Goal: Task Accomplishment & Management: Complete application form

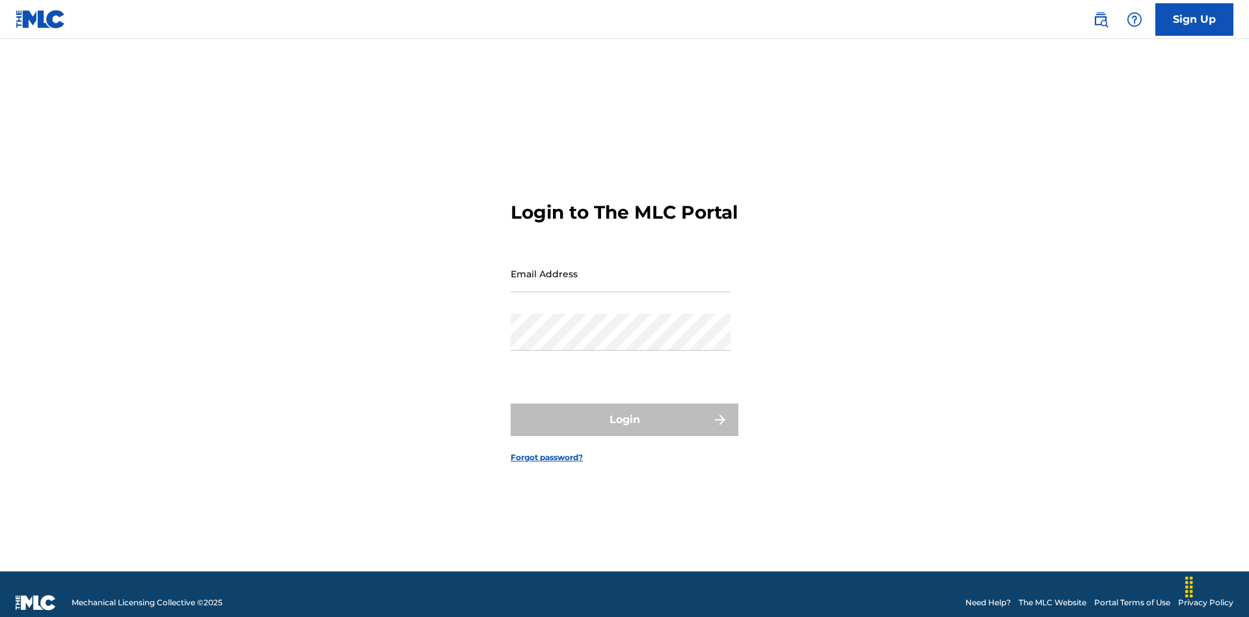
scroll to position [17, 0]
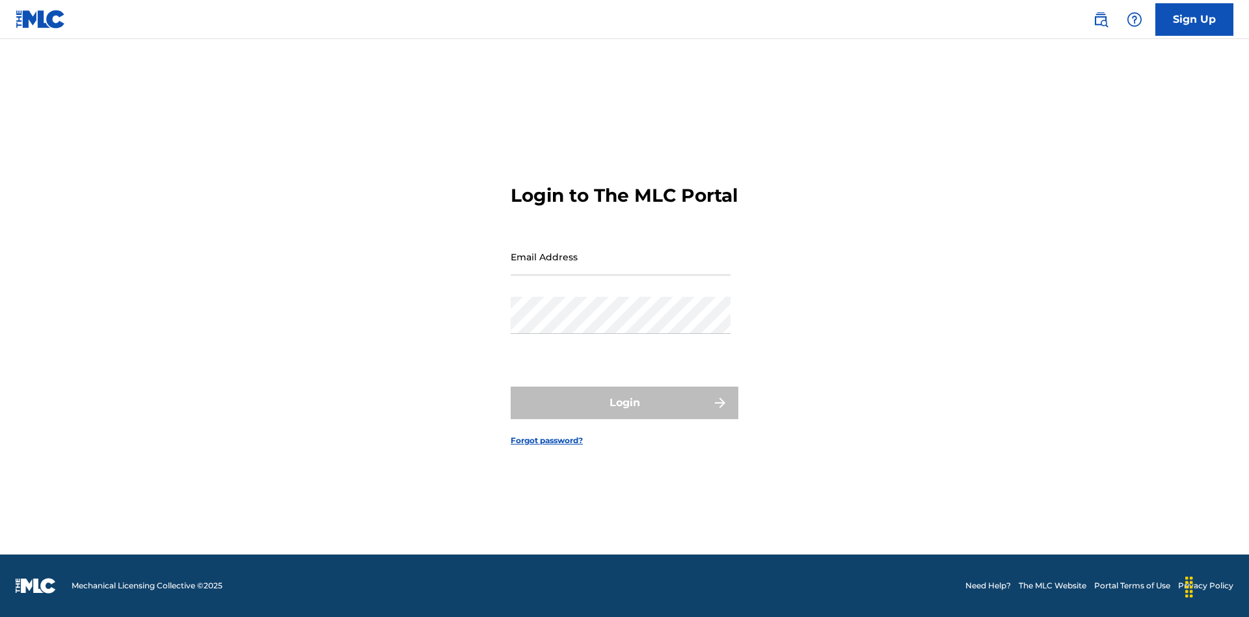
click at [621, 267] on input "Email Address" at bounding box center [621, 256] width 220 height 37
type input "Duke.McTesterson@gmail.com"
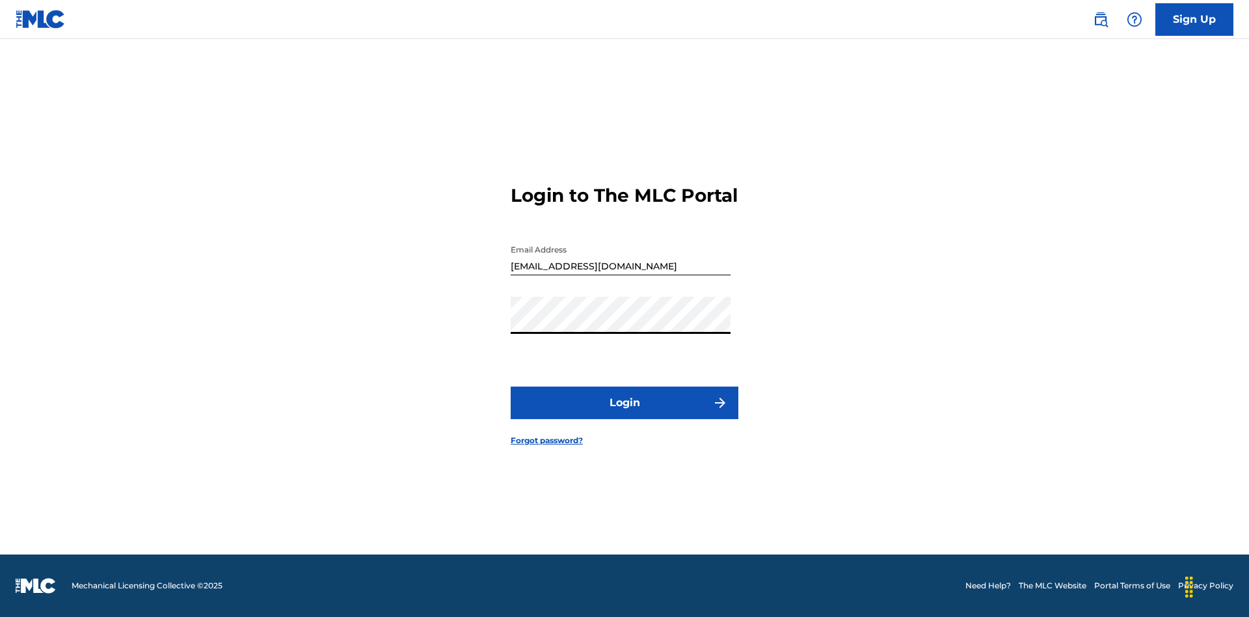
click at [625, 414] on button "Login" at bounding box center [625, 402] width 228 height 33
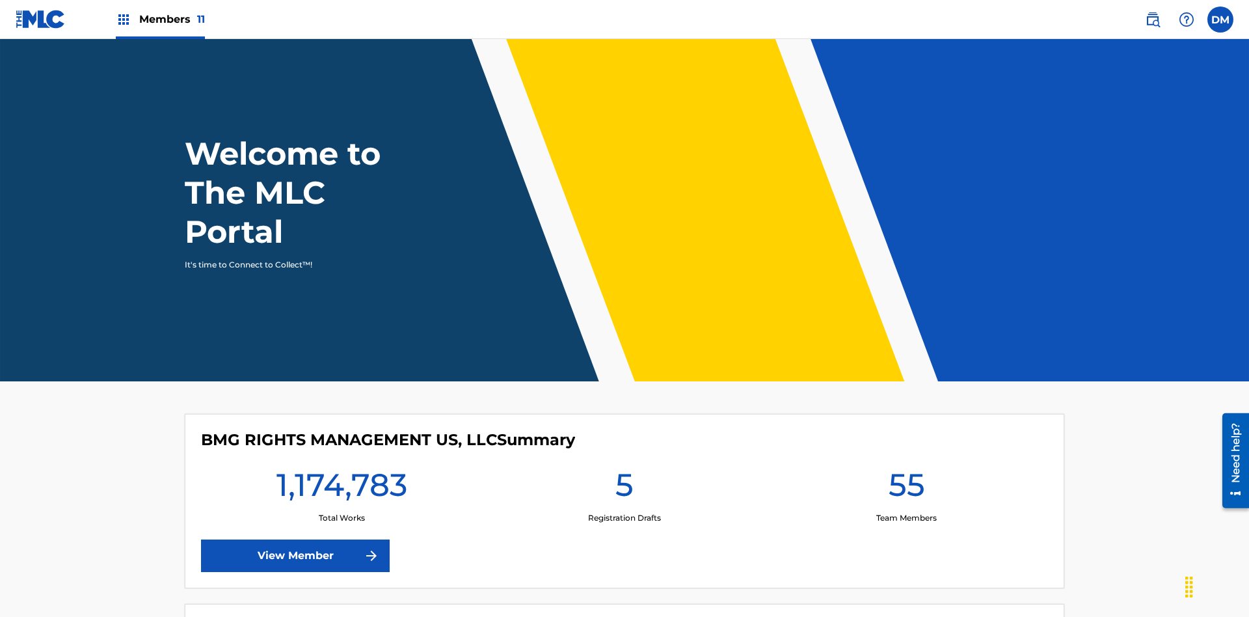
scroll to position [56, 0]
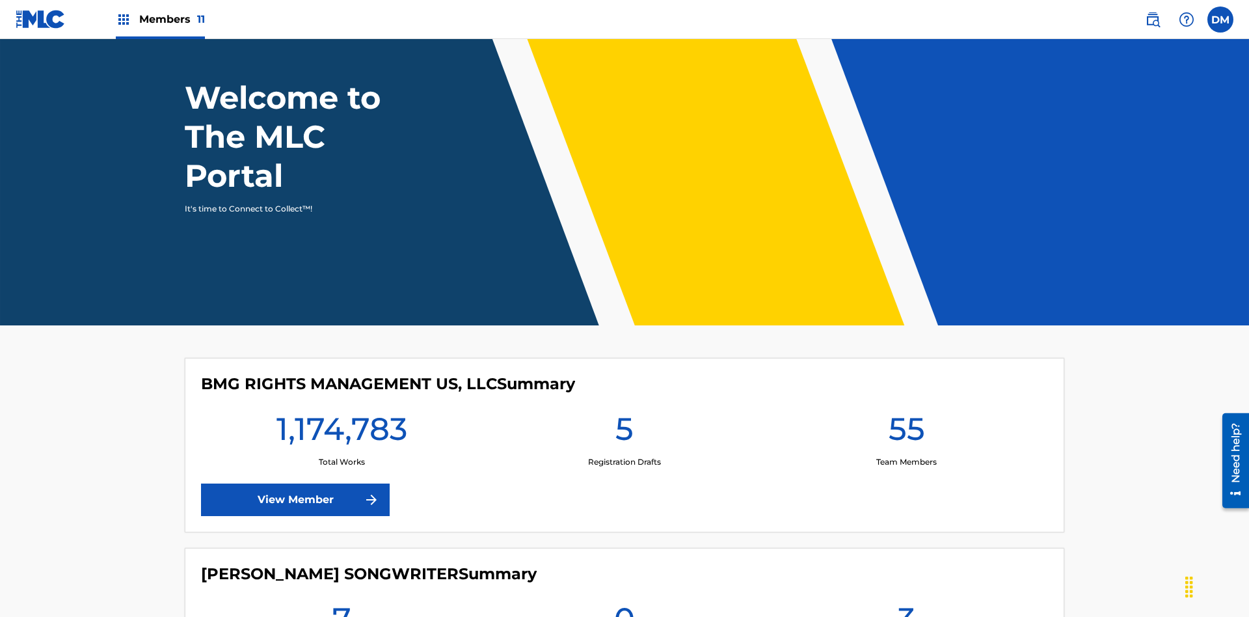
click at [160, 19] on span "Members 11" at bounding box center [172, 19] width 66 height 15
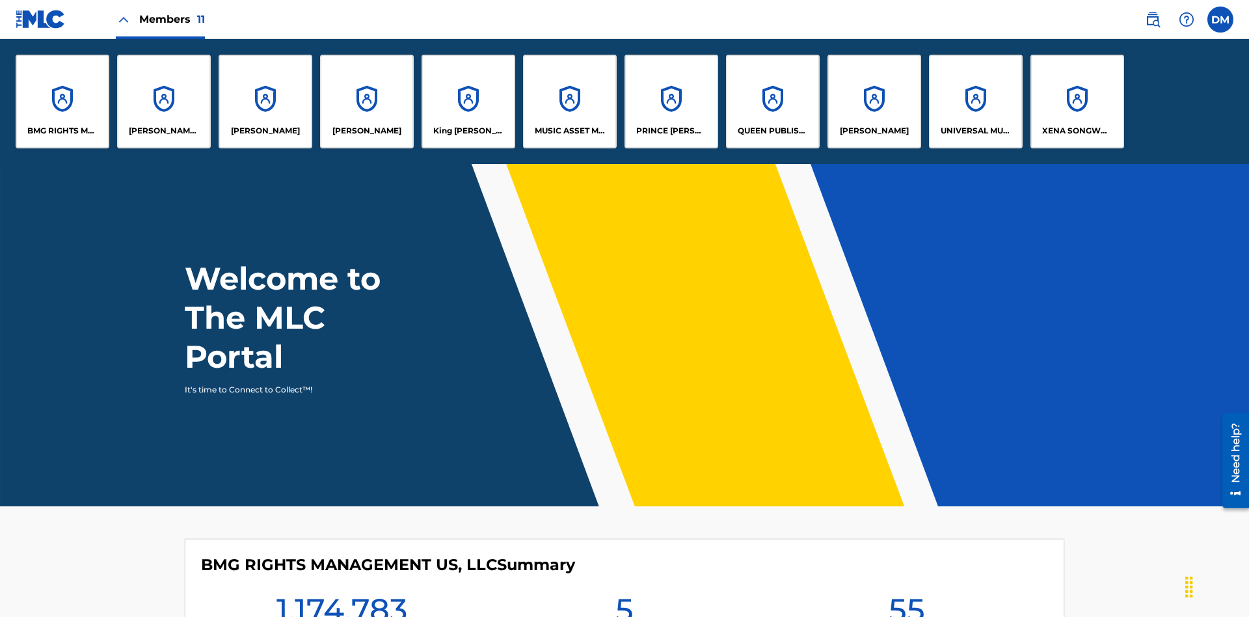
click at [975, 131] on p "UNIVERSAL MUSIC PUB GROUP" at bounding box center [976, 131] width 71 height 12
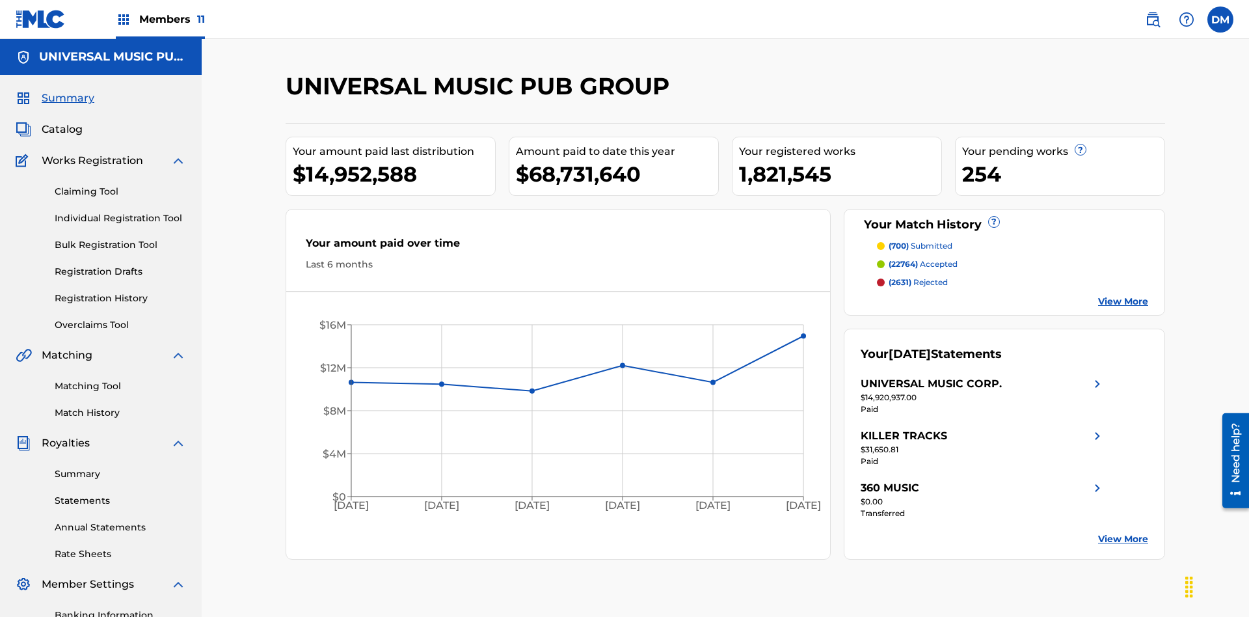
click at [120, 211] on link "Individual Registration Tool" at bounding box center [120, 218] width 131 height 14
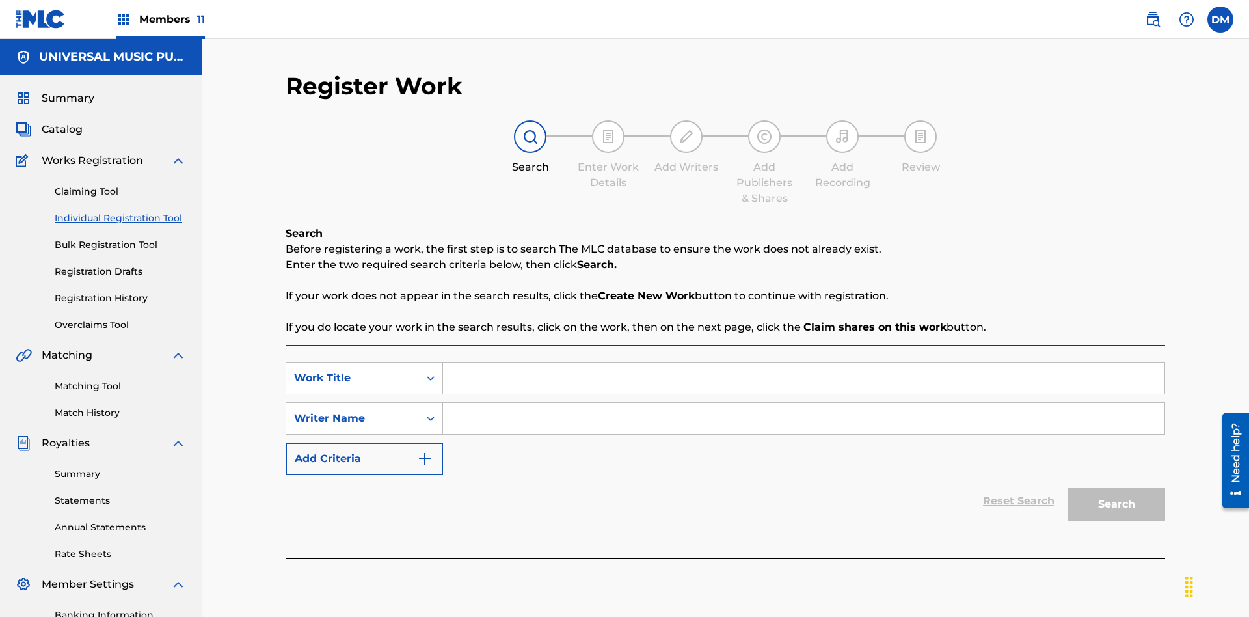
click at [803, 362] on input "Search Form" at bounding box center [804, 377] width 722 height 31
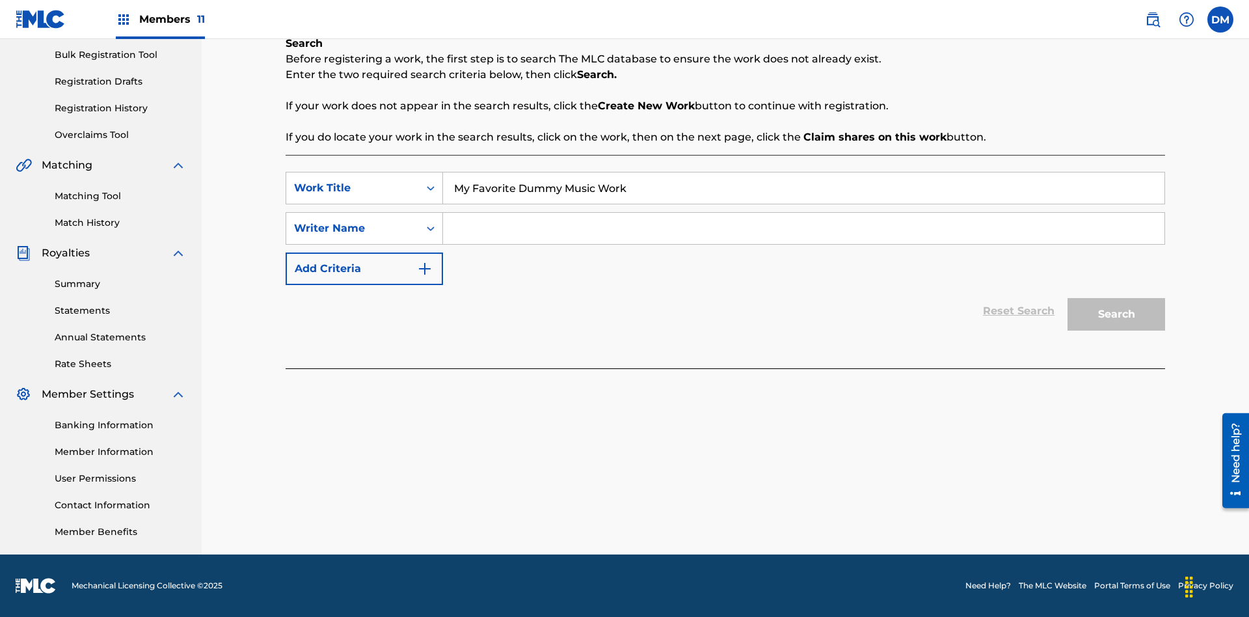
type input "My Favorite Dummy Music Work"
click at [803, 228] on input "Search Form" at bounding box center [804, 228] width 722 height 31
type input "QWERTYUIOP"
click at [1116, 314] on button "Search" at bounding box center [1117, 314] width 98 height 33
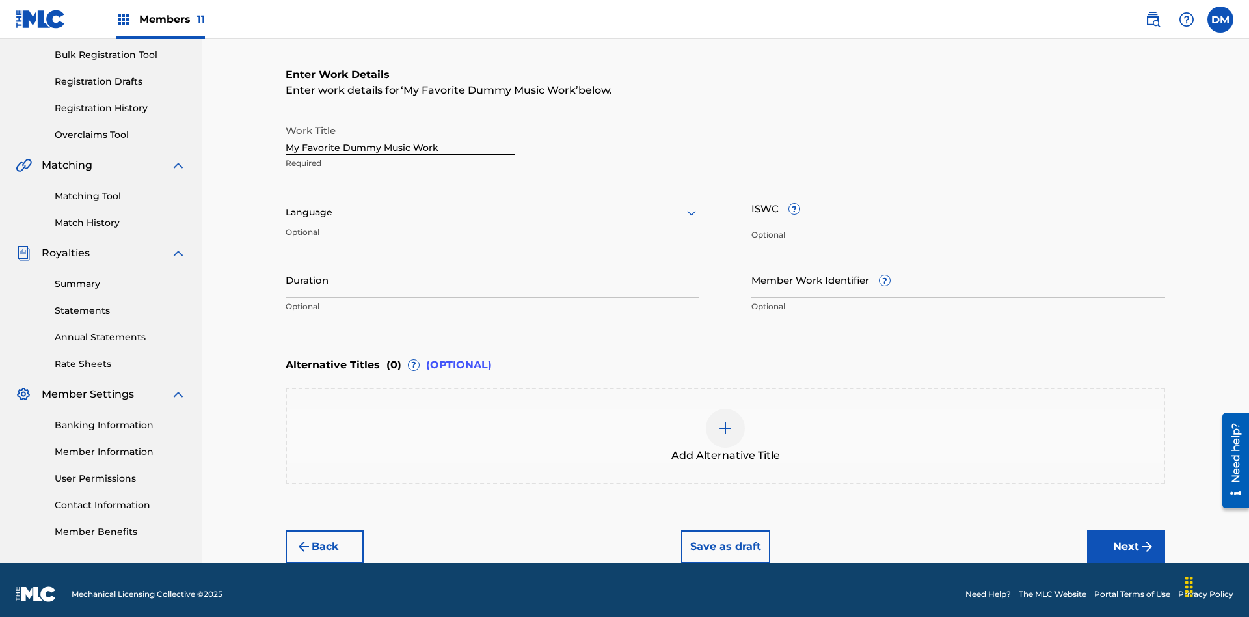
click at [492, 271] on input "Duration" at bounding box center [493, 279] width 414 height 37
click at [492, 271] on input "0" at bounding box center [493, 279] width 414 height 37
type input "00:00"
click at [692, 205] on icon at bounding box center [692, 213] width 16 height 16
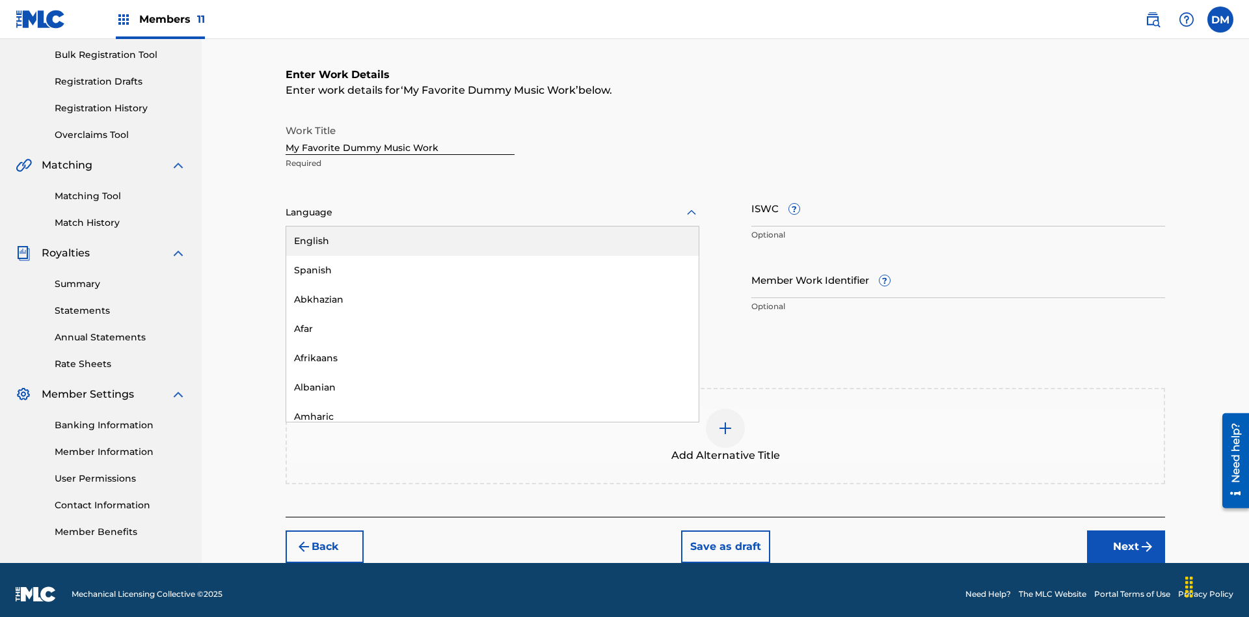
click at [958, 271] on input "Member Work Identifier ?" at bounding box center [958, 279] width 414 height 37
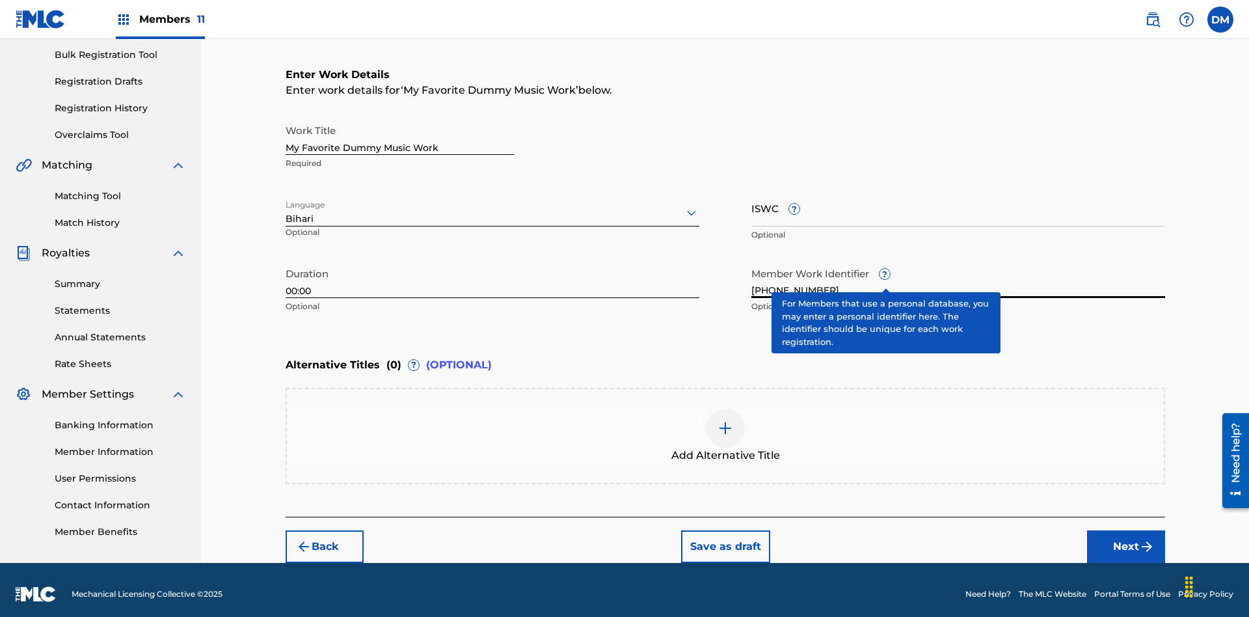
type input "2025.08.11.04"
click at [958, 199] on input "ISWC ?" at bounding box center [958, 207] width 414 height 37
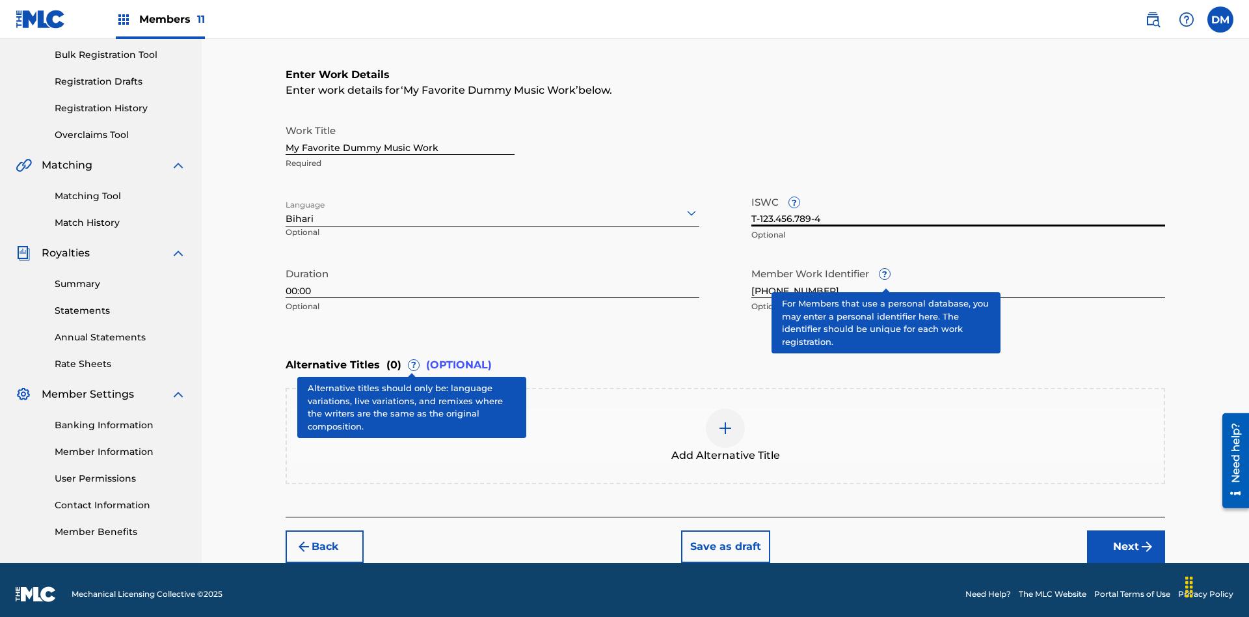
type input "T-123.456.789-4"
click at [725, 427] on img at bounding box center [726, 428] width 16 height 16
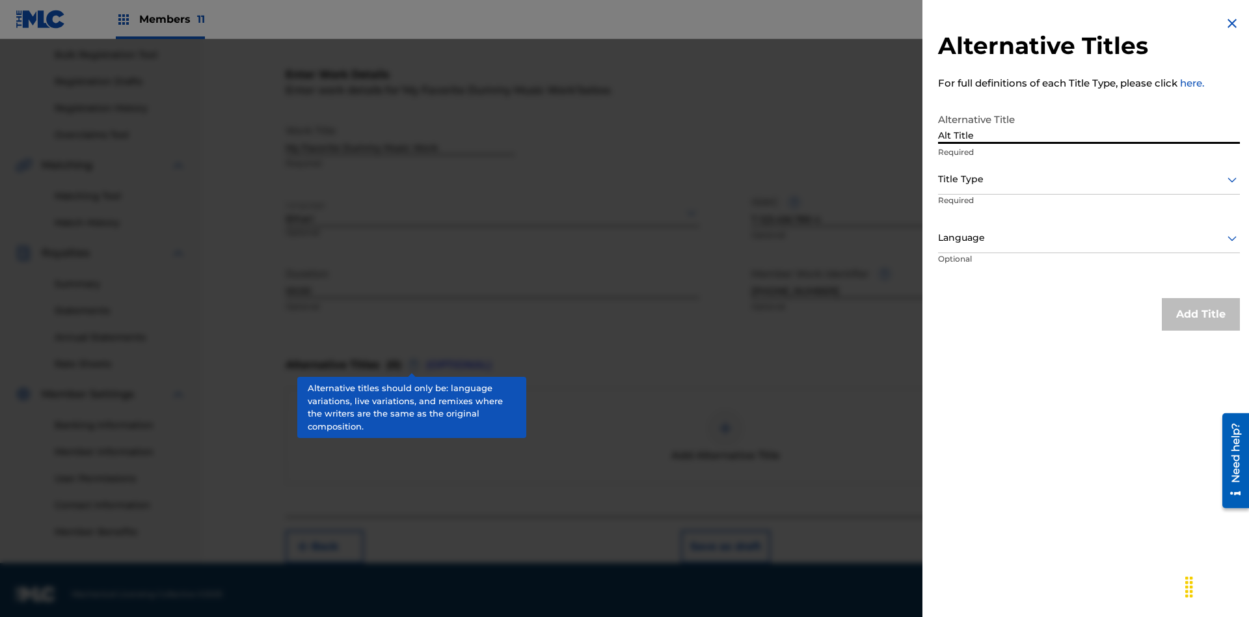
type input "Alt Title"
click at [1089, 179] on div at bounding box center [1089, 179] width 302 height 16
click at [1089, 237] on div at bounding box center [1089, 238] width 302 height 16
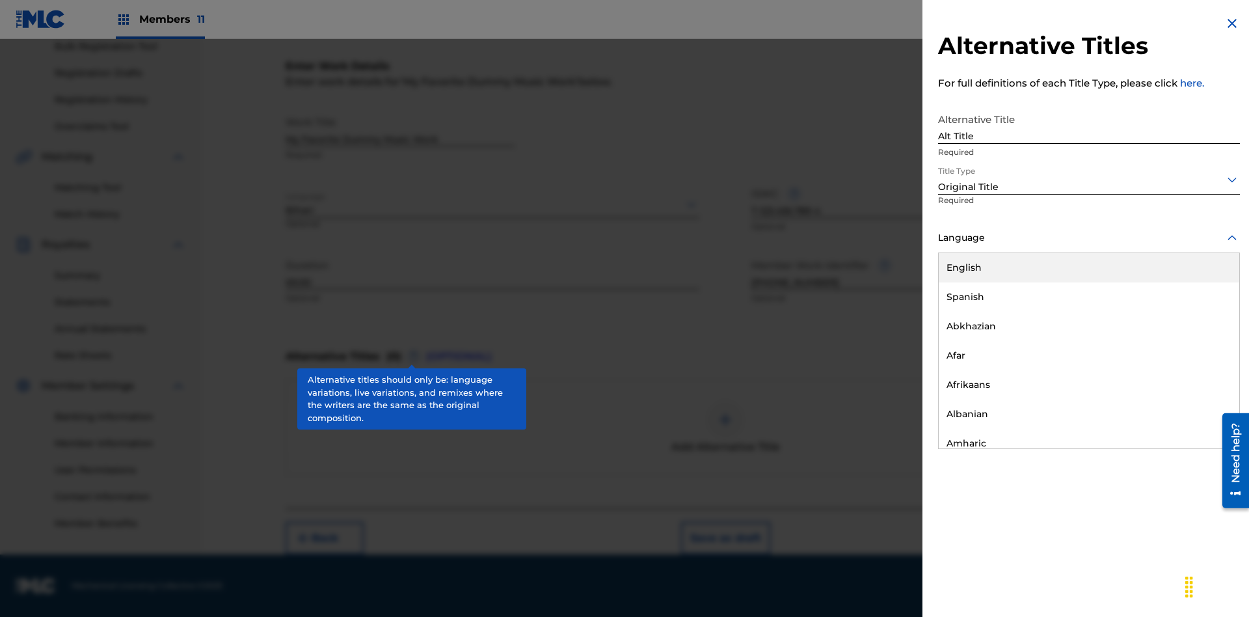
click at [1201, 314] on button "Add Title" at bounding box center [1201, 314] width 78 height 33
click at [725, 427] on div at bounding box center [725, 419] width 39 height 39
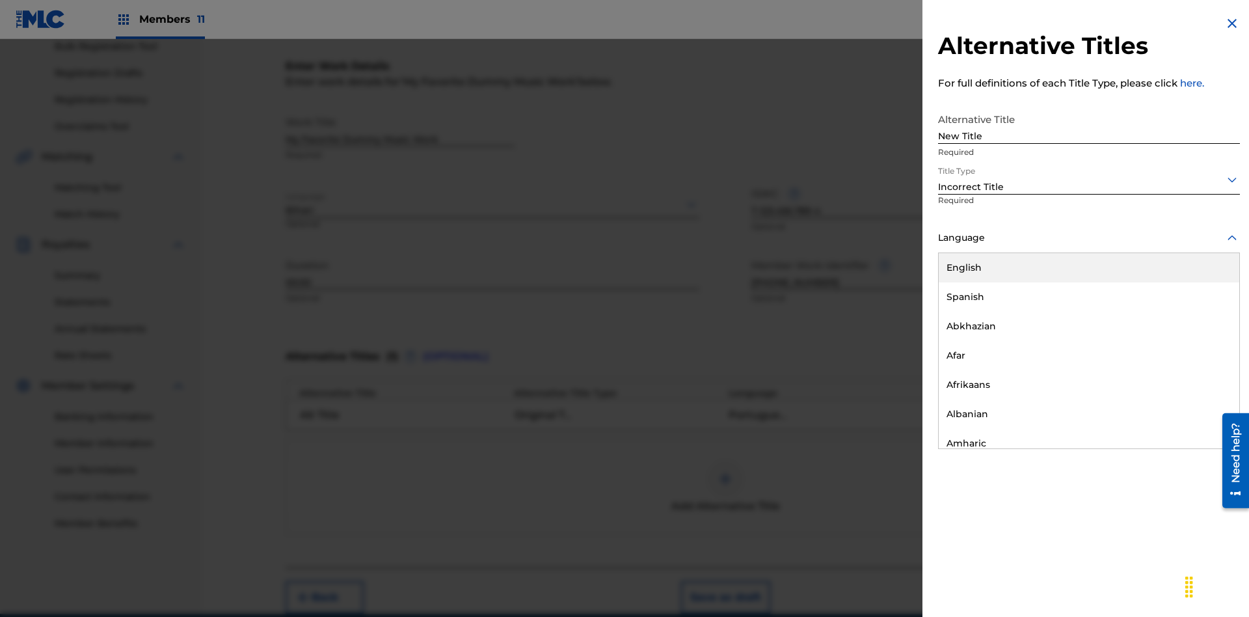
click at [1089, 267] on div "English" at bounding box center [1089, 267] width 301 height 29
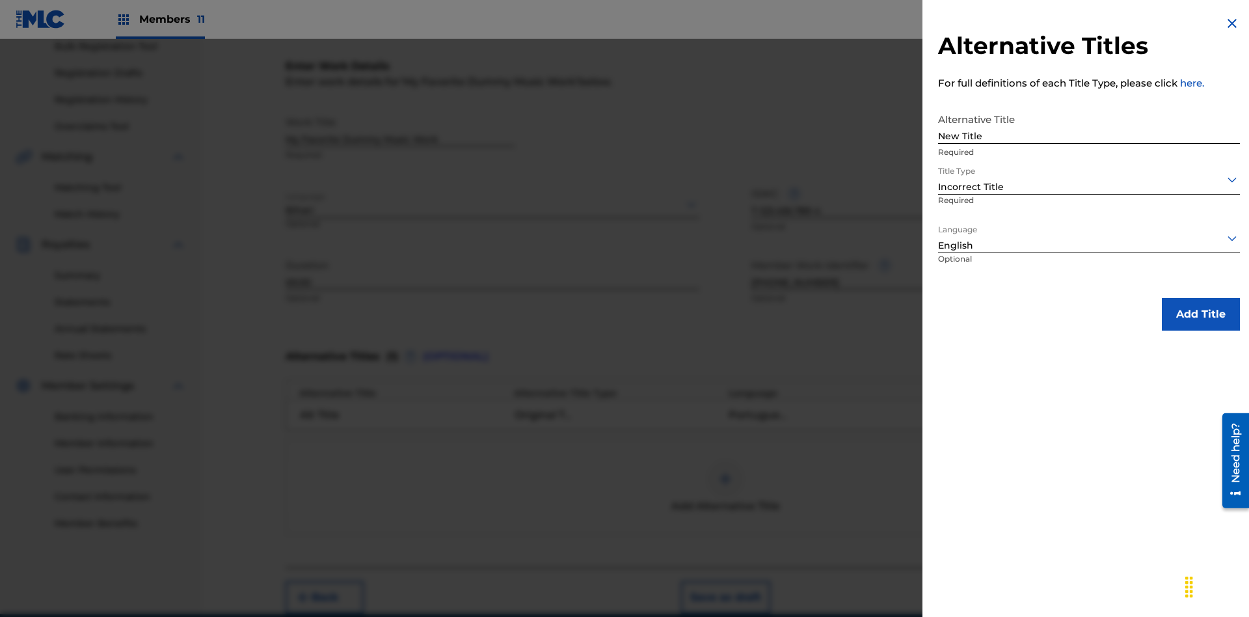
click at [1201, 314] on button "Add Title" at bounding box center [1201, 314] width 78 height 33
click at [725, 459] on div at bounding box center [725, 478] width 39 height 39
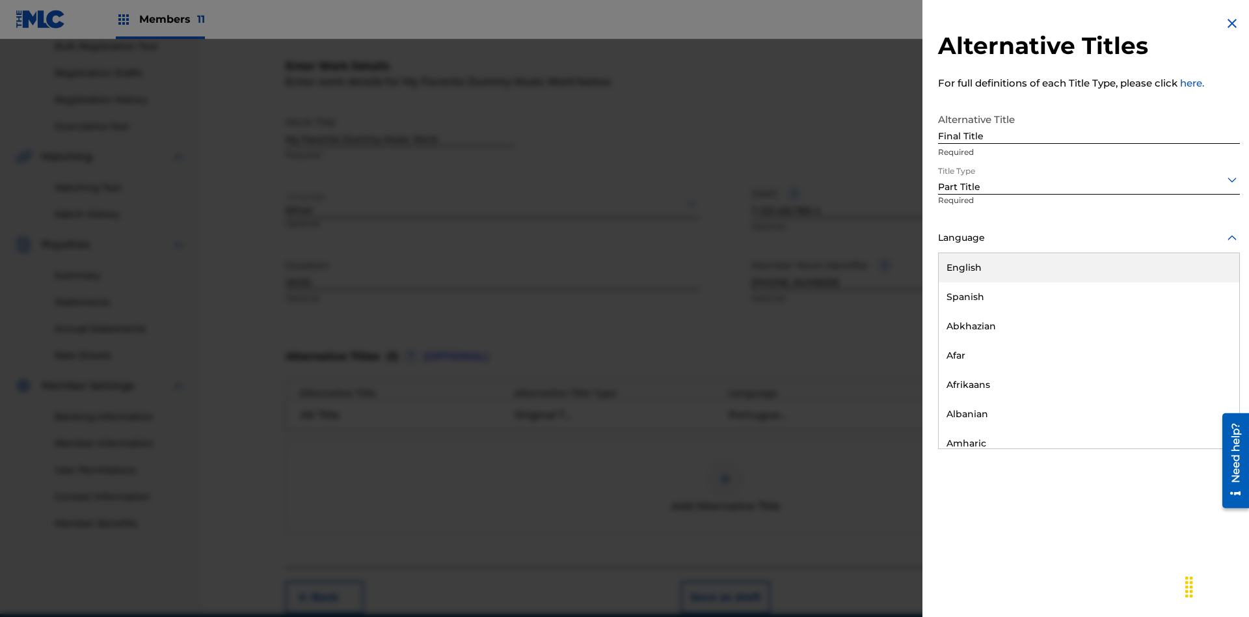
click at [1201, 314] on button "Add Title" at bounding box center [1201, 314] width 78 height 33
click at [1126, 581] on button "Next" at bounding box center [1126, 597] width 78 height 33
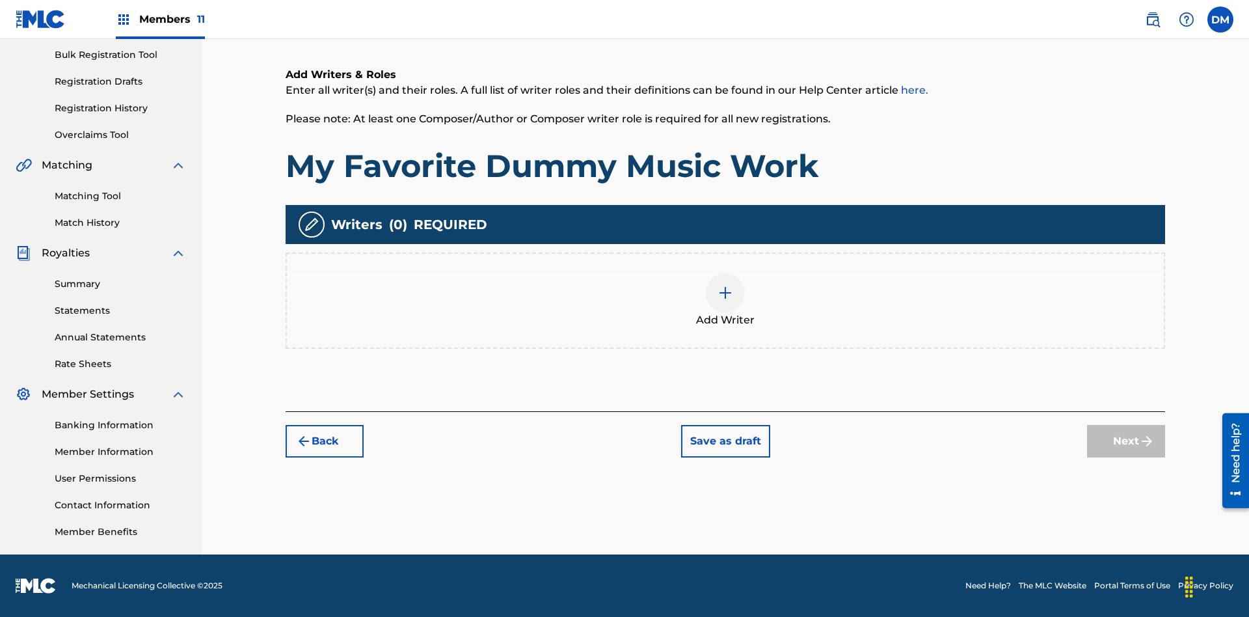
click at [725, 300] on img at bounding box center [726, 293] width 16 height 16
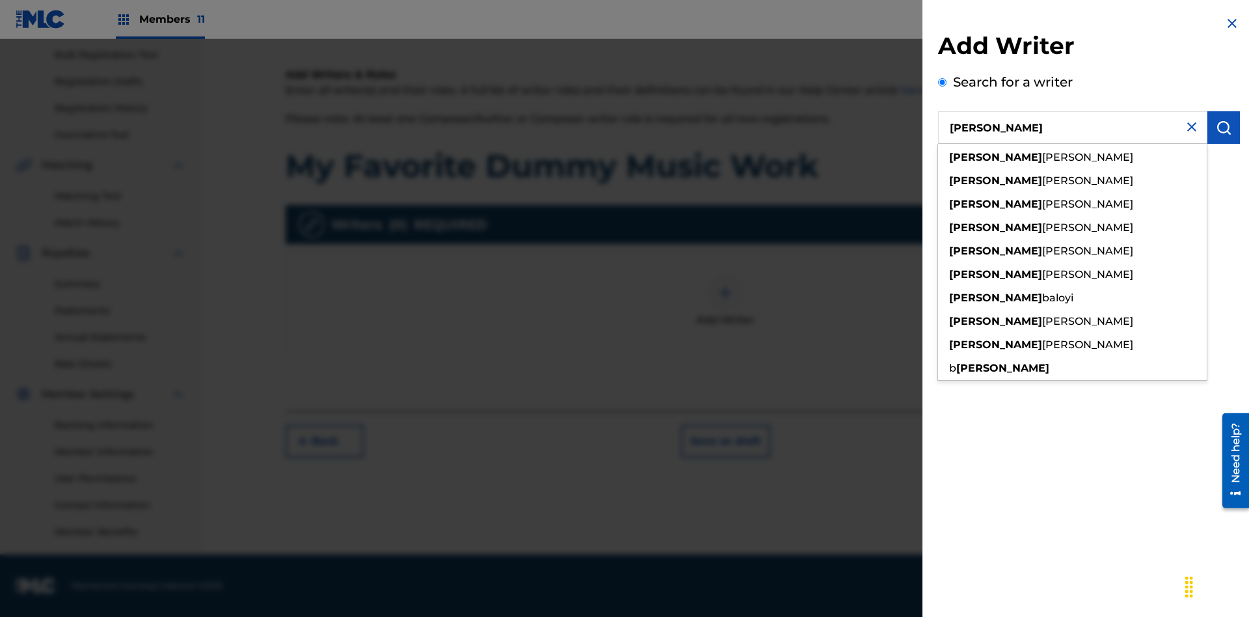
click at [1224, 128] on img "submit" at bounding box center [1224, 128] width 16 height 16
click at [943, 178] on input "Create a writer" at bounding box center [942, 173] width 8 height 8
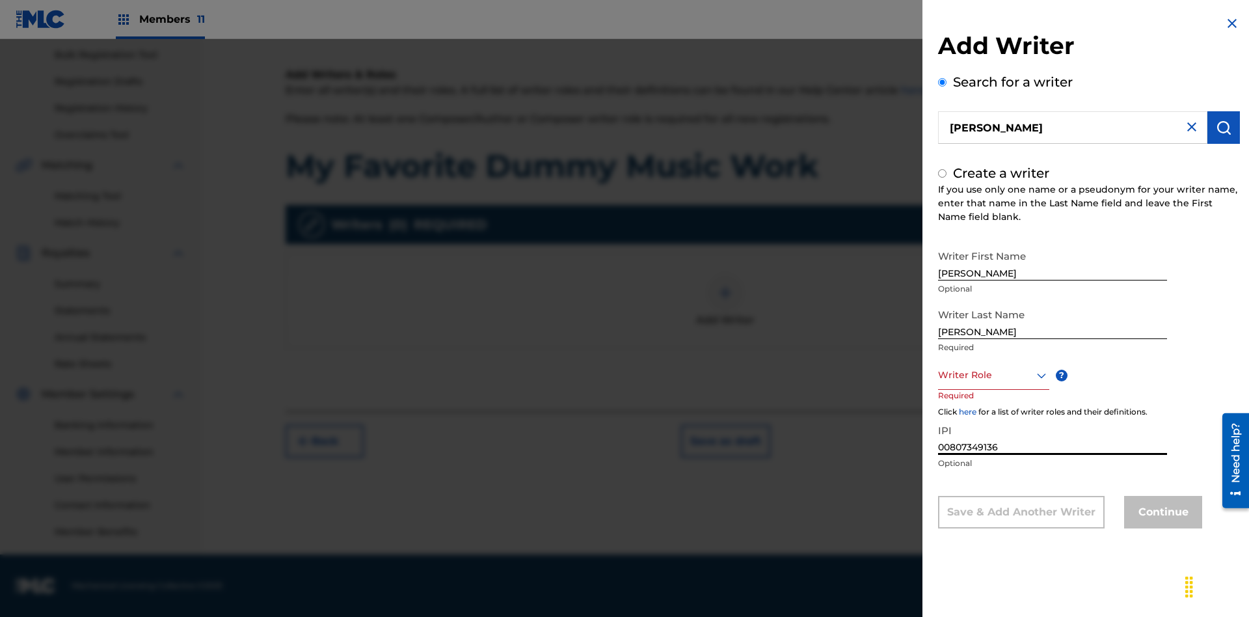
click at [993, 375] on div at bounding box center [993, 375] width 111 height 16
click at [1161, 513] on button "Continue" at bounding box center [1163, 512] width 78 height 33
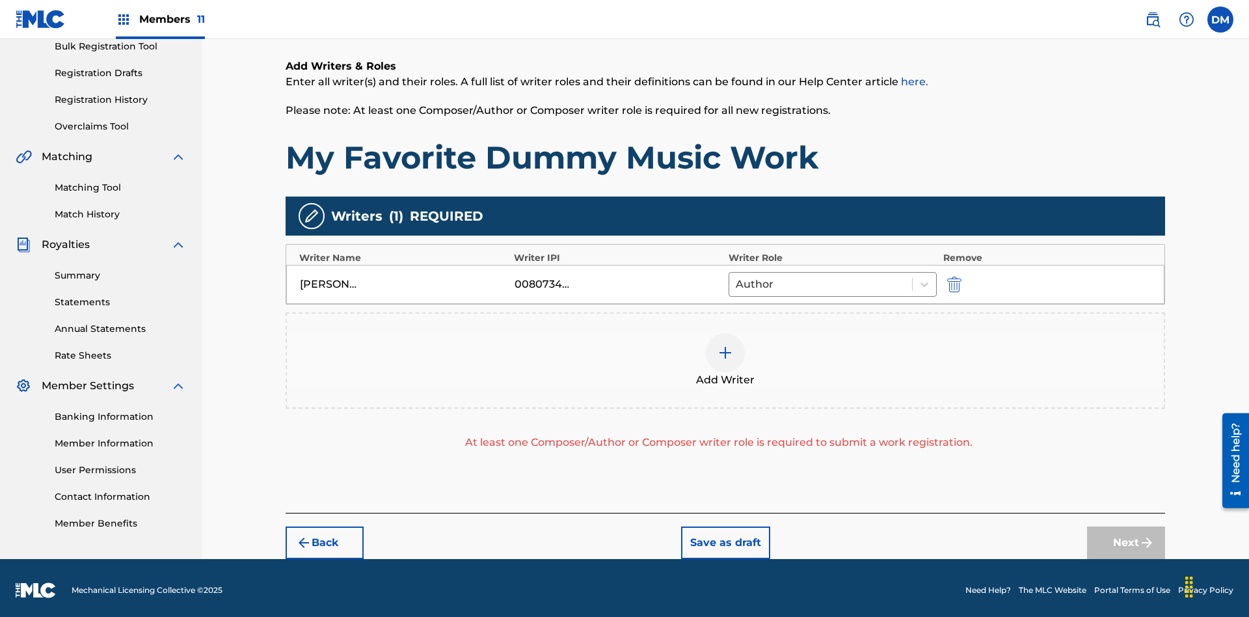
click at [952, 279] on img "submit" at bounding box center [954, 285] width 14 height 16
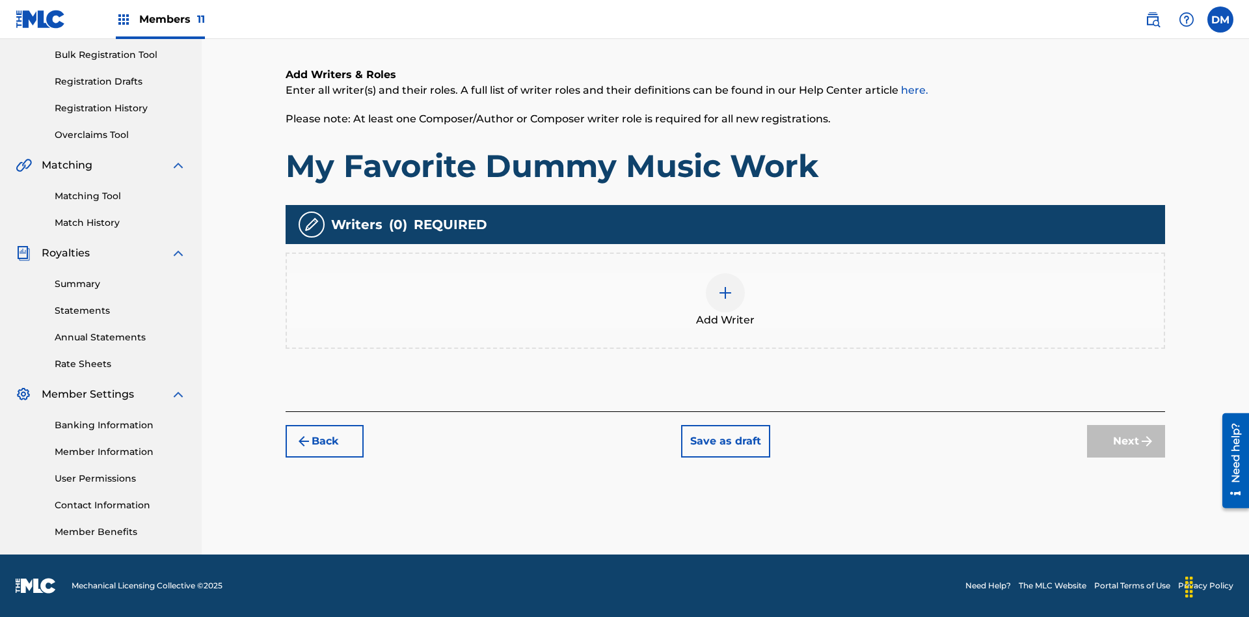
click at [725, 300] on img at bounding box center [726, 293] width 16 height 16
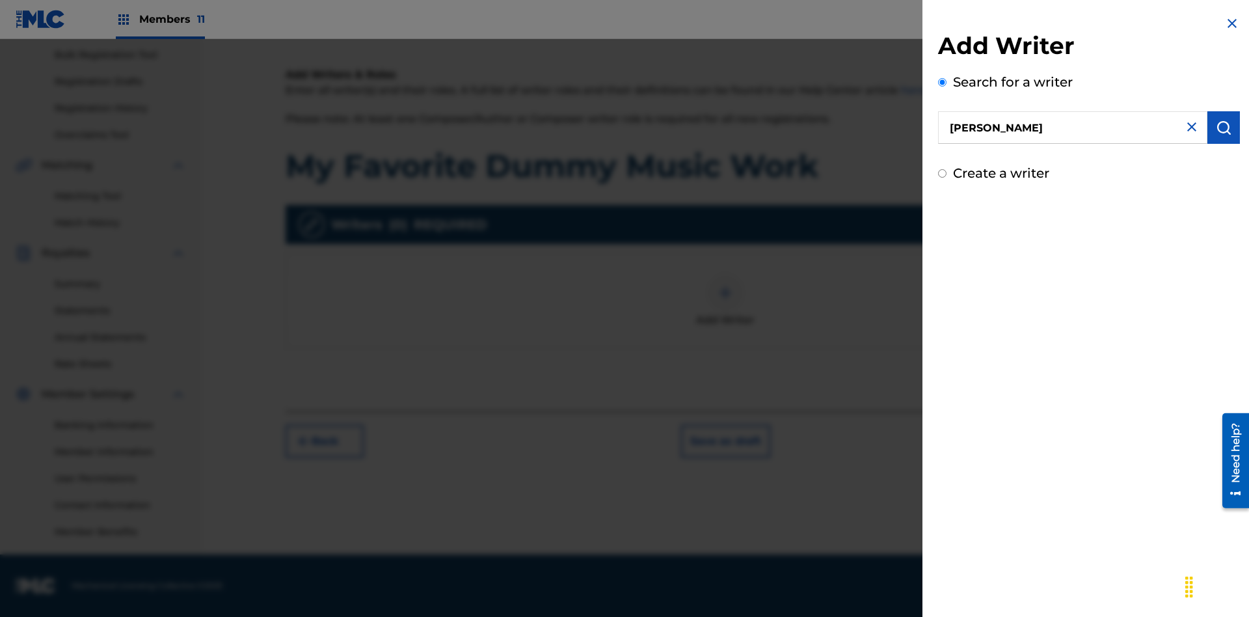
click at [1224, 128] on img "submit" at bounding box center [1224, 128] width 16 height 16
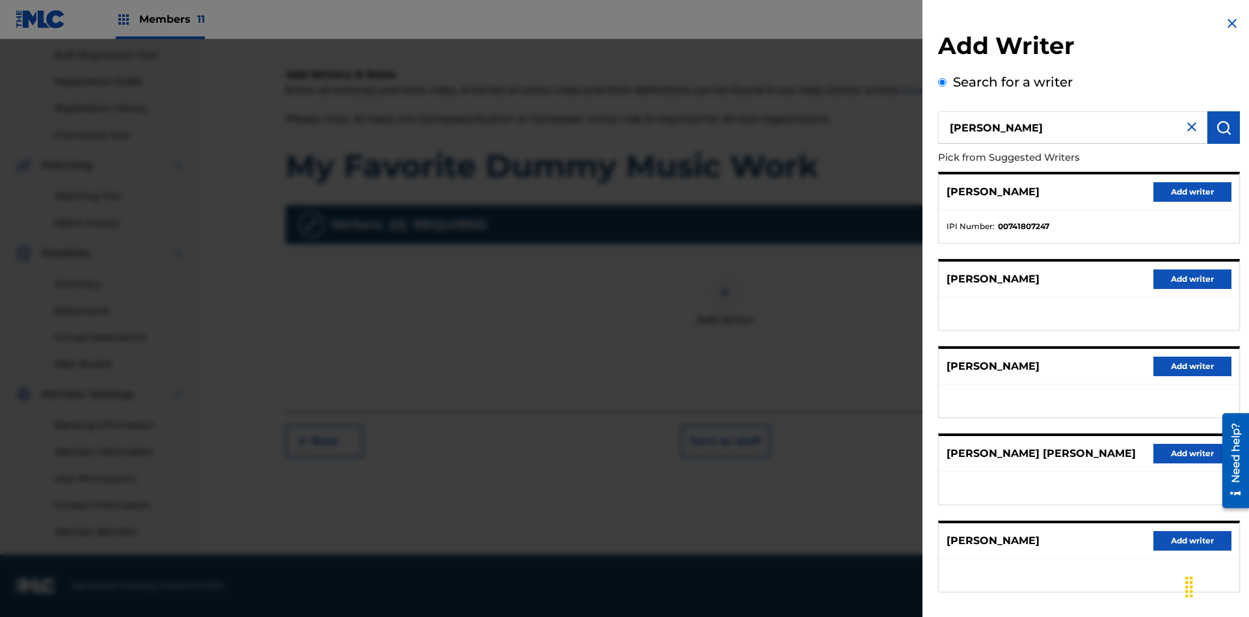
click at [1193, 191] on button "Add writer" at bounding box center [1192, 192] width 78 height 20
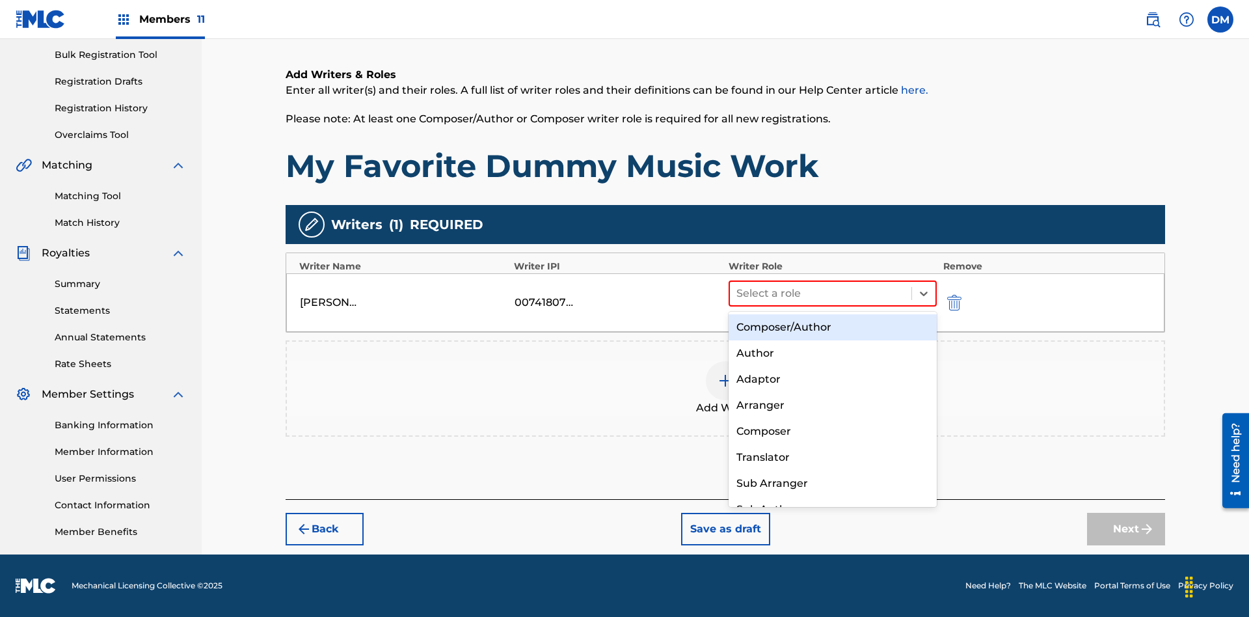
click at [832, 457] on div "Translator" at bounding box center [833, 457] width 208 height 26
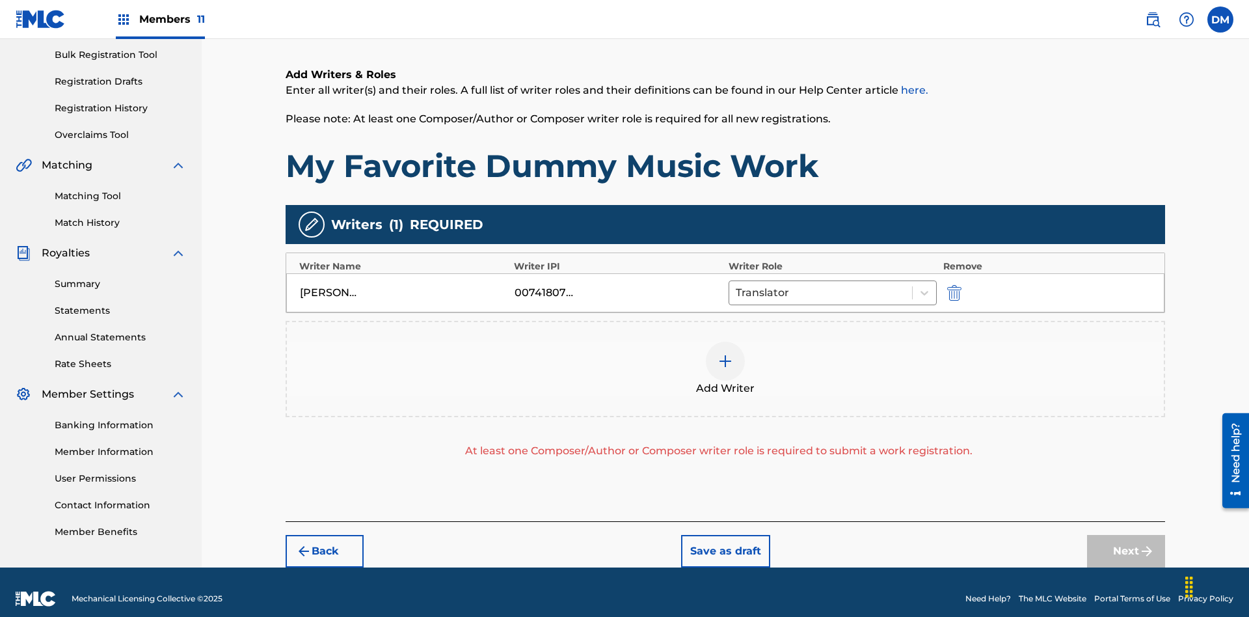
scroll to position [203, 0]
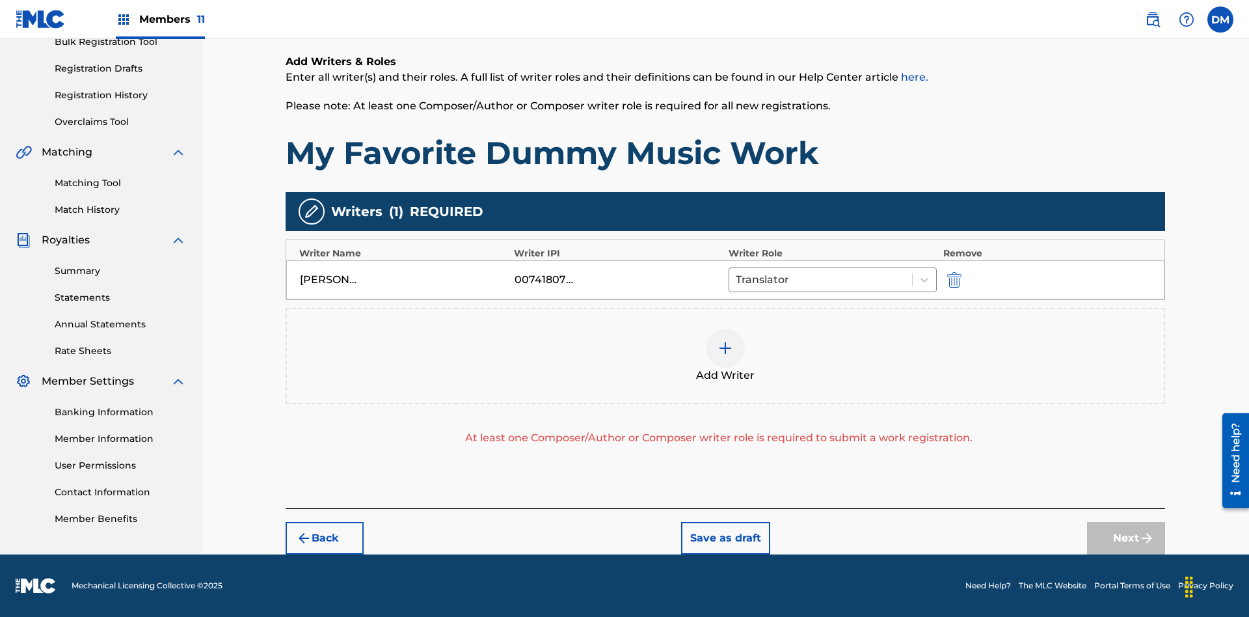
click at [725, 356] on div at bounding box center [725, 348] width 39 height 39
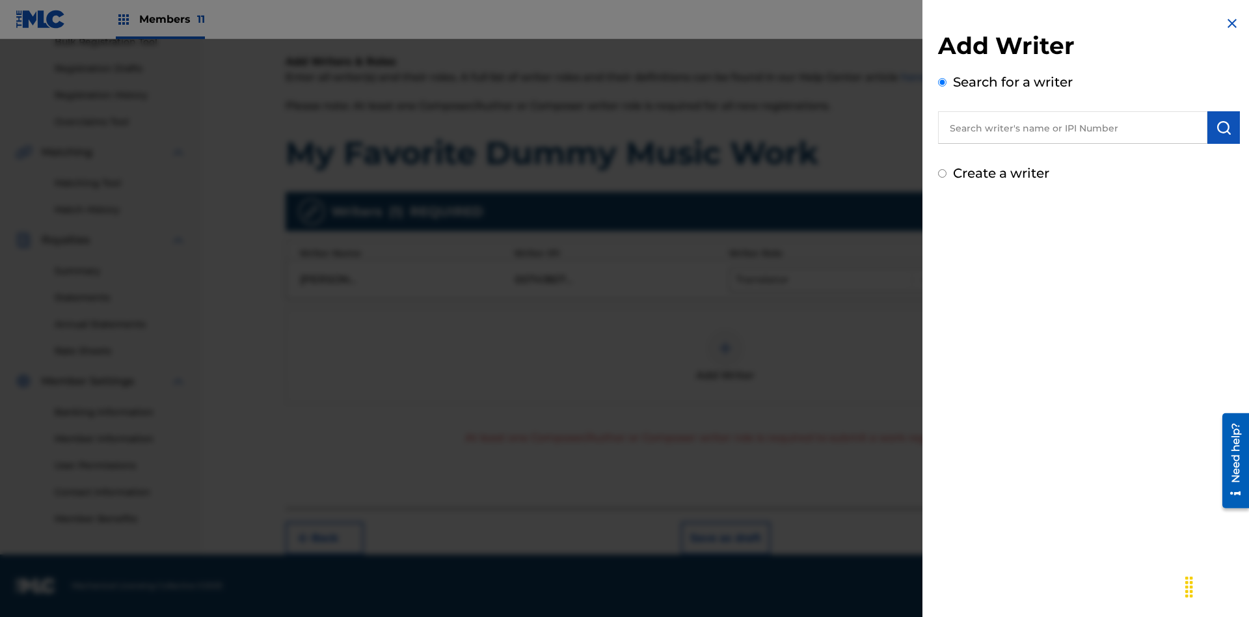
click at [1073, 128] on input "text" at bounding box center [1072, 127] width 269 height 33
type input "Test2025.08.11.04.37.53"
click at [1224, 128] on img "submit" at bounding box center [1224, 128] width 16 height 16
click at [943, 229] on input "Create a writer" at bounding box center [942, 228] width 8 height 8
radio input "false"
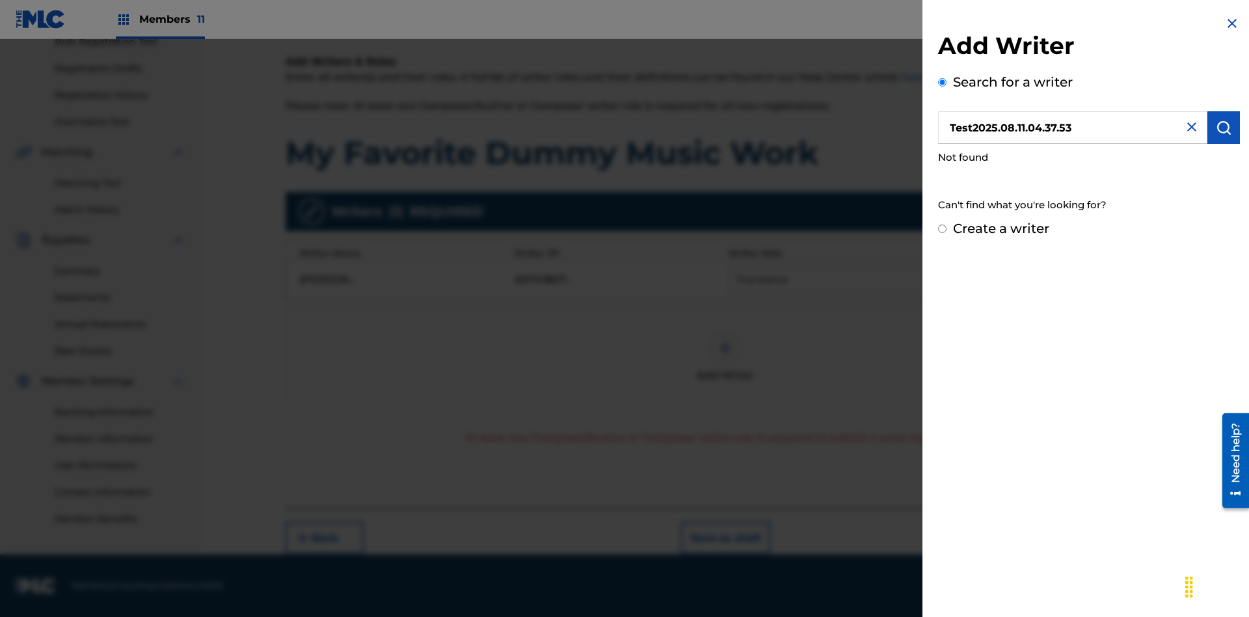
radio input "false"
radio input "true"
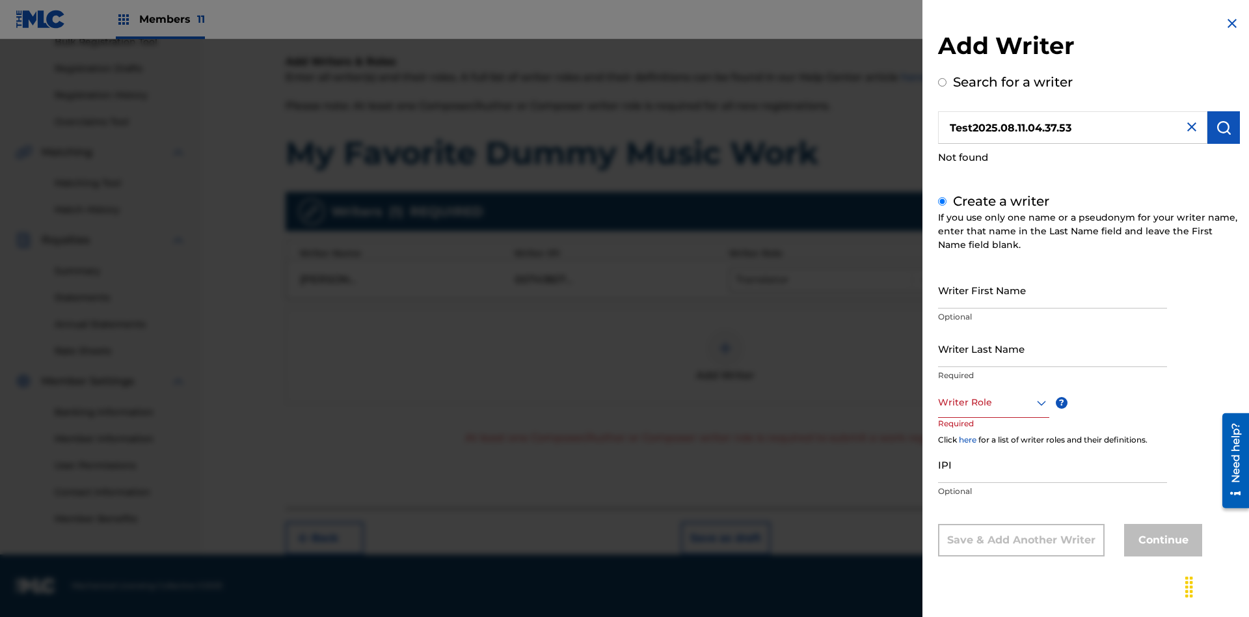
click at [1053, 290] on input "Writer First Name" at bounding box center [1052, 289] width 229 height 37
type input "Test2025.08.11.04.37.55"
click at [1053, 348] on input "Writer Last Name" at bounding box center [1052, 348] width 229 height 37
type input "Test2025.08.11.04.37.55"
click at [993, 402] on div at bounding box center [993, 402] width 111 height 16
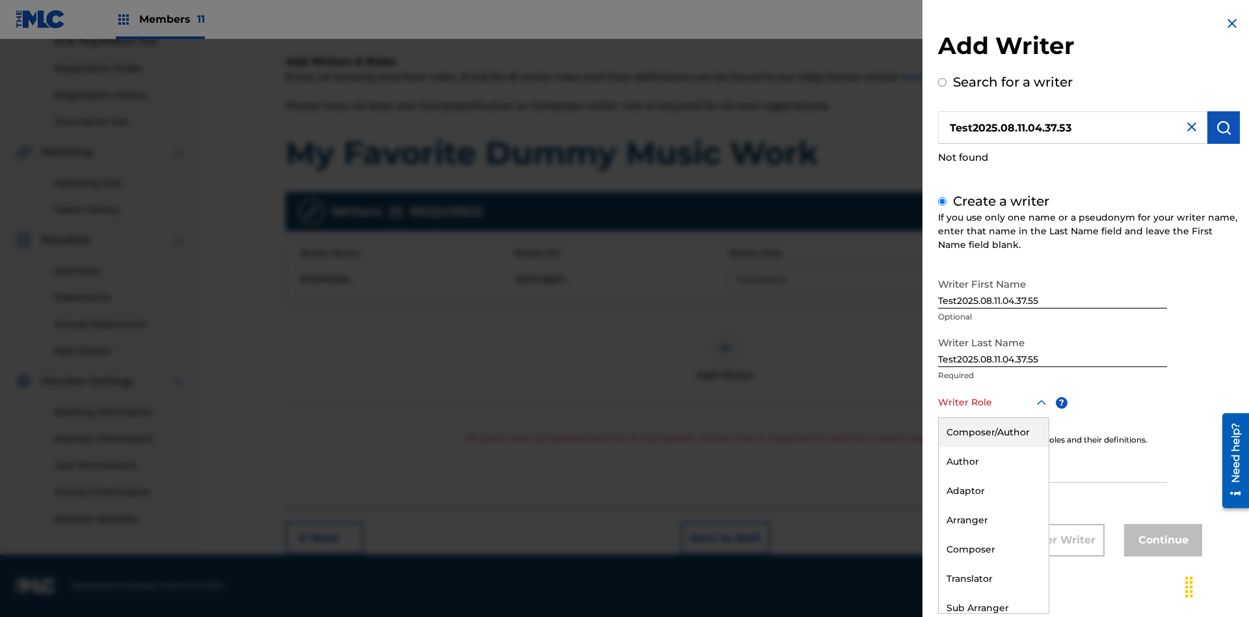
click at [993, 549] on div "Composer" at bounding box center [994, 549] width 110 height 29
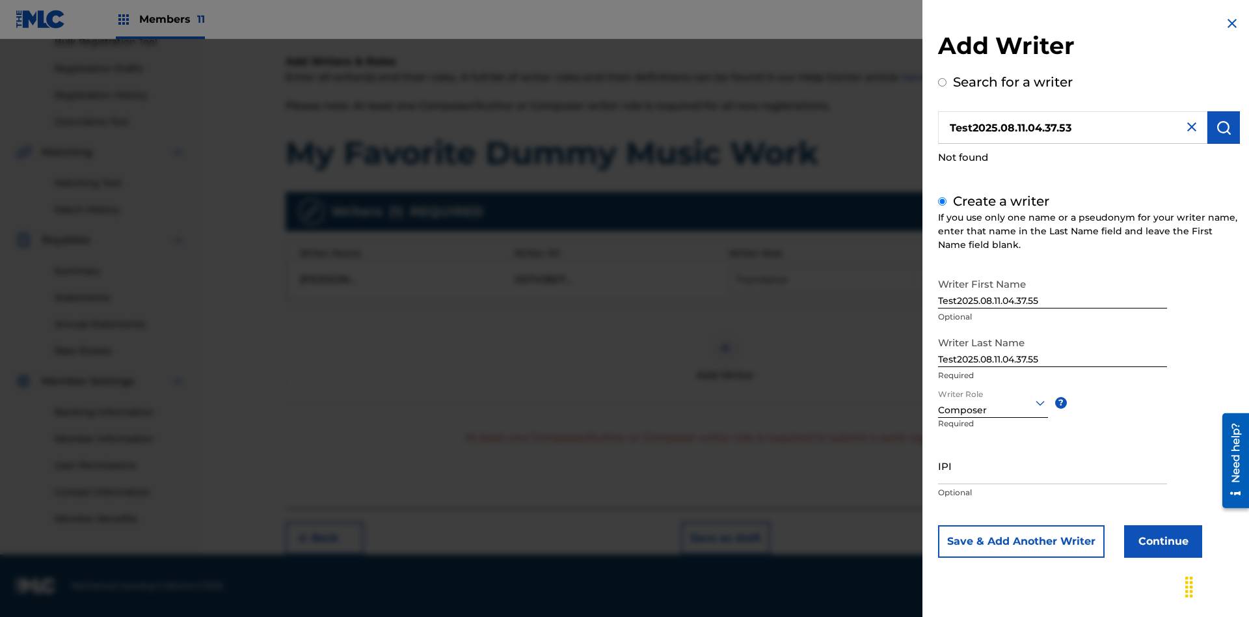
click at [1053, 465] on input "IPI" at bounding box center [1052, 465] width 229 height 37
click at [1161, 541] on button "Continue" at bounding box center [1163, 541] width 78 height 33
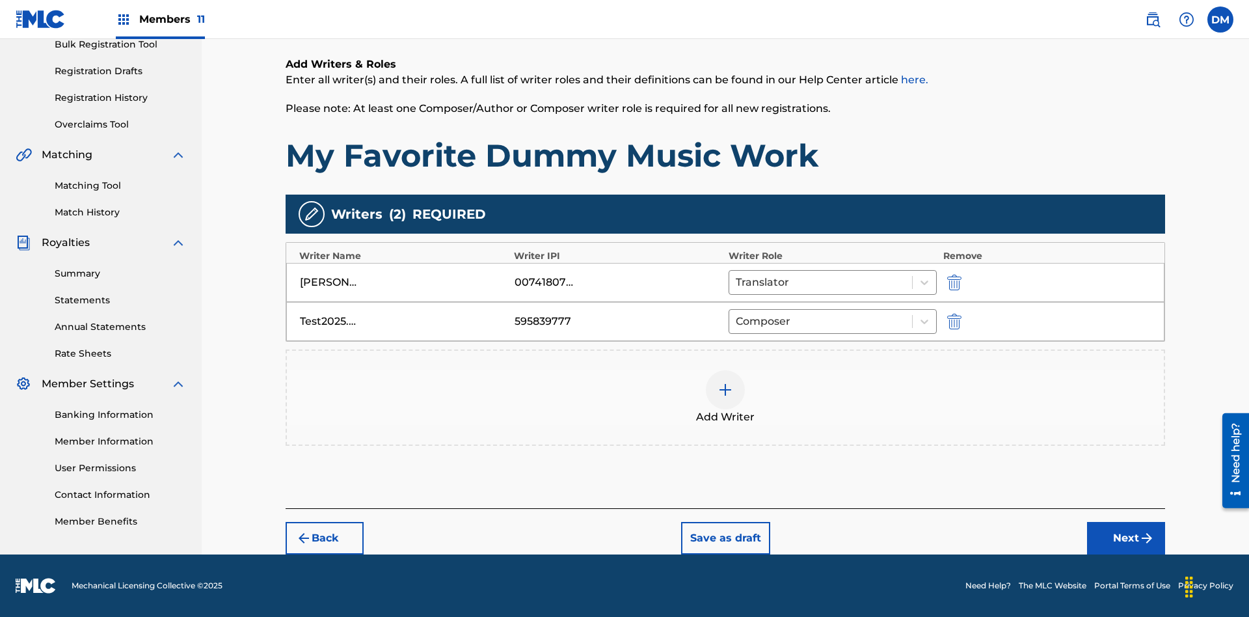
click at [1126, 538] on button "Next" at bounding box center [1126, 538] width 78 height 33
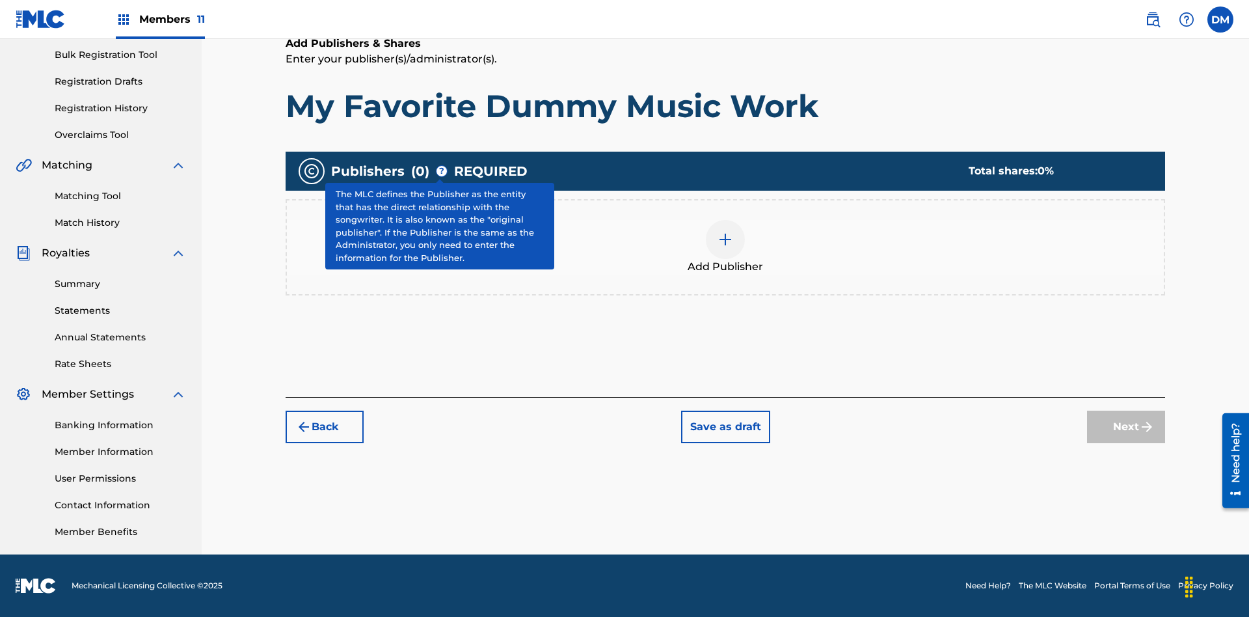
click at [725, 239] on img at bounding box center [726, 240] width 16 height 16
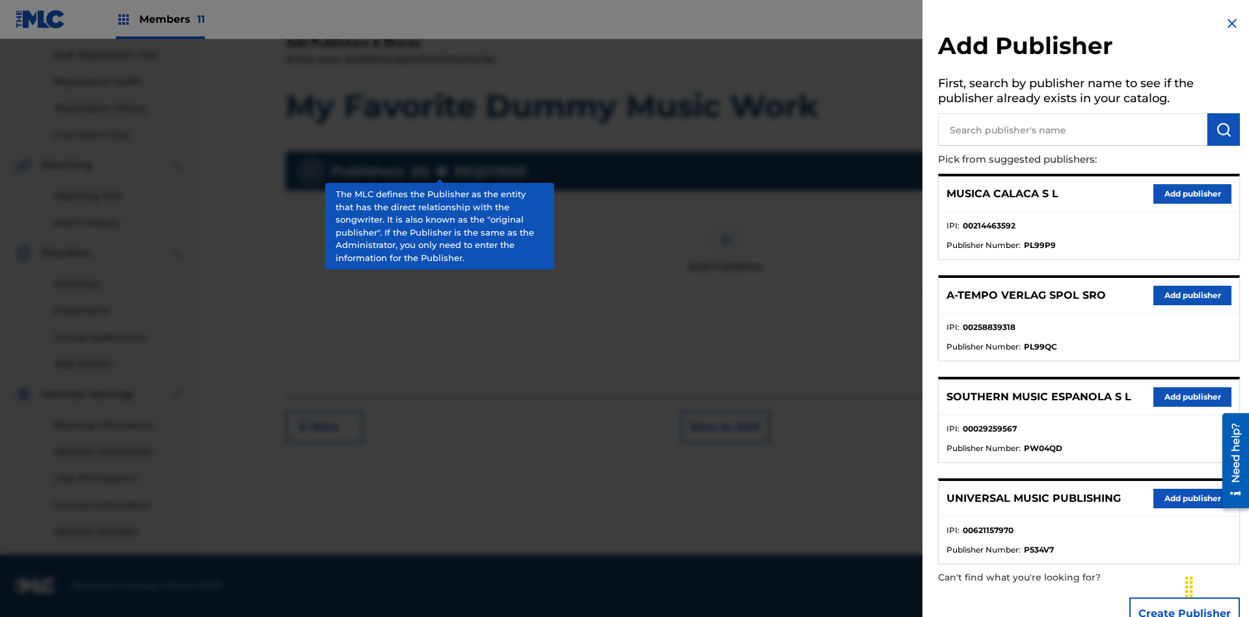
click at [1073, 129] on input "text" at bounding box center [1072, 129] width 269 height 33
click at [1224, 129] on img "submit" at bounding box center [1224, 130] width 16 height 16
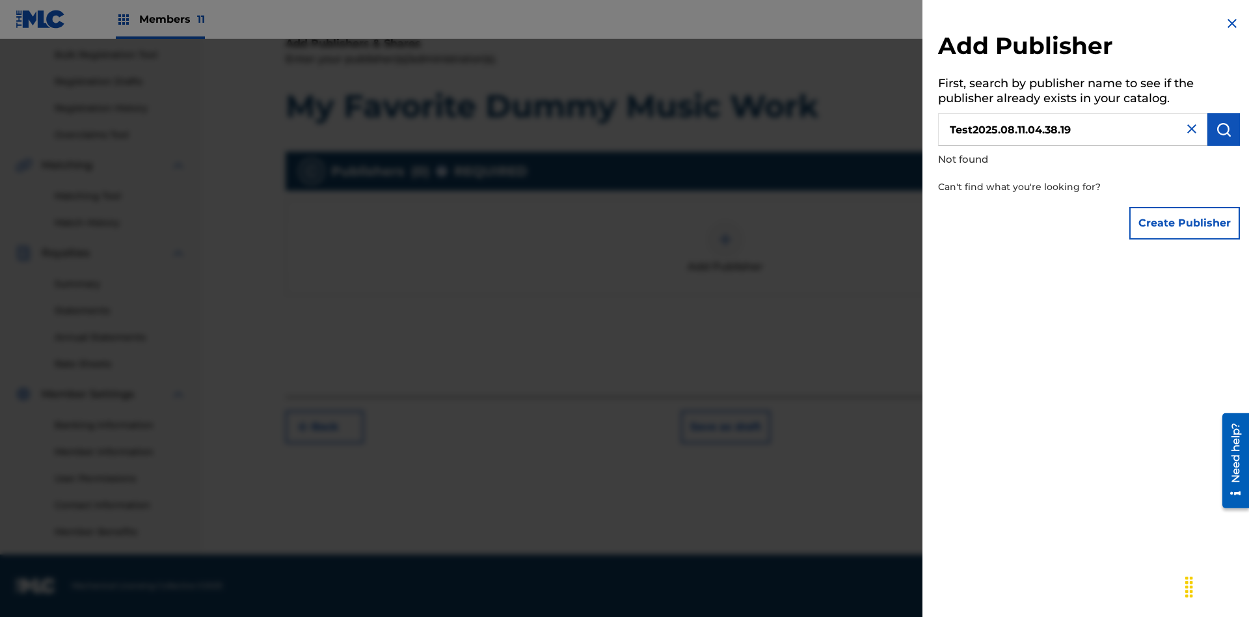
click at [1185, 223] on button "Create Publisher" at bounding box center [1184, 223] width 111 height 33
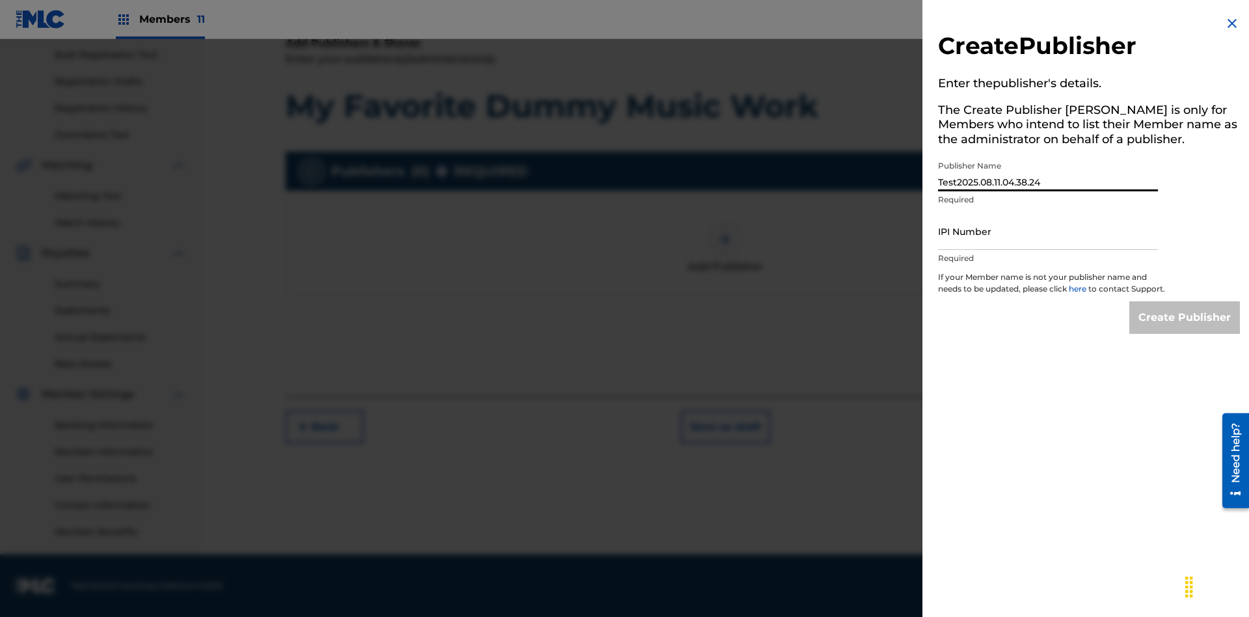
click at [1048, 231] on input "IPI Number" at bounding box center [1048, 231] width 220 height 37
click at [1185, 329] on input "Create Publisher" at bounding box center [1184, 317] width 111 height 33
click at [1185, 301] on input "Create Publisher" at bounding box center [1184, 317] width 111 height 33
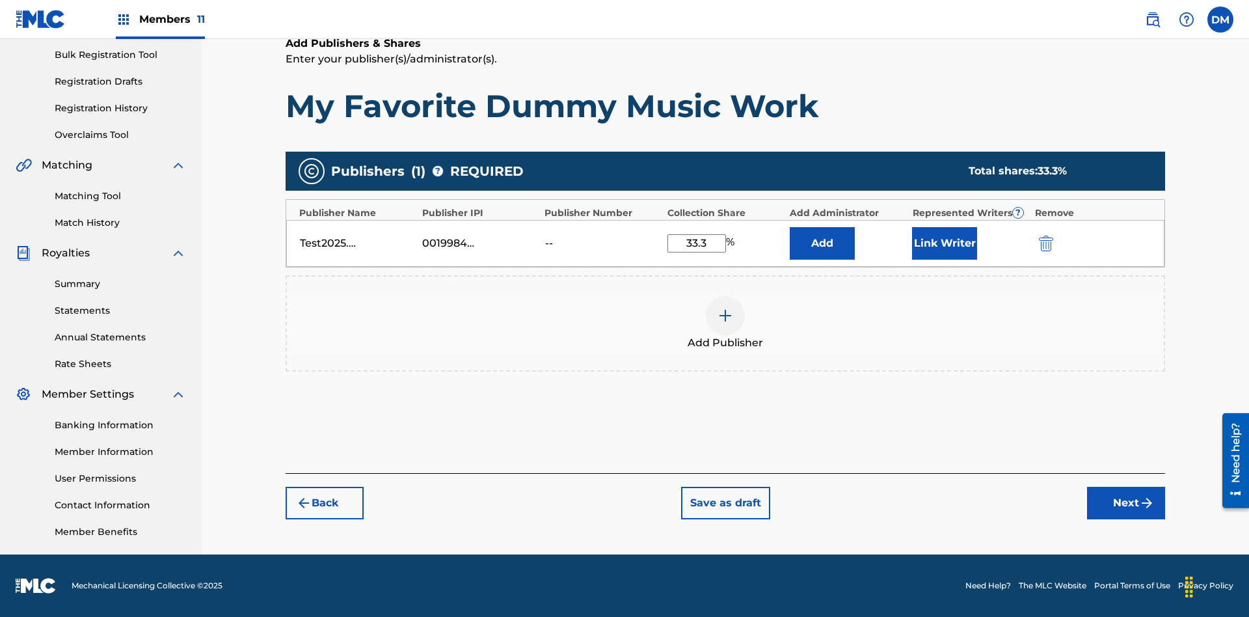
type input "33.3"
click at [945, 243] on button "Link Writer" at bounding box center [944, 243] width 65 height 33
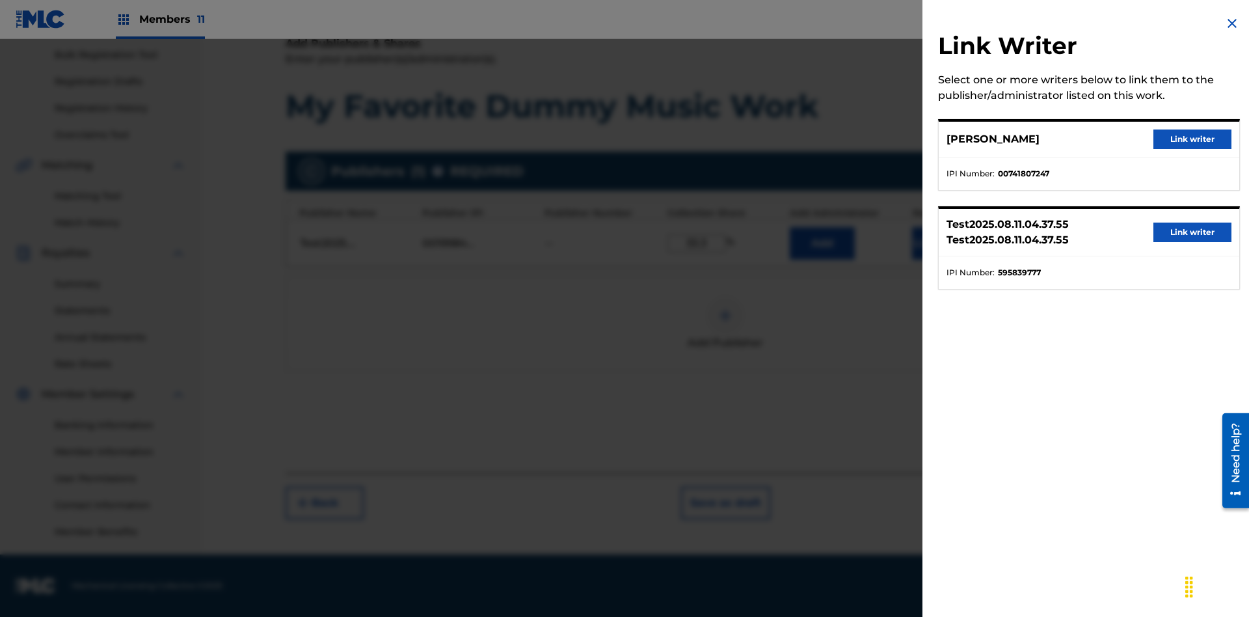
click at [1193, 139] on button "Link writer" at bounding box center [1192, 139] width 78 height 20
click at [945, 260] on button "Link Writer" at bounding box center [944, 243] width 65 height 33
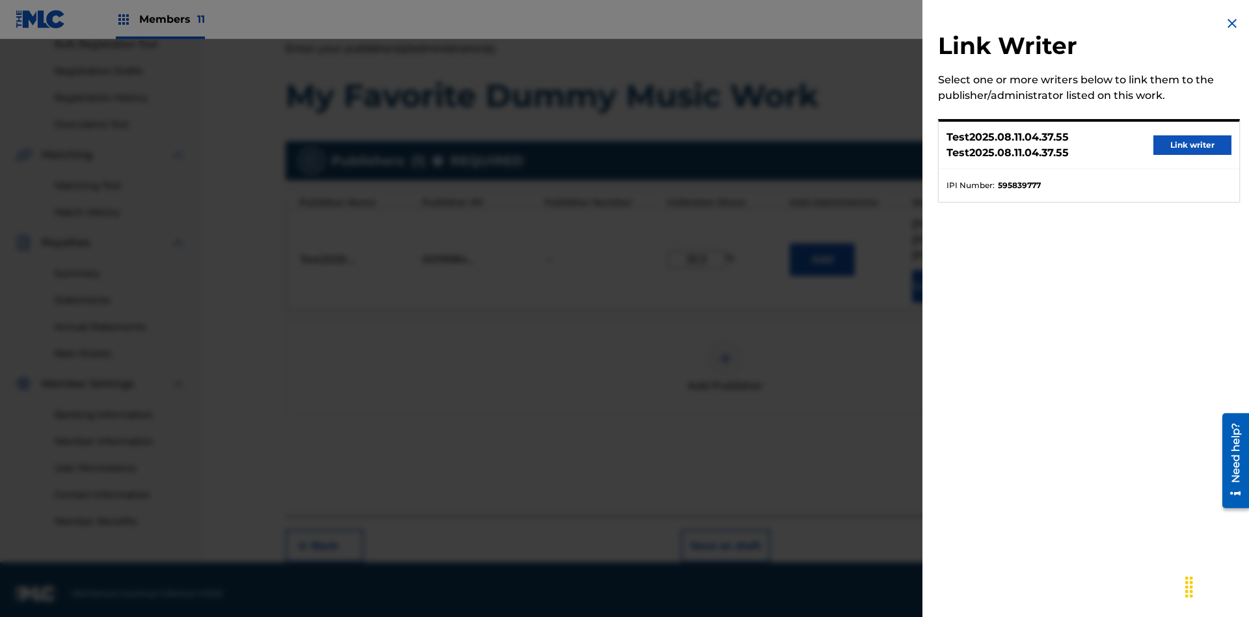
click at [1193, 145] on button "Link writer" at bounding box center [1192, 145] width 78 height 20
click at [945, 278] on button "Link Writer" at bounding box center [944, 286] width 65 height 33
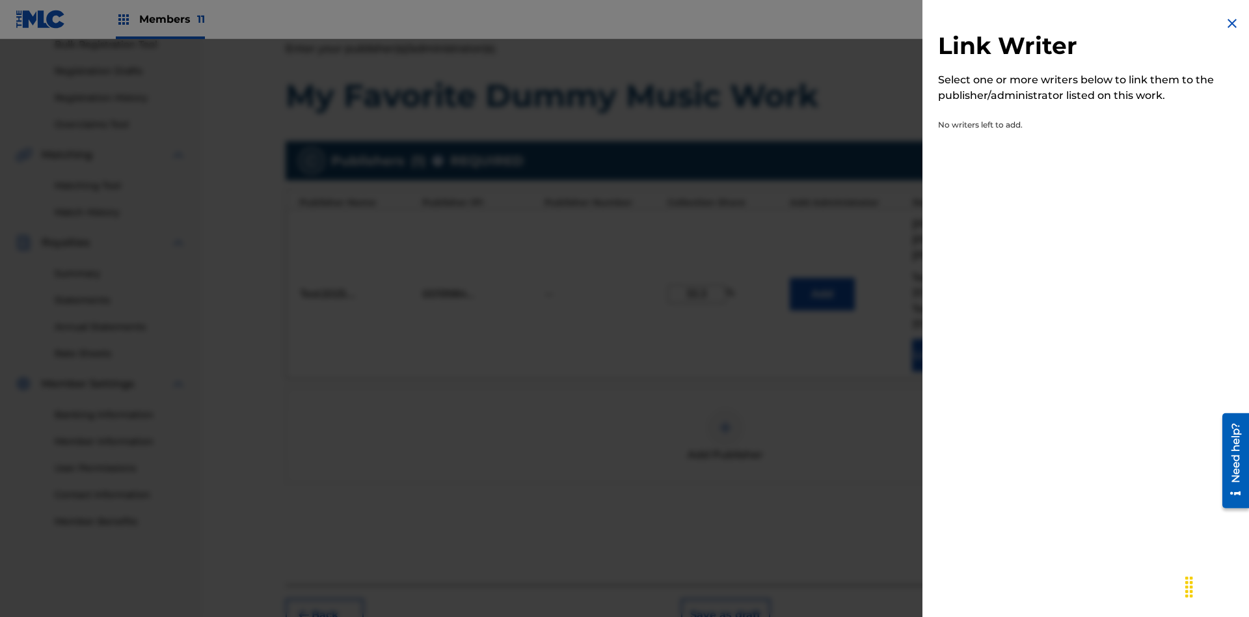
click at [1232, 23] on img at bounding box center [1232, 24] width 16 height 16
click at [725, 420] on img at bounding box center [726, 428] width 16 height 16
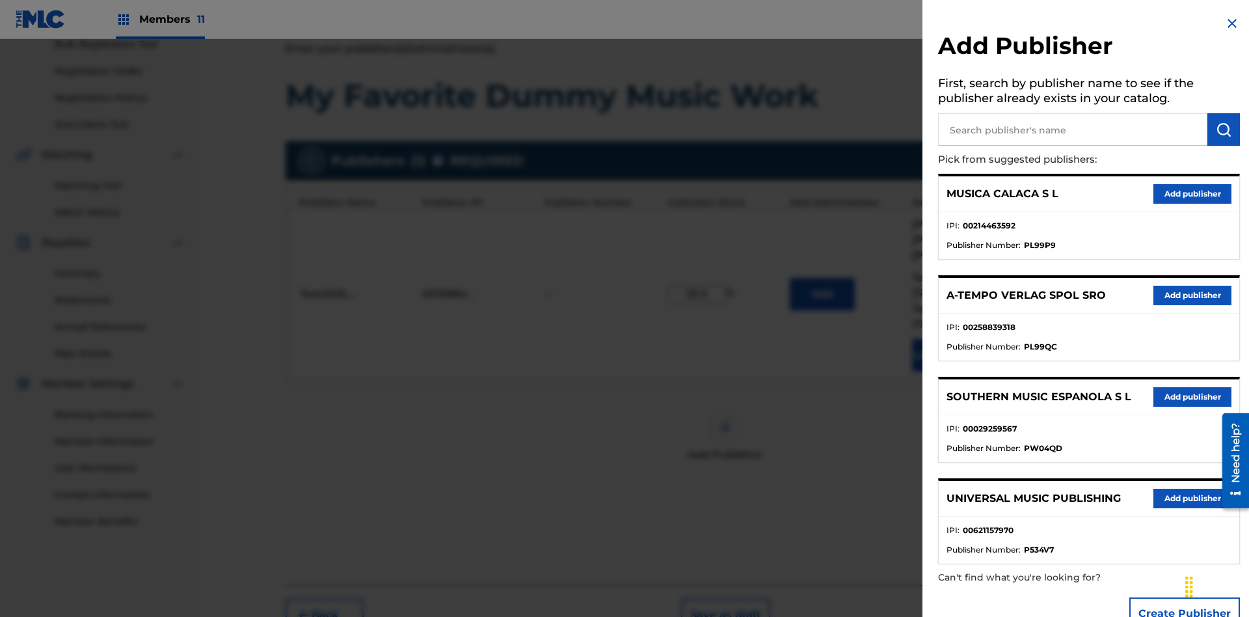
click at [1073, 129] on input "text" at bounding box center [1072, 129] width 269 height 33
type input "MUSICA CALACA S L"
click at [1224, 129] on img "submit" at bounding box center [1224, 130] width 16 height 16
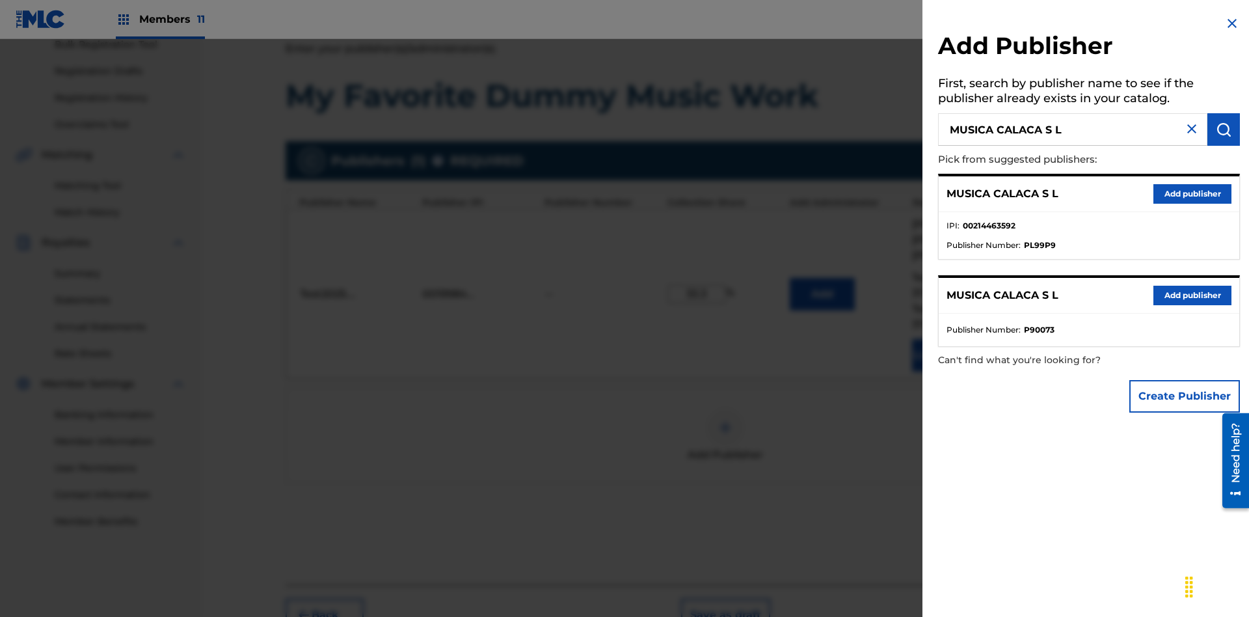
click at [1185, 396] on button "Create Publisher" at bounding box center [1184, 396] width 111 height 33
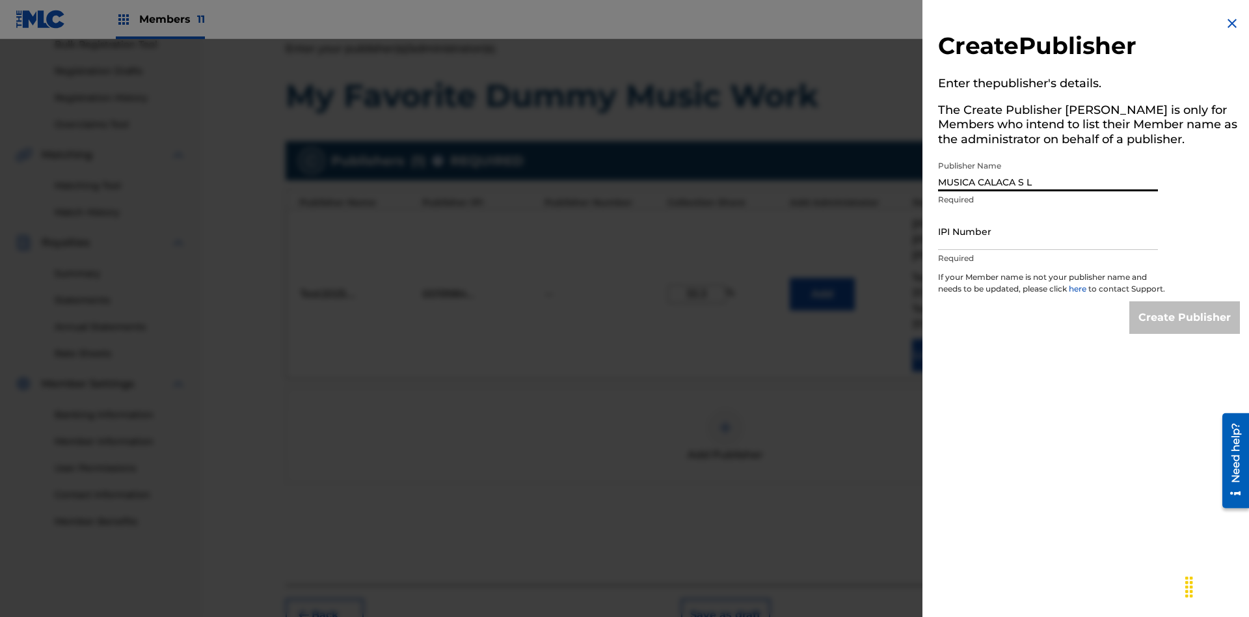
click at [1048, 231] on input "IPI Number" at bounding box center [1048, 231] width 220 height 37
click at [1185, 329] on input "Create Publisher" at bounding box center [1184, 317] width 111 height 33
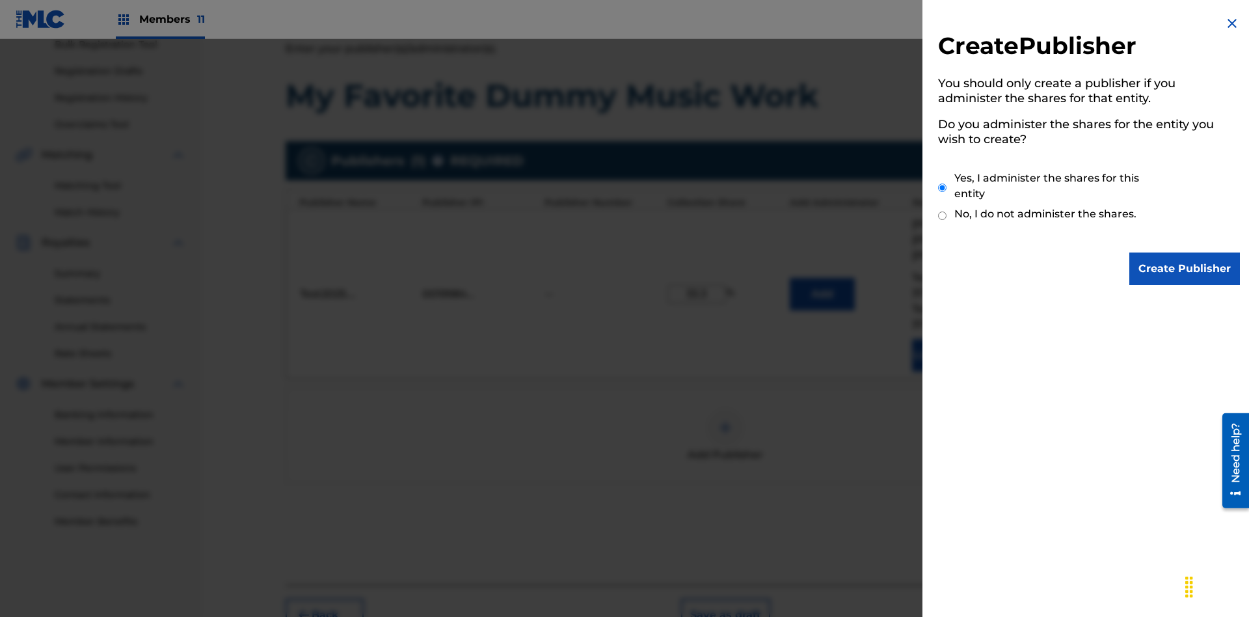
click at [943, 187] on input "Yes, I administer the shares for this entity" at bounding box center [942, 188] width 8 height 28
click at [1185, 269] on input "Create Publisher" at bounding box center [1184, 268] width 111 height 33
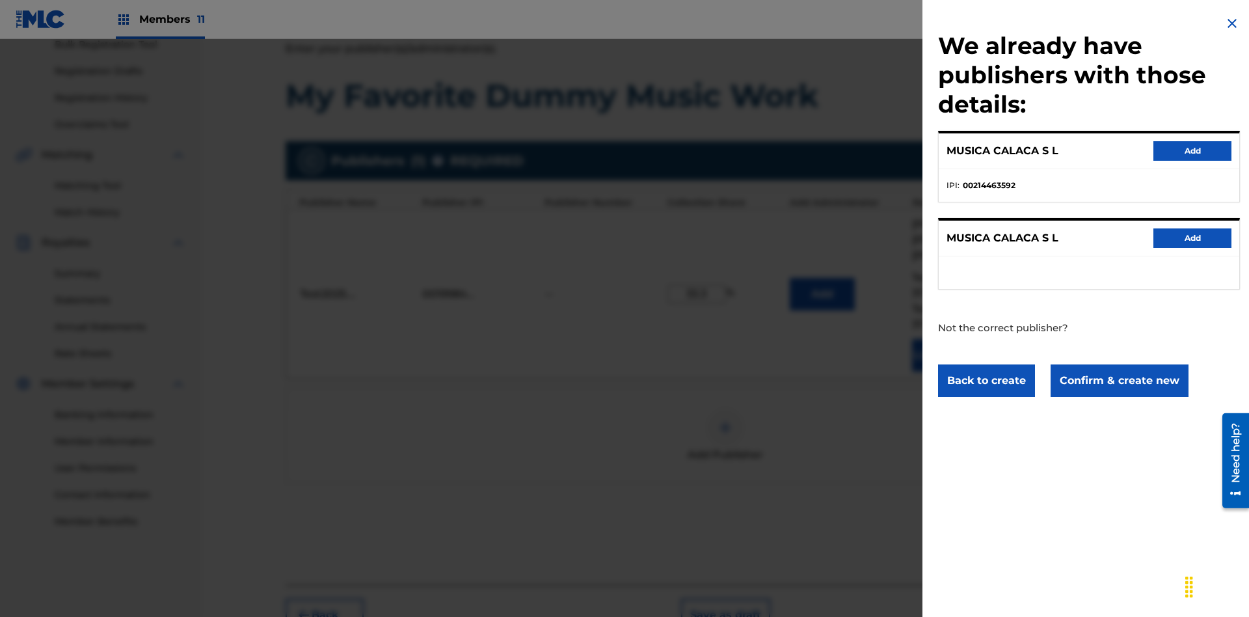
click at [1118, 380] on button "Confirm & create new" at bounding box center [1120, 380] width 138 height 33
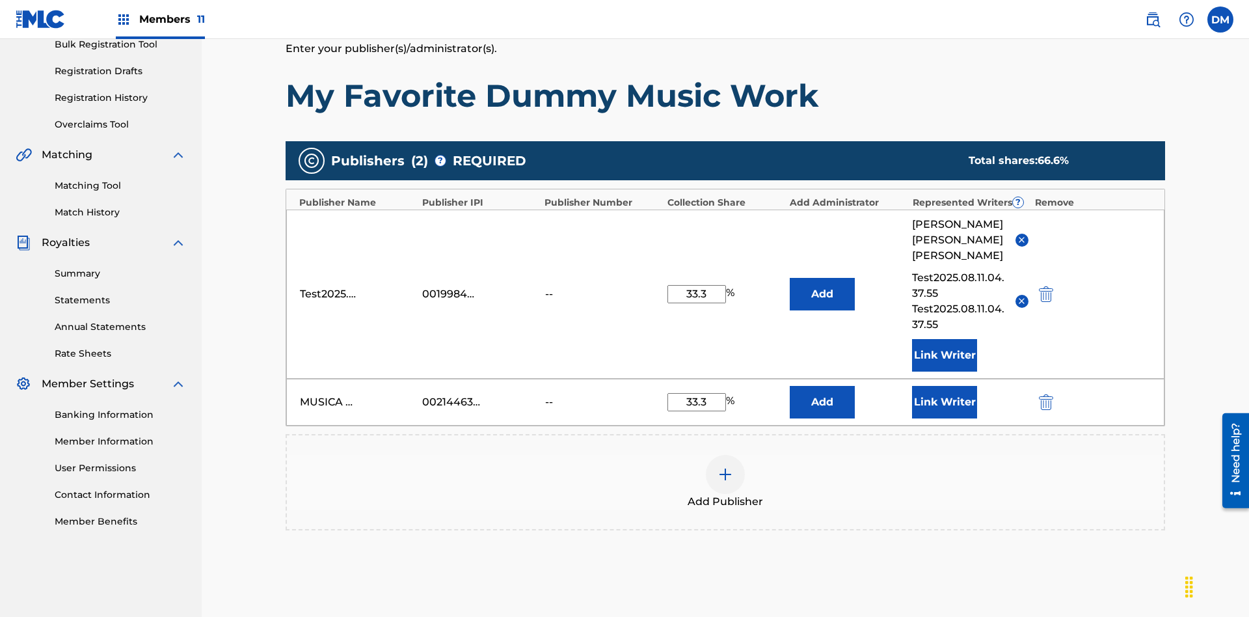
scroll to position [308, 0]
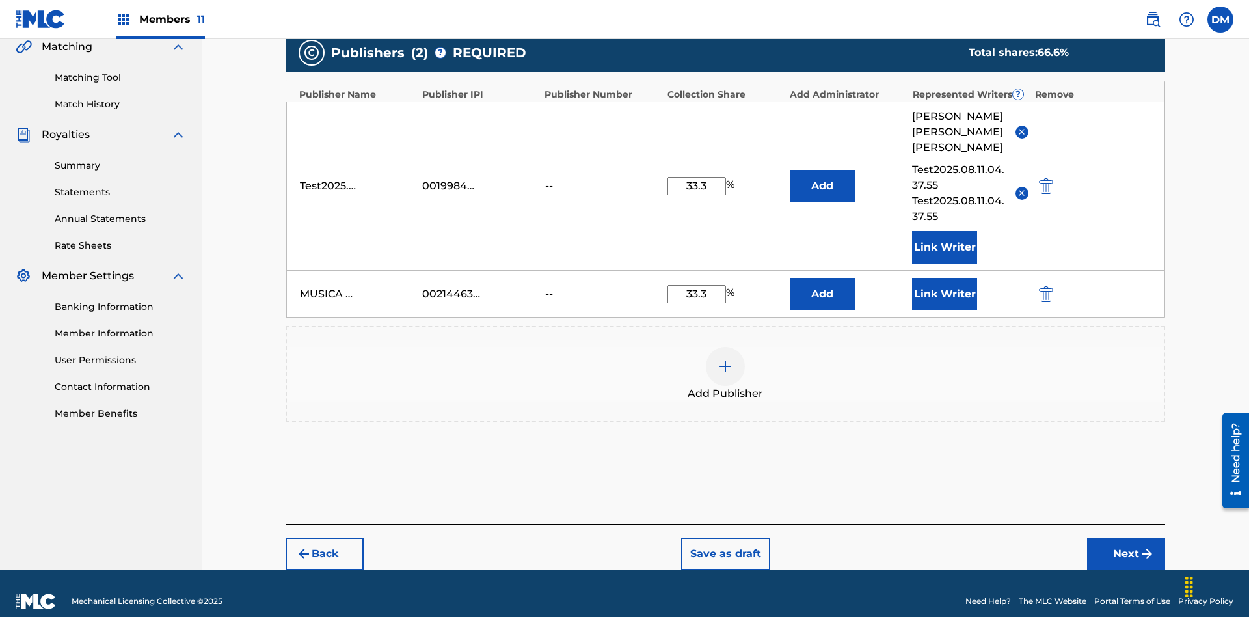
type input "33.3"
click at [945, 278] on button "Link Writer" at bounding box center [944, 294] width 65 height 33
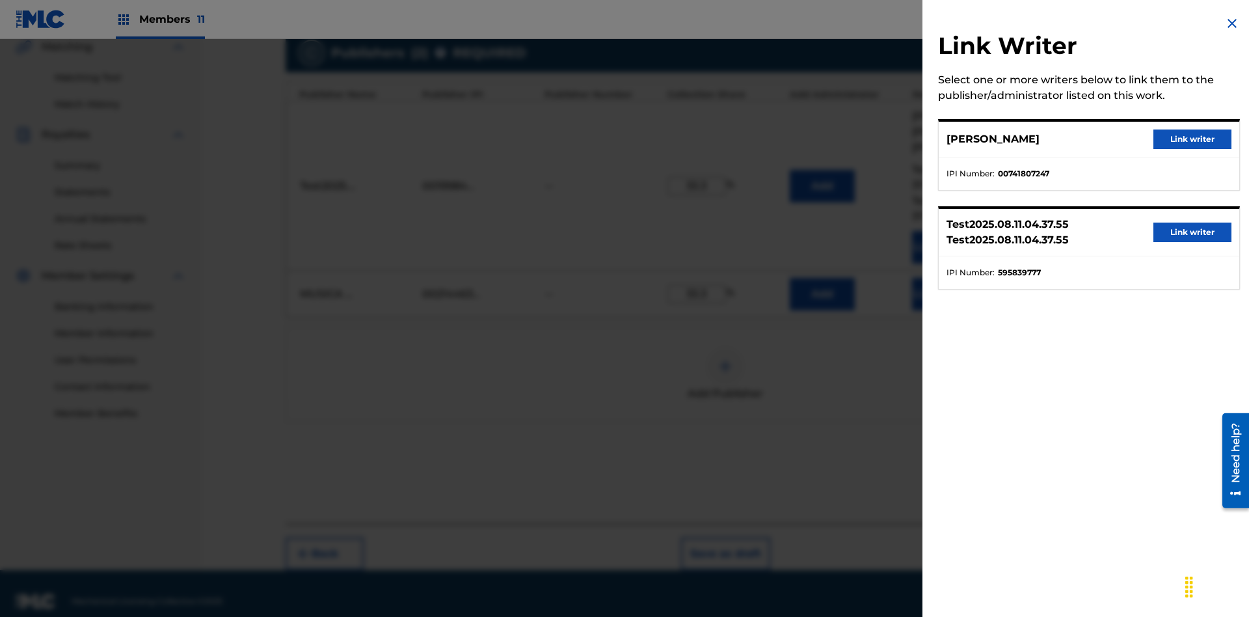
click at [1193, 139] on button "Link writer" at bounding box center [1192, 139] width 78 height 20
click at [945, 278] on button "Link Writer" at bounding box center [944, 294] width 65 height 33
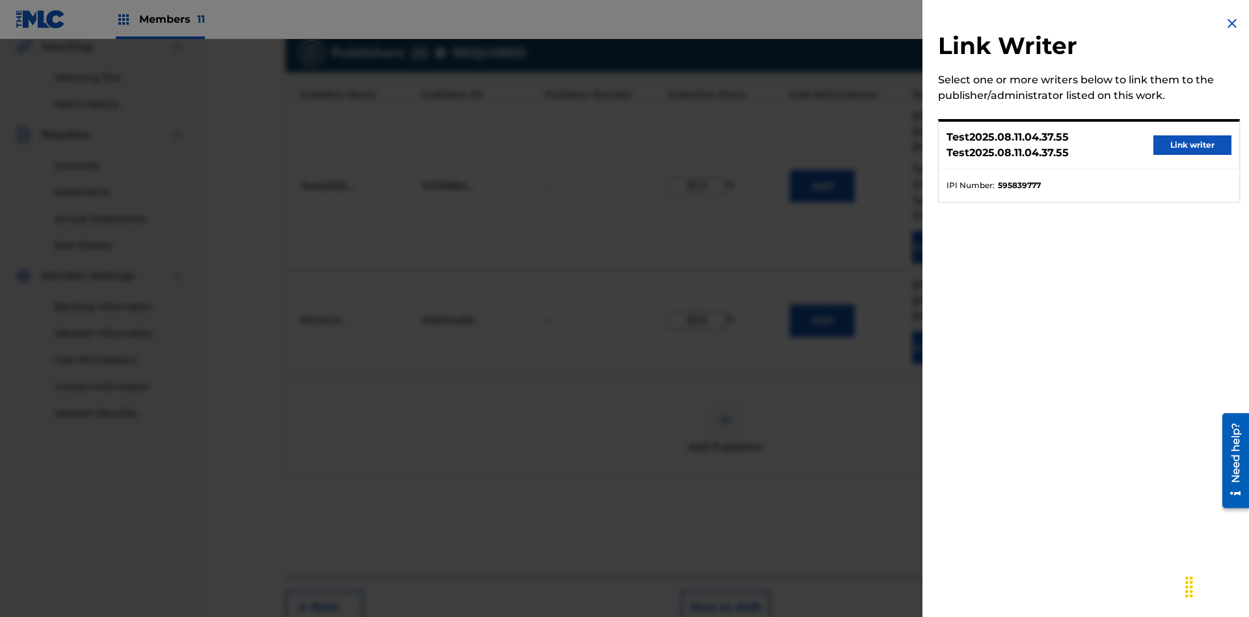
click at [1193, 145] on button "Link writer" at bounding box center [1192, 145] width 78 height 20
click at [945, 331] on button "Link Writer" at bounding box center [944, 347] width 65 height 33
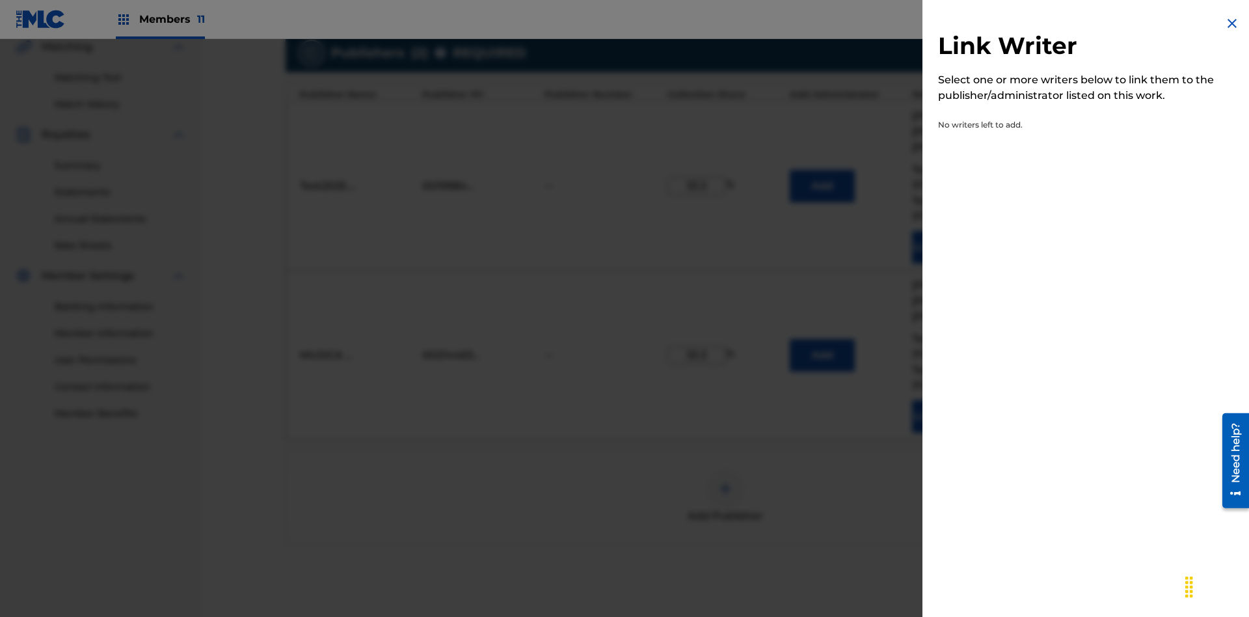
click at [1232, 23] on img at bounding box center [1232, 24] width 16 height 16
click at [725, 481] on img at bounding box center [726, 489] width 16 height 16
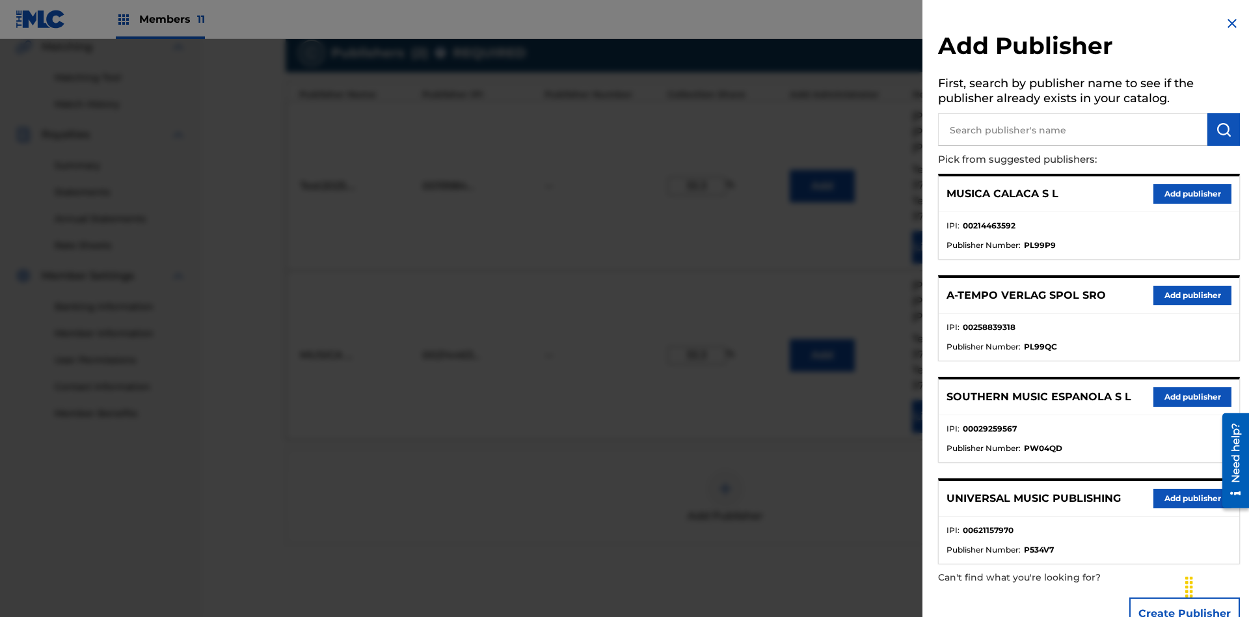
click at [1073, 129] on input "text" at bounding box center [1072, 129] width 269 height 33
click at [1224, 129] on img "submit" at bounding box center [1224, 130] width 16 height 16
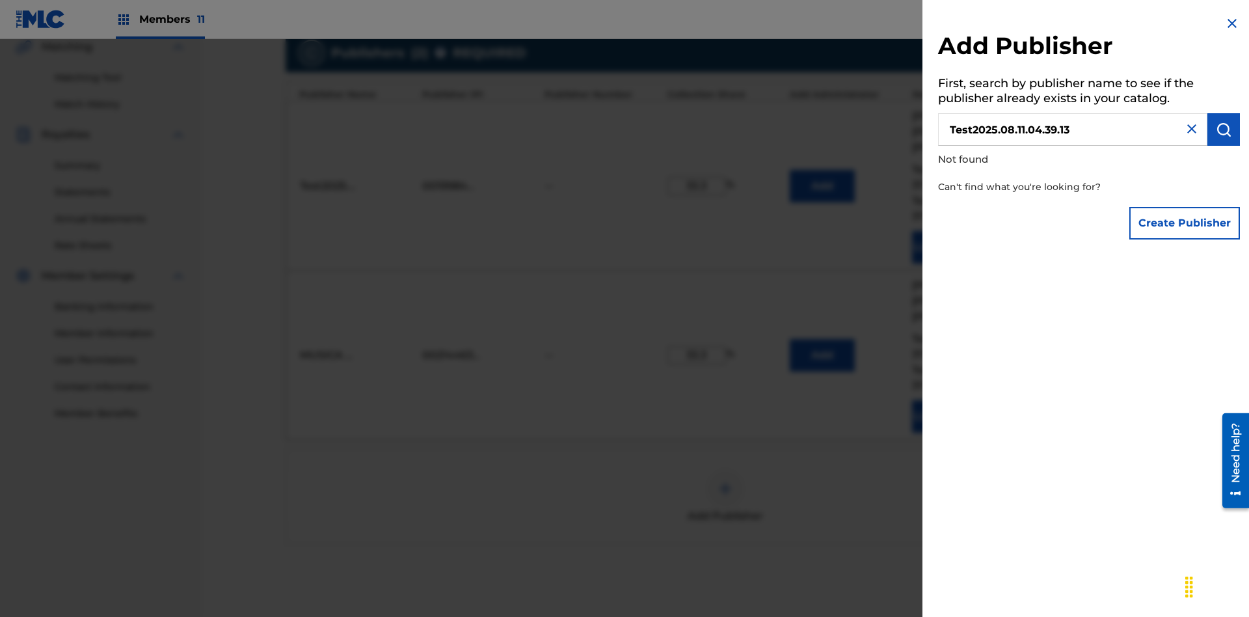
click at [1185, 223] on button "Create Publisher" at bounding box center [1184, 223] width 111 height 33
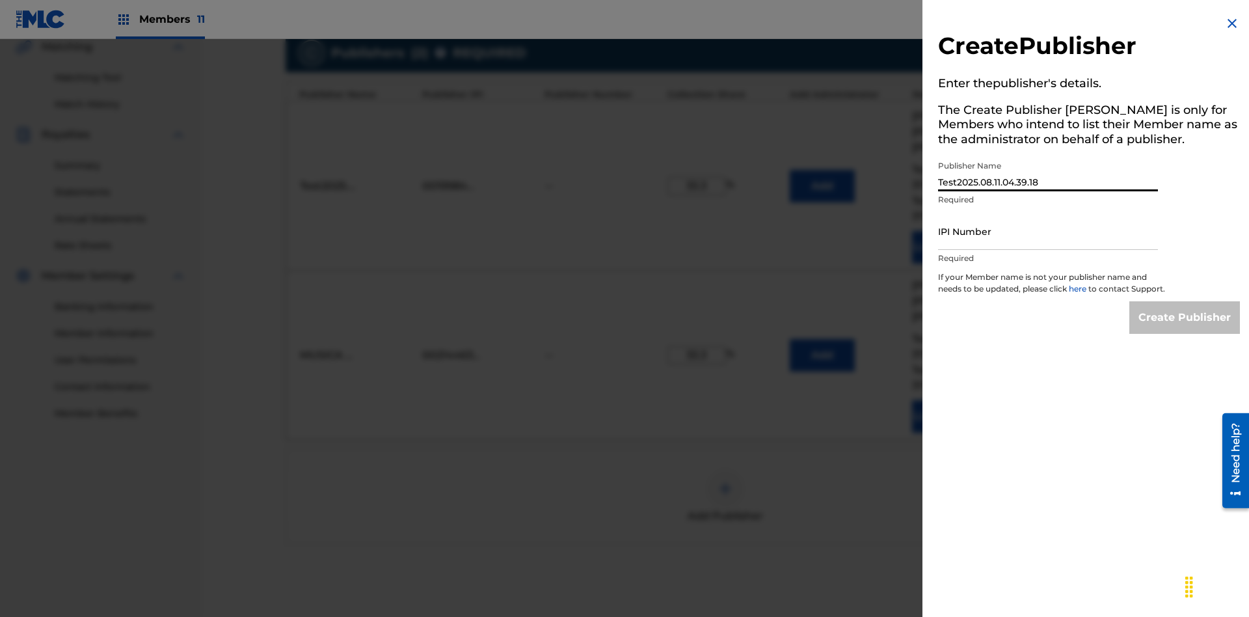
click at [1048, 231] on input "IPI Number" at bounding box center [1048, 231] width 220 height 37
click at [1185, 329] on input "Create Publisher" at bounding box center [1184, 317] width 111 height 33
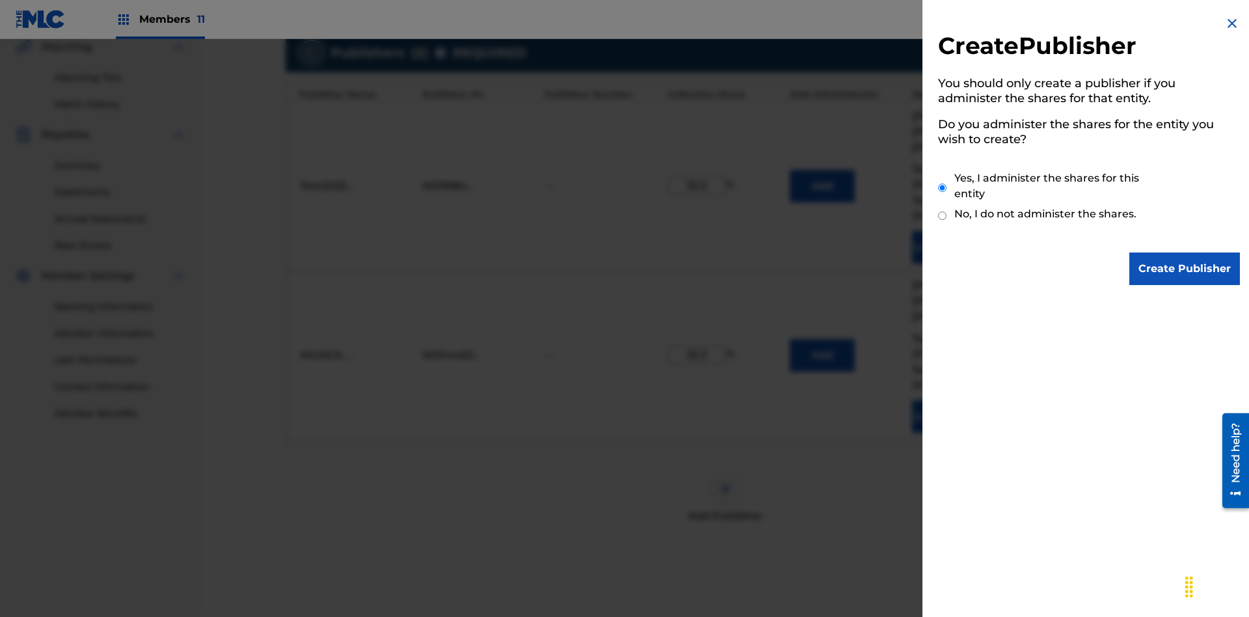
click at [1185, 269] on input "Create Publisher" at bounding box center [1184, 268] width 111 height 33
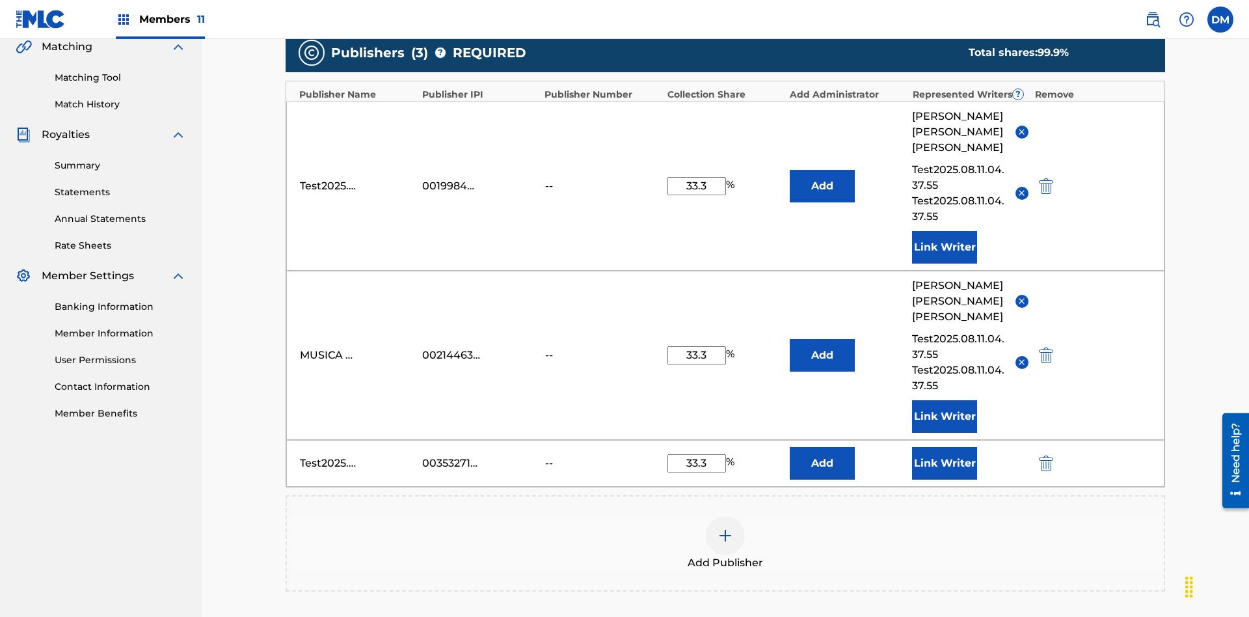
click at [945, 447] on button "Link Writer" at bounding box center [944, 463] width 65 height 33
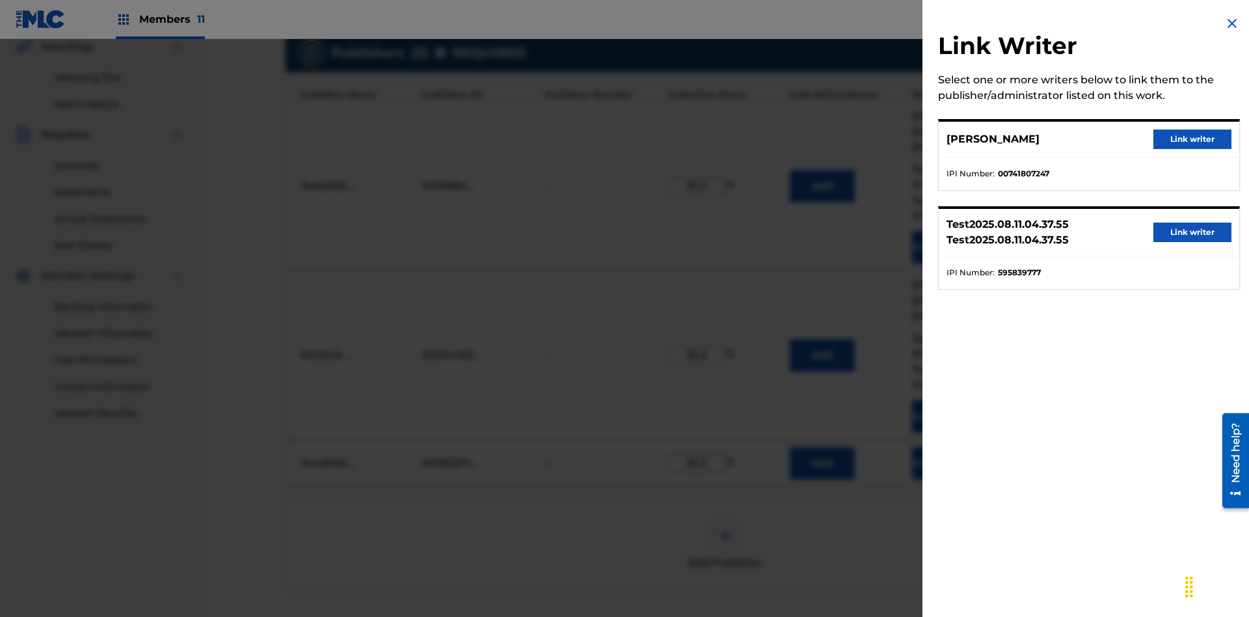
click at [1193, 139] on button "Link writer" at bounding box center [1192, 139] width 78 height 20
click at [945, 447] on button "Link Writer" at bounding box center [944, 463] width 65 height 33
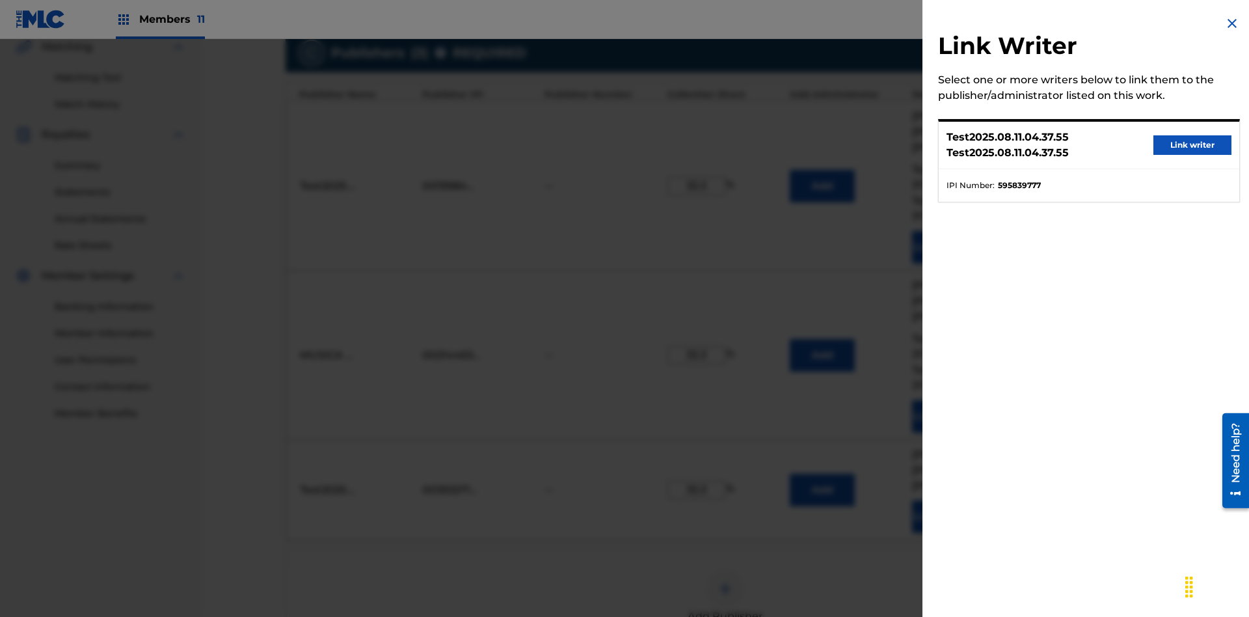
click at [1193, 145] on button "Link writer" at bounding box center [1192, 145] width 78 height 20
click at [945, 500] on button "Link Writer" at bounding box center [944, 516] width 65 height 33
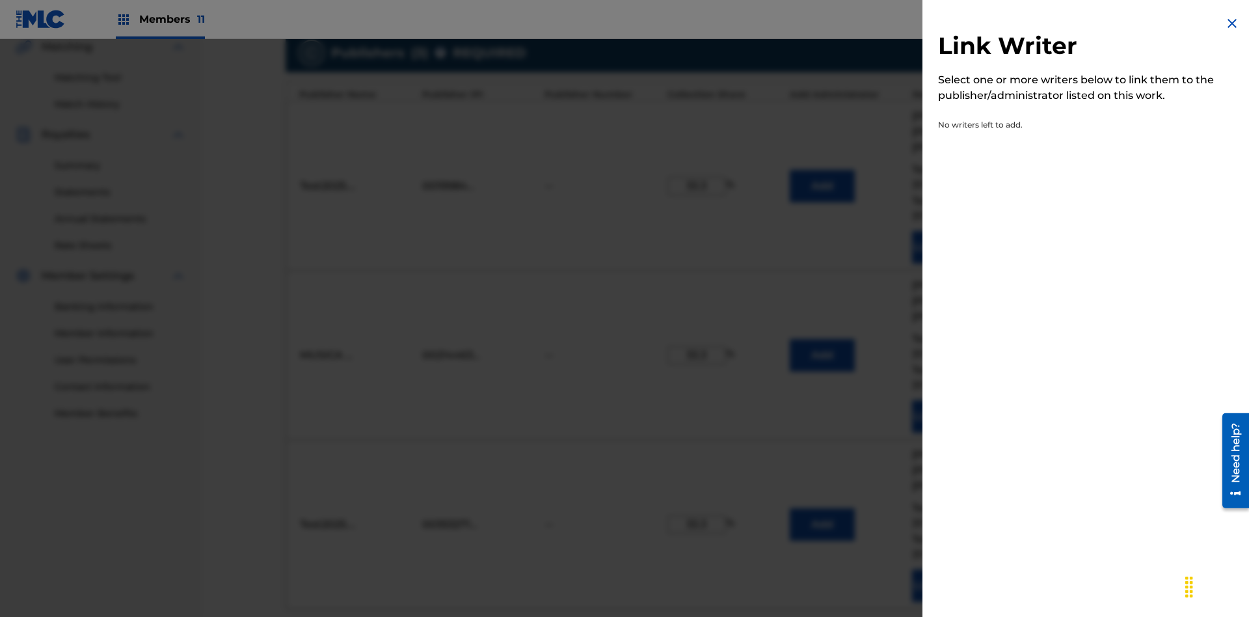
click at [1232, 23] on img at bounding box center [1232, 24] width 16 height 16
click at [1044, 517] on img "submit" at bounding box center [1046, 525] width 14 height 16
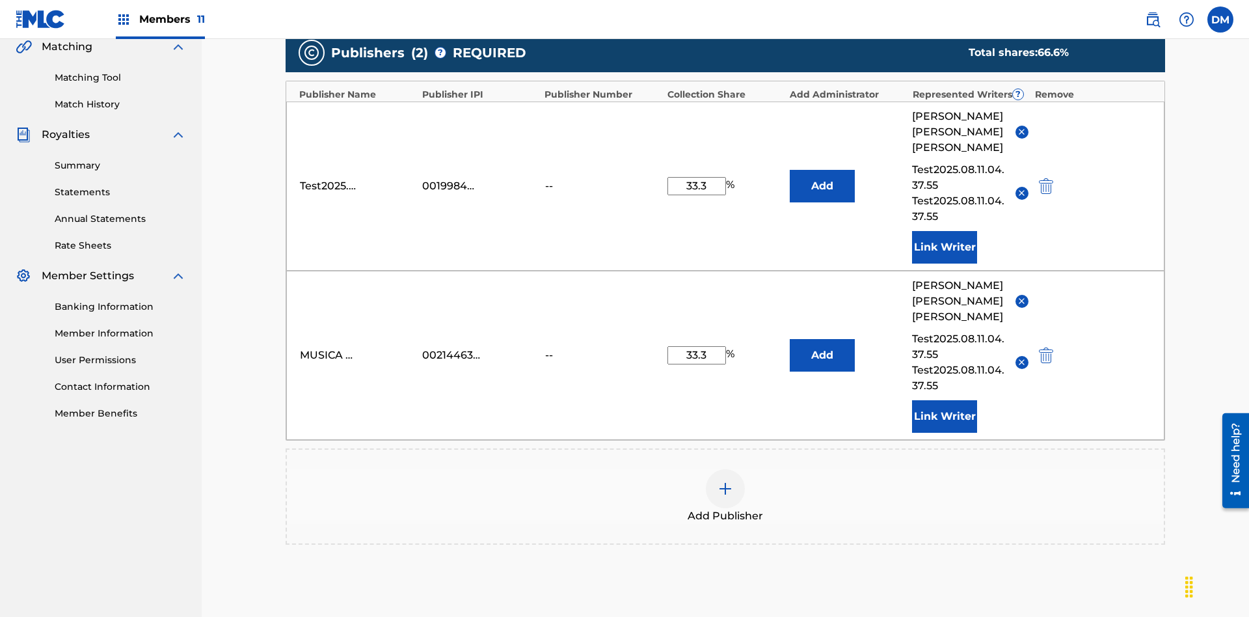
click at [725, 481] on img at bounding box center [726, 489] width 16 height 16
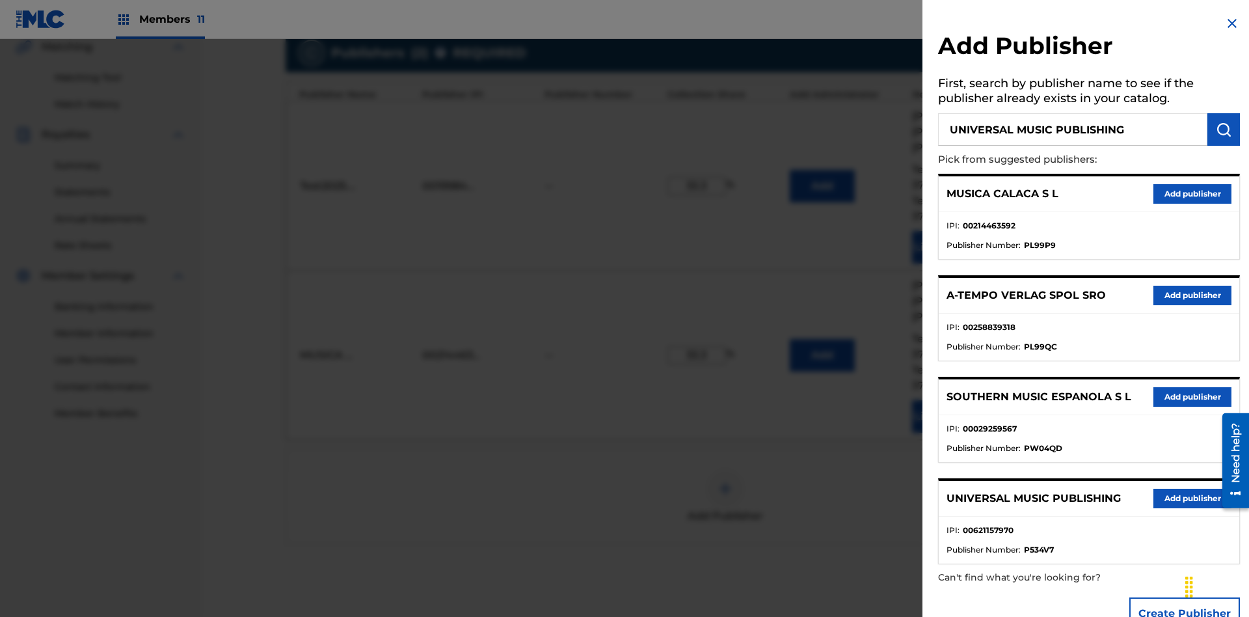
type input "UNIVERSAL MUSIC PUBLISHING"
click at [1224, 129] on img "submit" at bounding box center [1224, 130] width 16 height 16
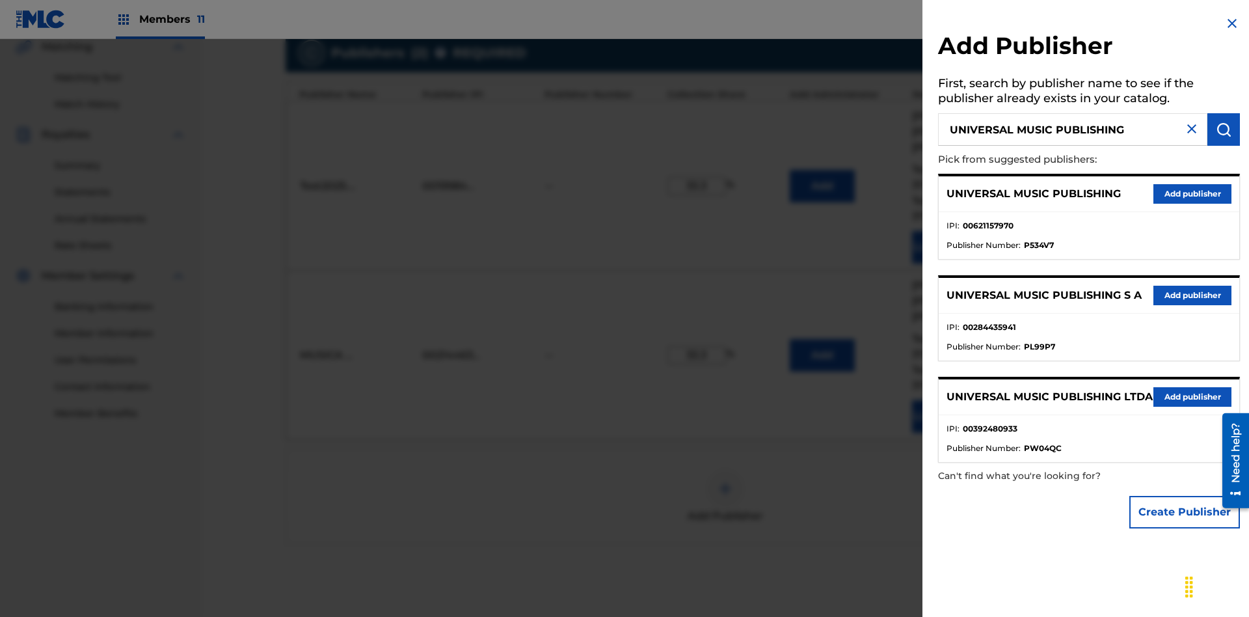
click at [1193, 193] on button "Add publisher" at bounding box center [1192, 194] width 78 height 20
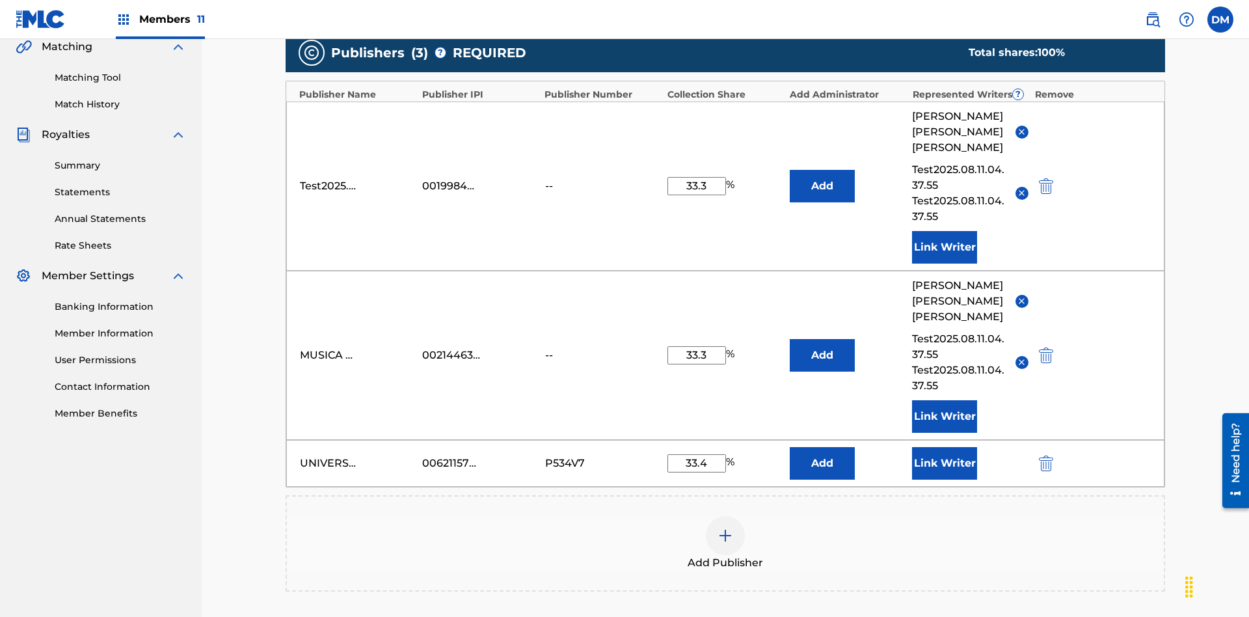
type input "33.4"
click at [945, 447] on button "Link Writer" at bounding box center [944, 463] width 65 height 33
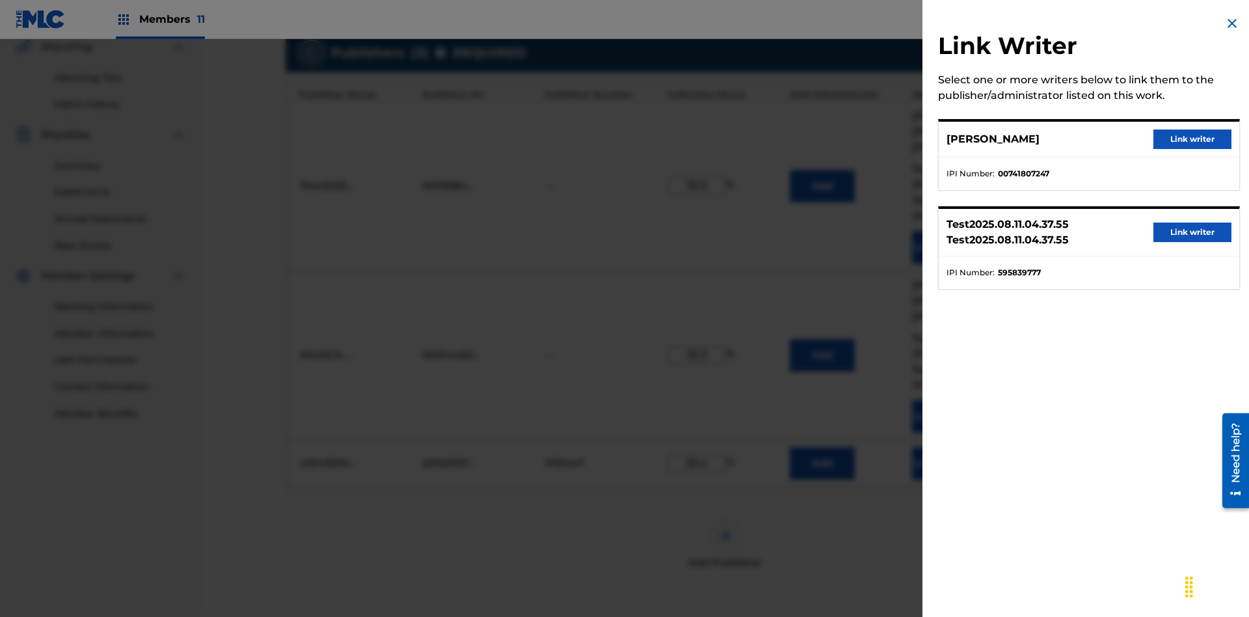
click at [1193, 139] on button "Link writer" at bounding box center [1192, 139] width 78 height 20
click at [945, 447] on button "Link Writer" at bounding box center [944, 463] width 65 height 33
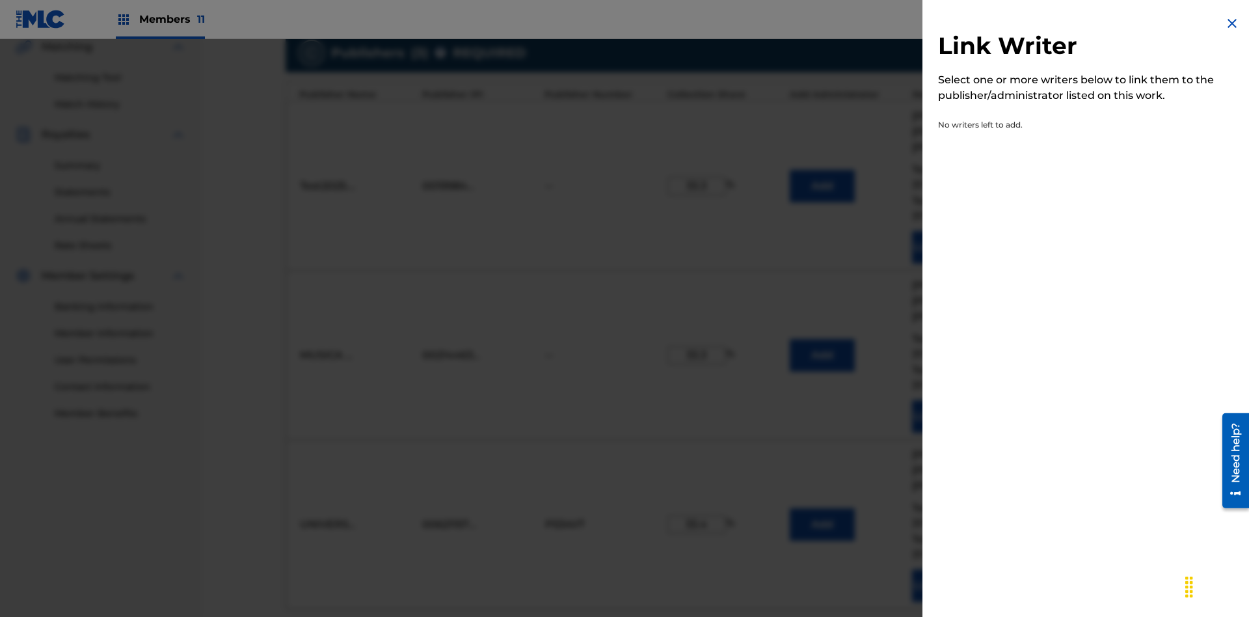
click at [1232, 23] on img at bounding box center [1232, 24] width 16 height 16
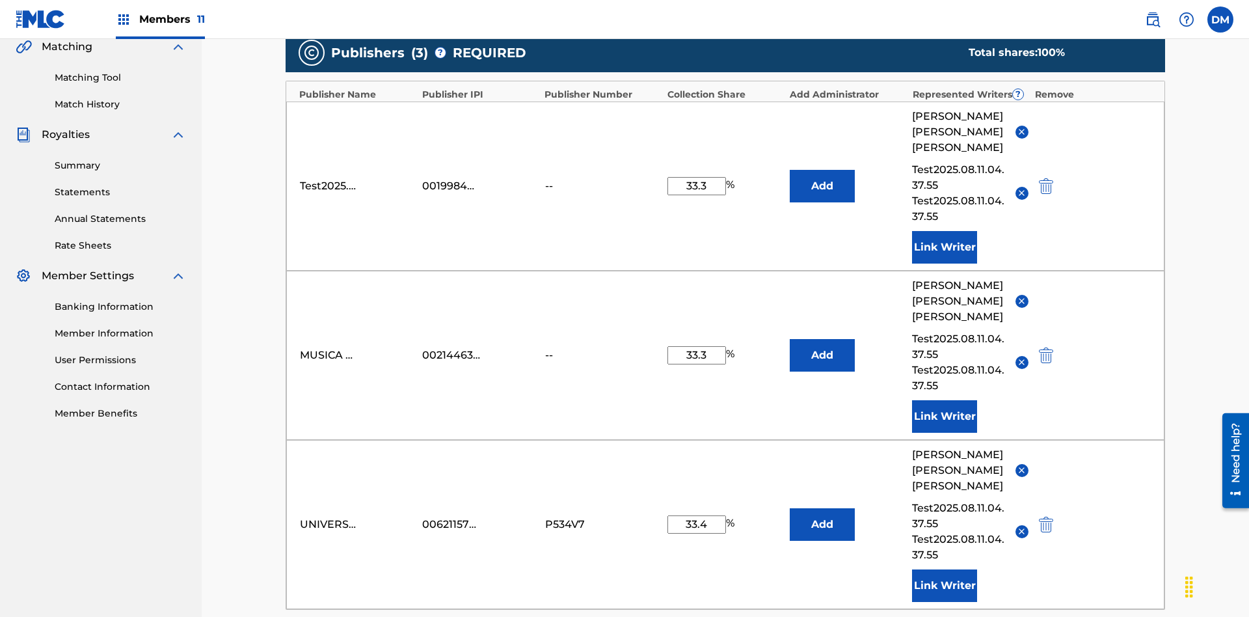
click at [822, 170] on button "Add" at bounding box center [822, 186] width 65 height 33
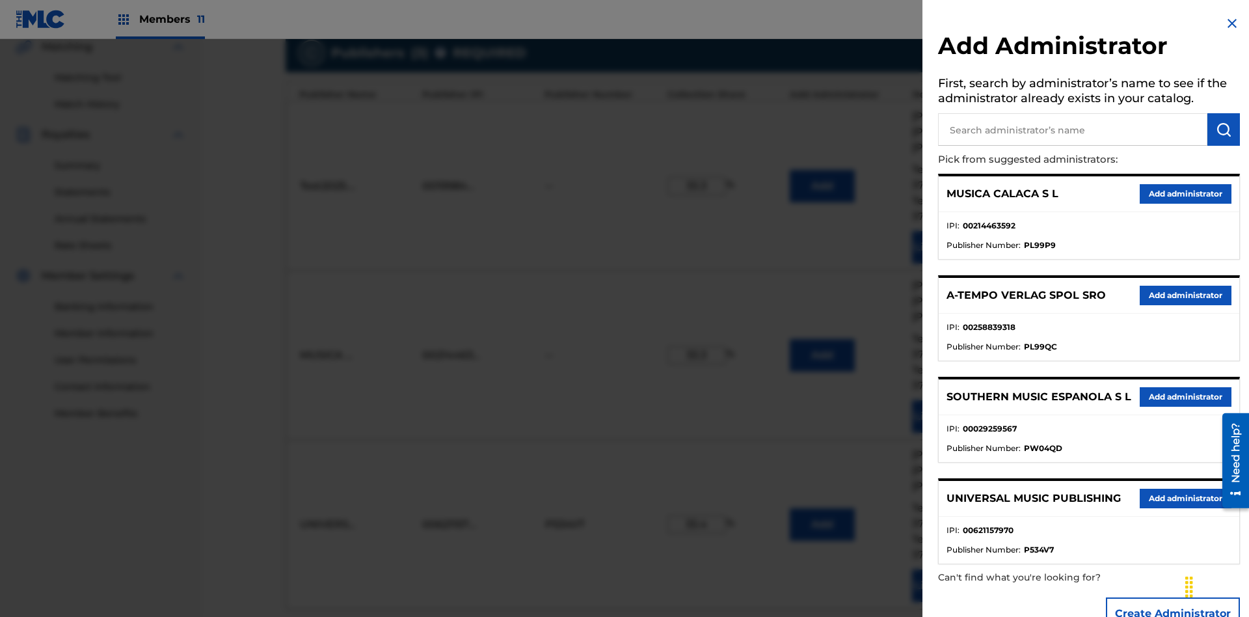
click at [1073, 129] on input "text" at bounding box center [1072, 129] width 269 height 33
type input "Test2025.08.11.04.40.13"
click at [1224, 129] on img "submit" at bounding box center [1224, 130] width 16 height 16
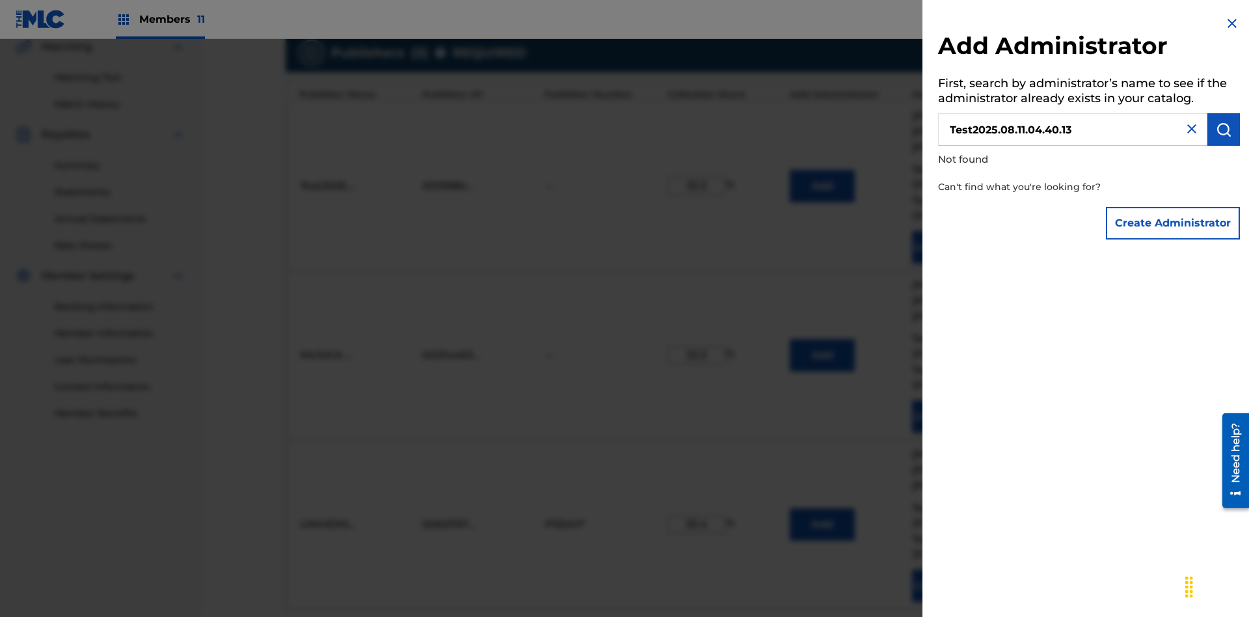
click at [1174, 223] on button "Create Administrator" at bounding box center [1173, 223] width 134 height 33
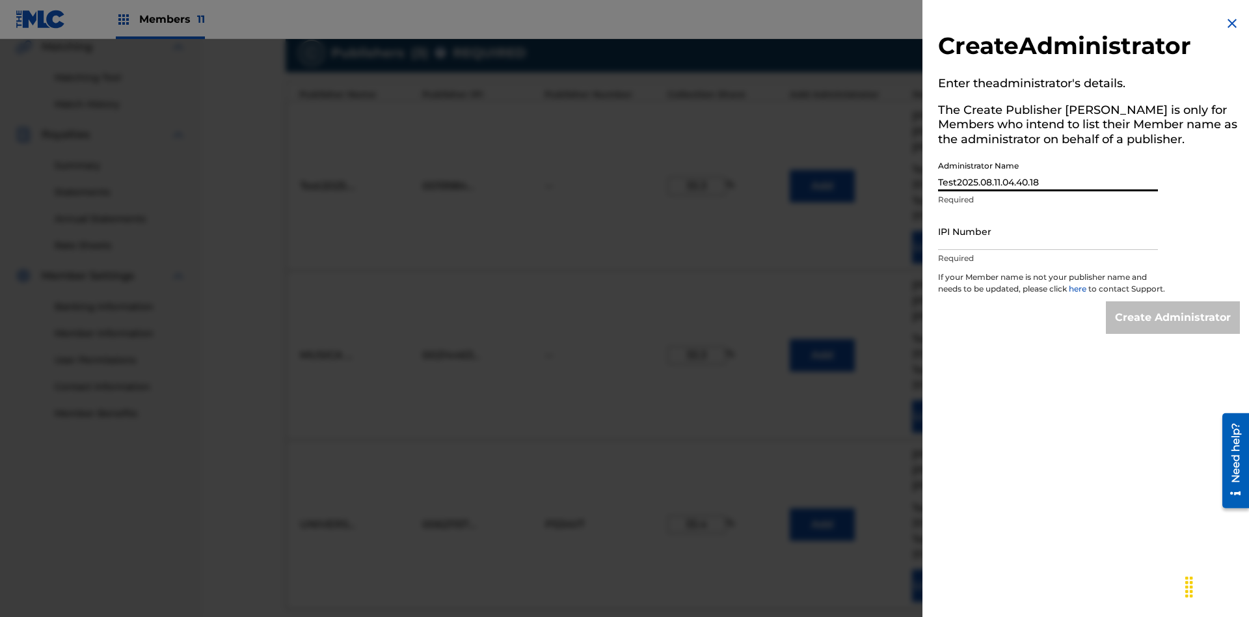
click at [1048, 231] on input "IPI Number" at bounding box center [1048, 231] width 220 height 37
click at [1174, 329] on input "Create Administrator" at bounding box center [1173, 317] width 134 height 33
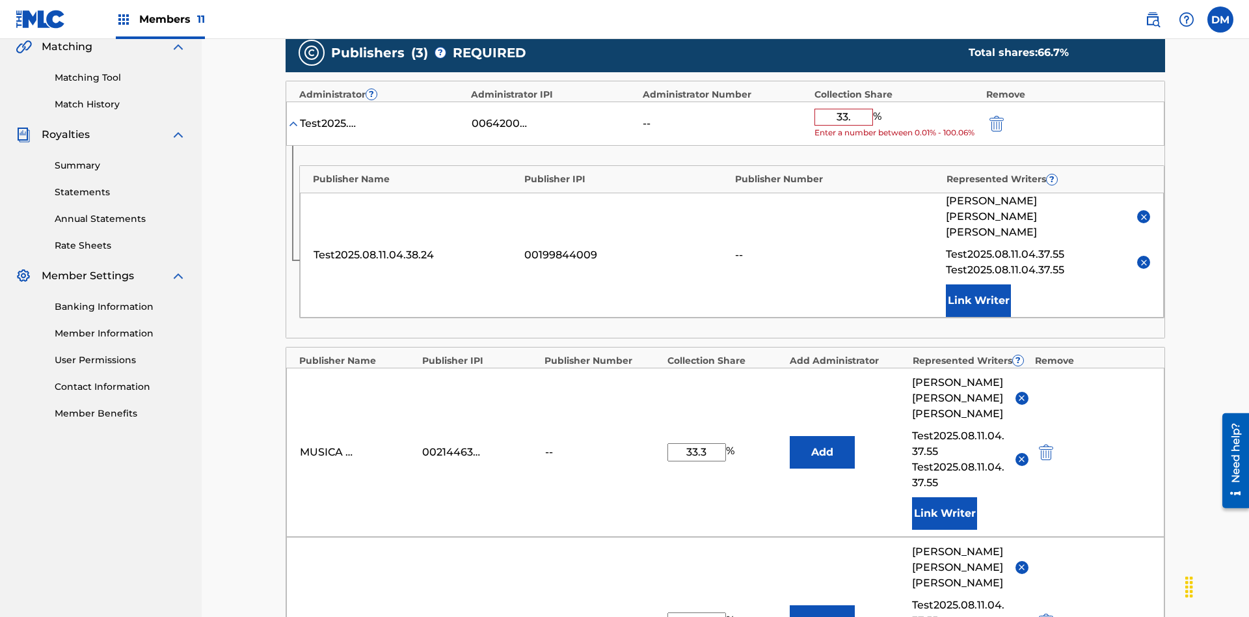
type input "33.3"
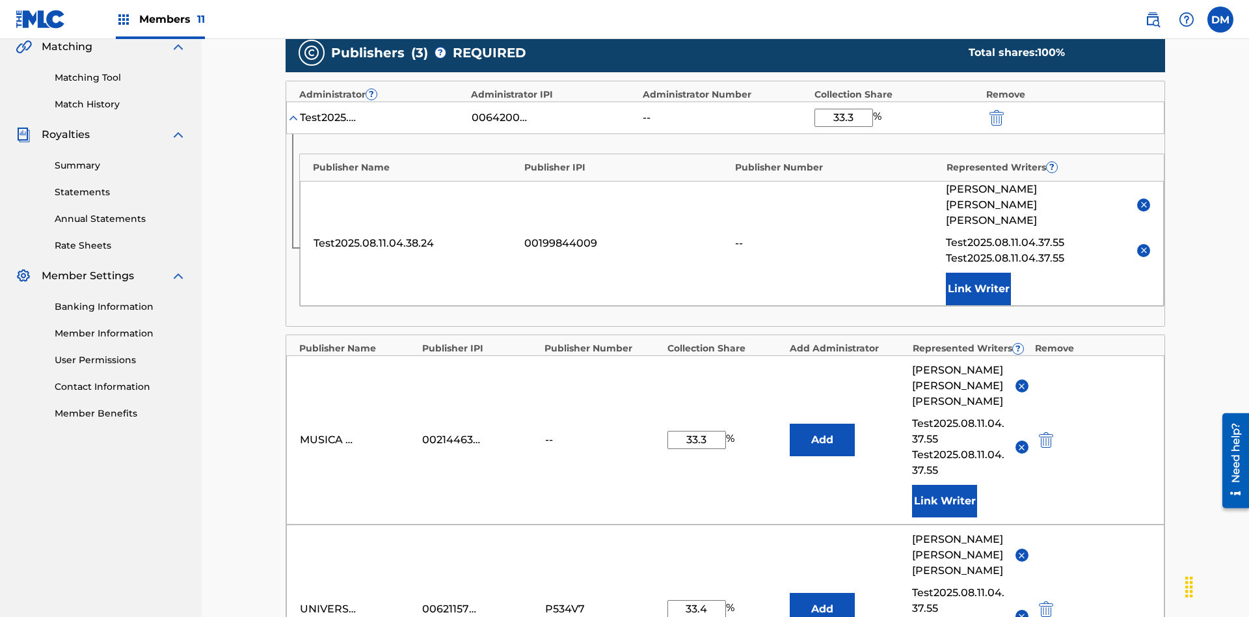
click at [995, 110] on img "submit" at bounding box center [997, 118] width 14 height 16
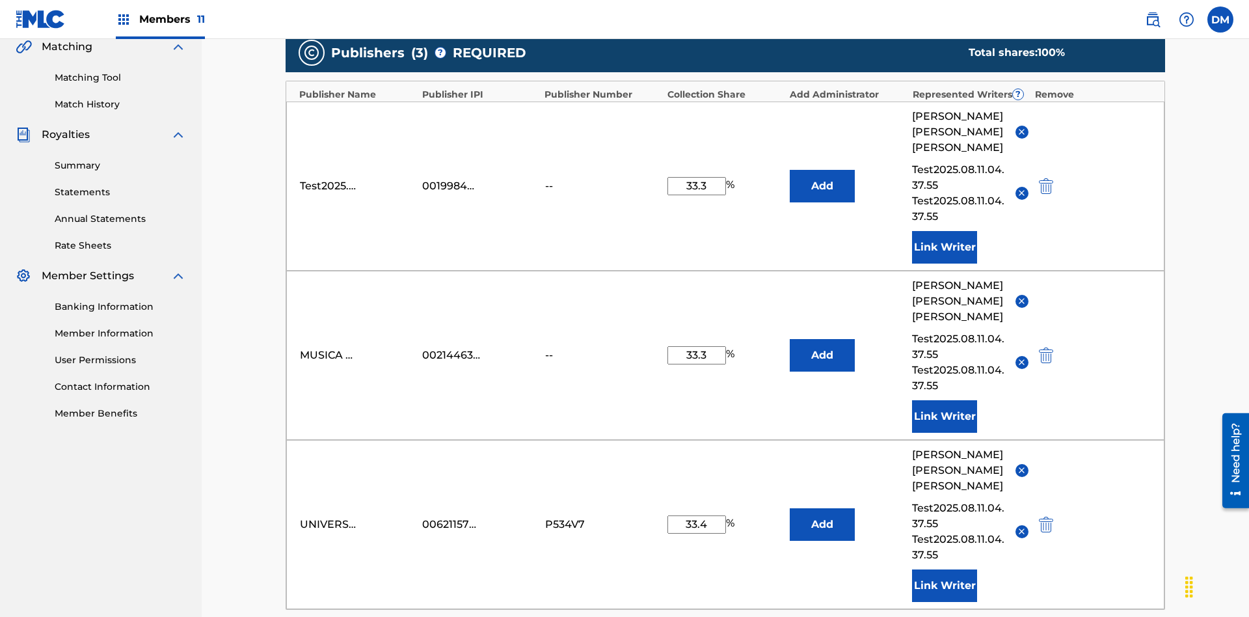
type input "33.3"
click at [822, 170] on button "Add" at bounding box center [822, 186] width 65 height 33
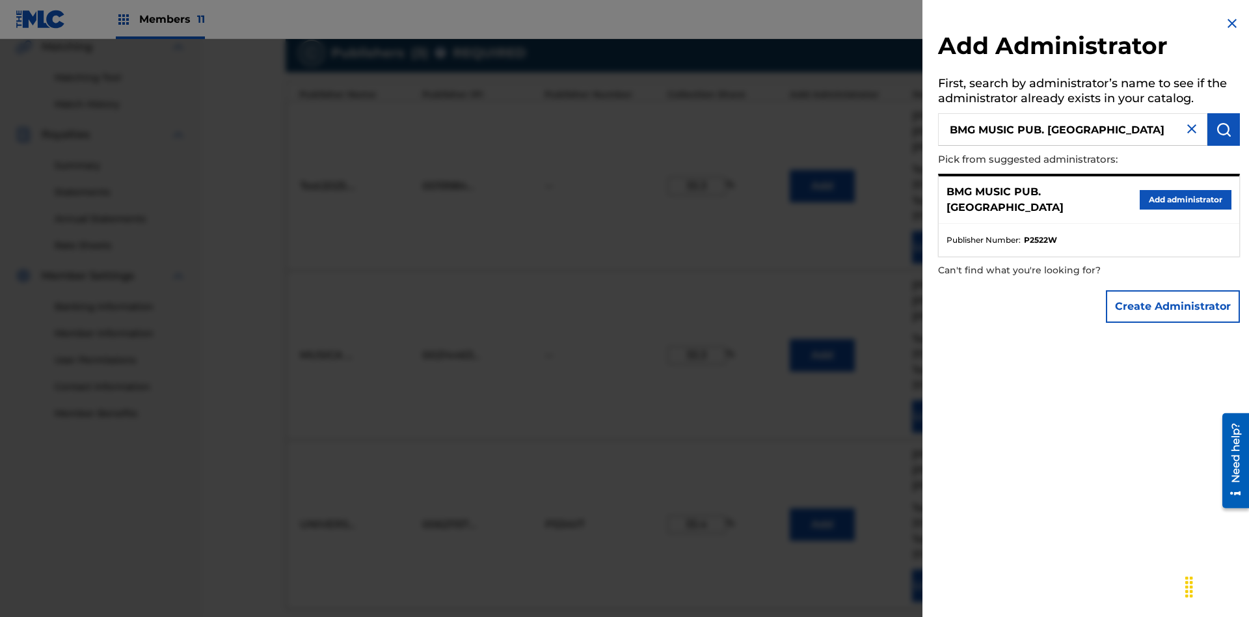
click at [1174, 306] on button "Create Administrator" at bounding box center [1173, 306] width 134 height 33
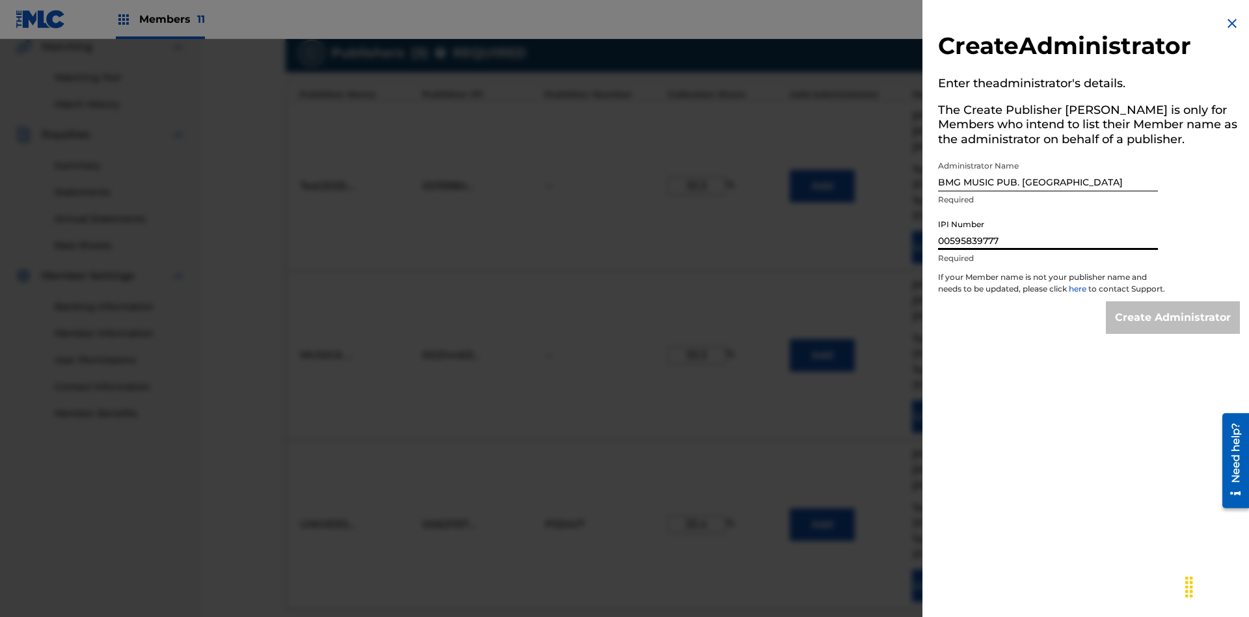
click at [1174, 329] on input "Create Administrator" at bounding box center [1173, 317] width 134 height 33
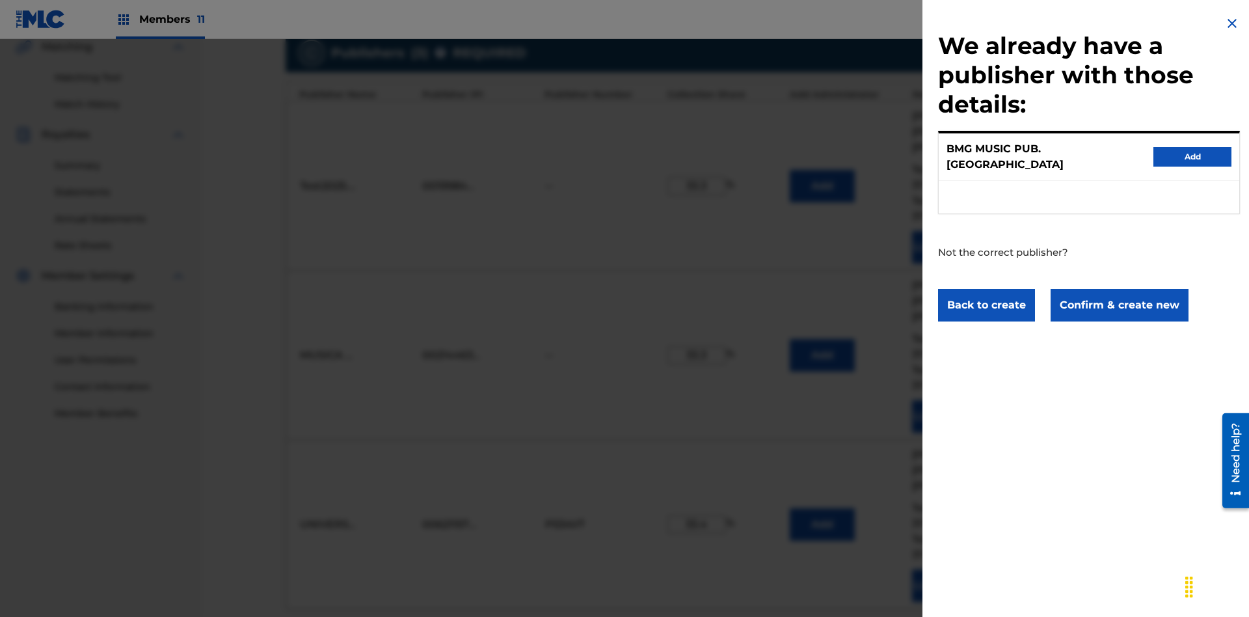
click at [1118, 293] on button "Confirm & create new" at bounding box center [1120, 305] width 138 height 33
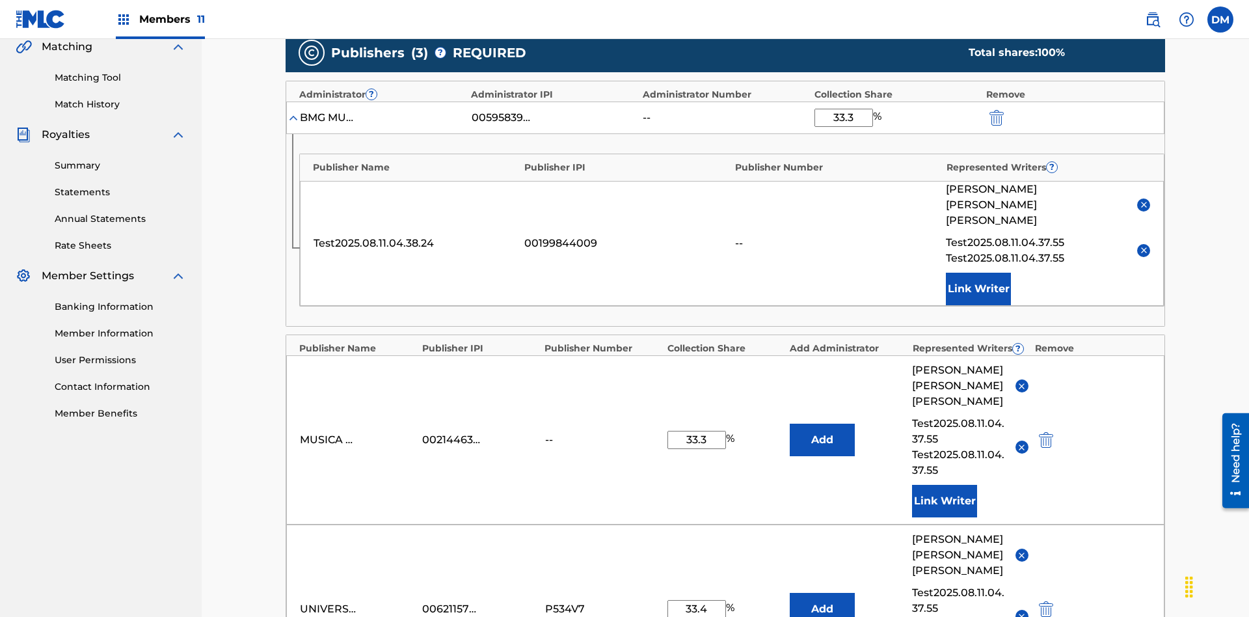
click at [995, 110] on img "submit" at bounding box center [997, 118] width 14 height 16
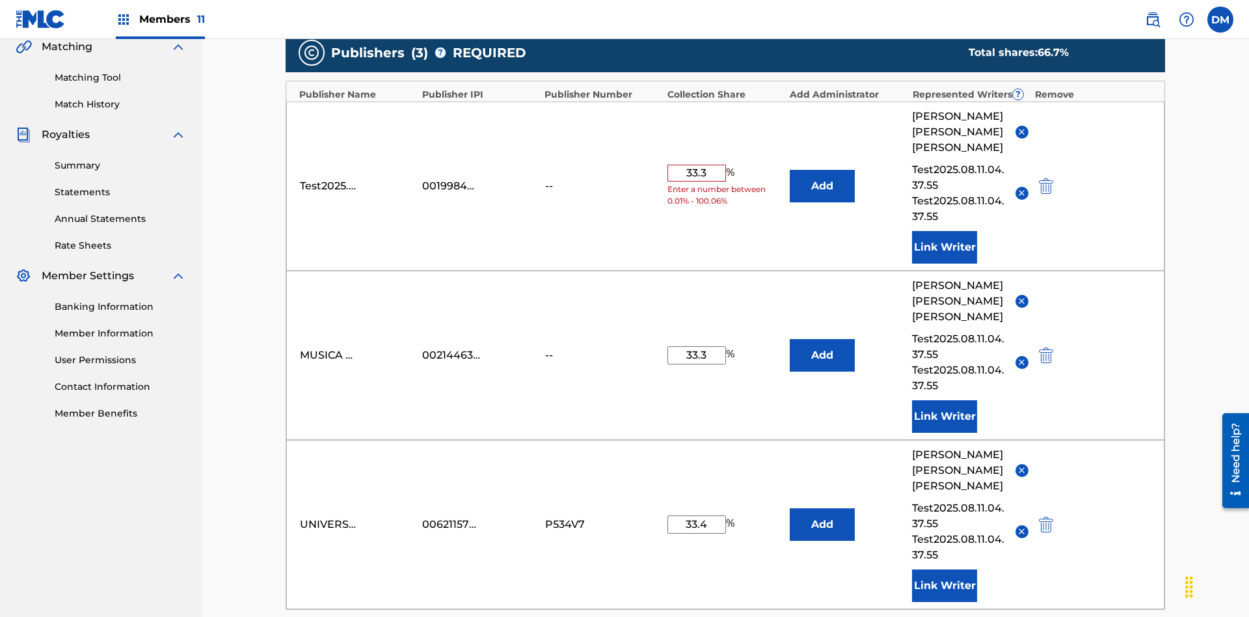
type input "33.3"
click at [822, 170] on button "Add" at bounding box center [822, 186] width 65 height 33
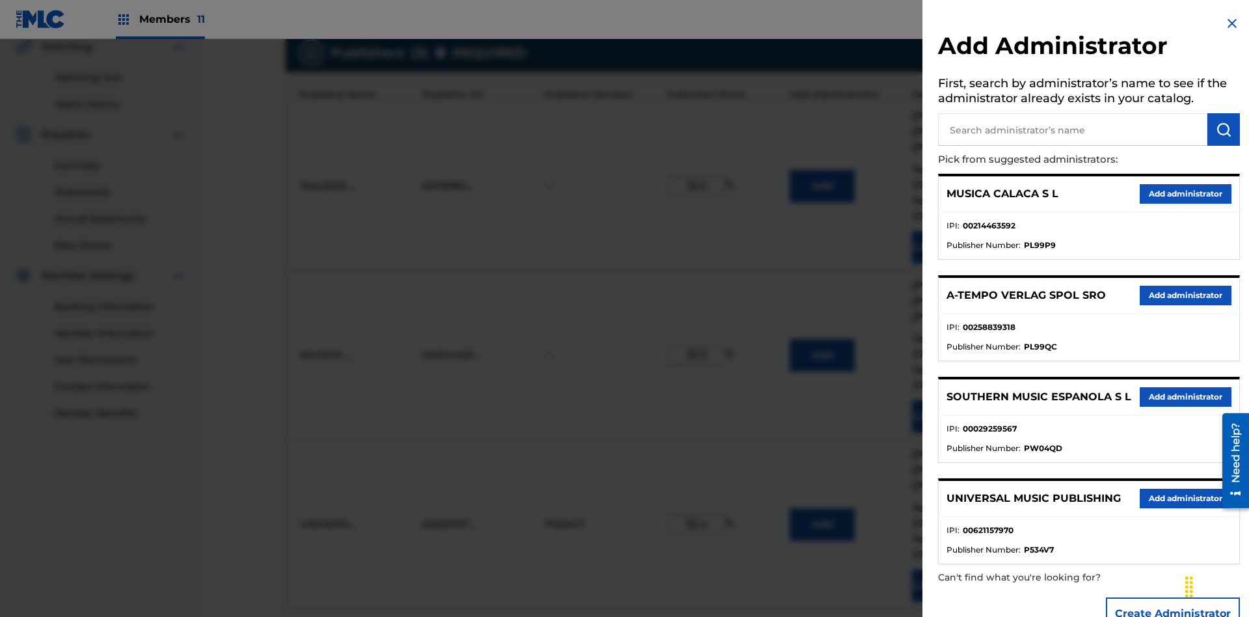
click at [1073, 129] on input "text" at bounding box center [1072, 129] width 269 height 33
type input "Test2025.08.11.04.41.02"
click at [1224, 129] on img "submit" at bounding box center [1224, 130] width 16 height 16
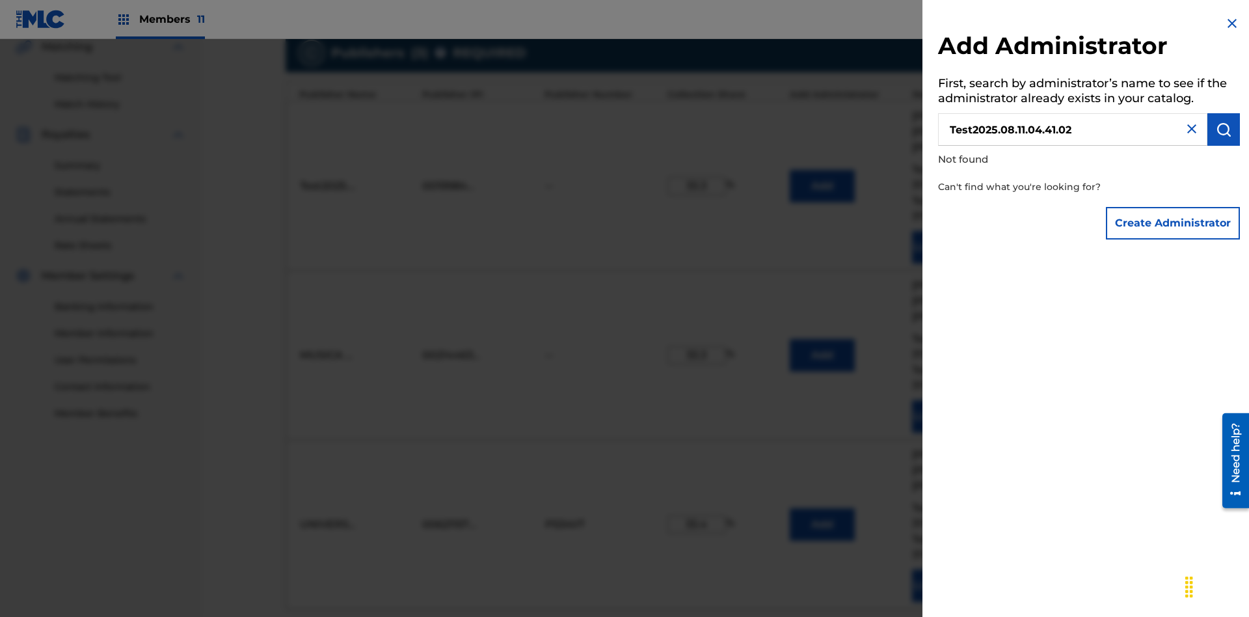
click at [1174, 223] on button "Create Administrator" at bounding box center [1173, 223] width 134 height 33
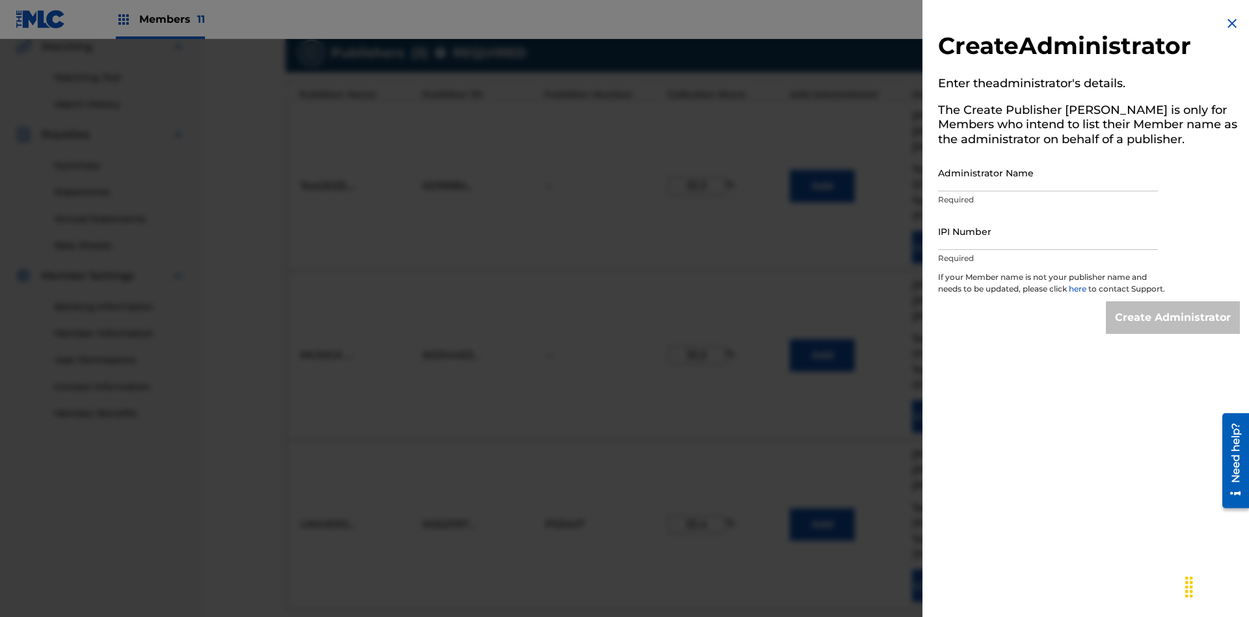
click at [1048, 172] on input "Administrator Name" at bounding box center [1048, 172] width 220 height 37
click at [1048, 231] on input "IPI Number" at bounding box center [1048, 231] width 220 height 37
click at [1174, 329] on input "Create Administrator" at bounding box center [1173, 317] width 134 height 33
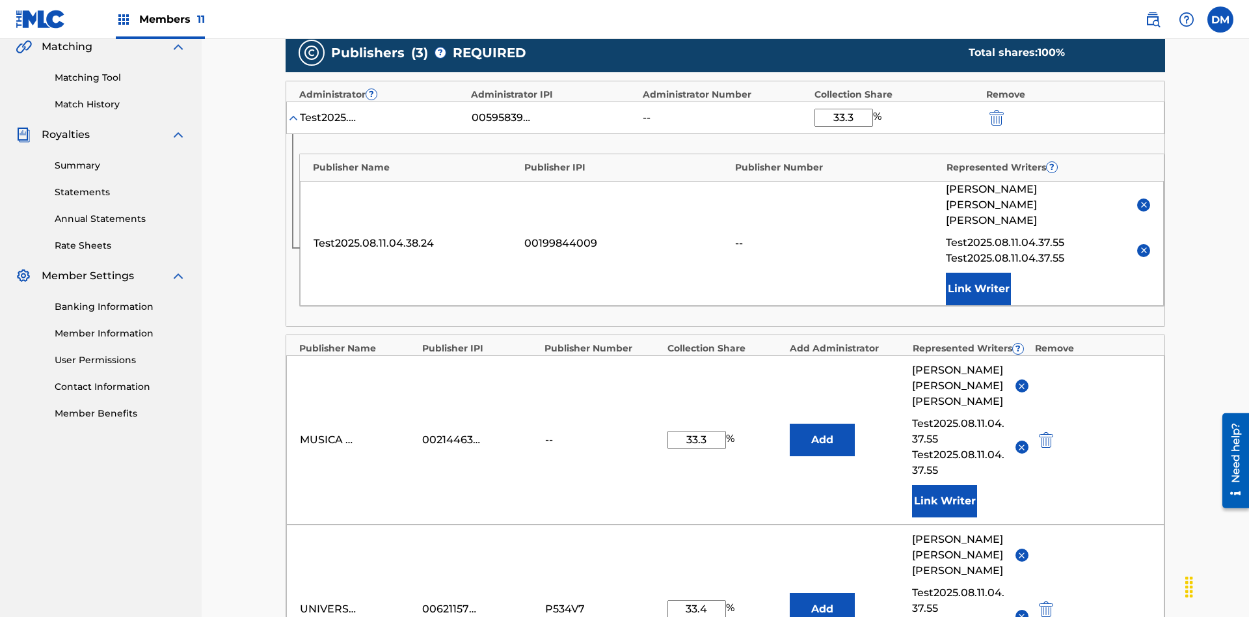
click at [995, 110] on img "submit" at bounding box center [997, 118] width 14 height 16
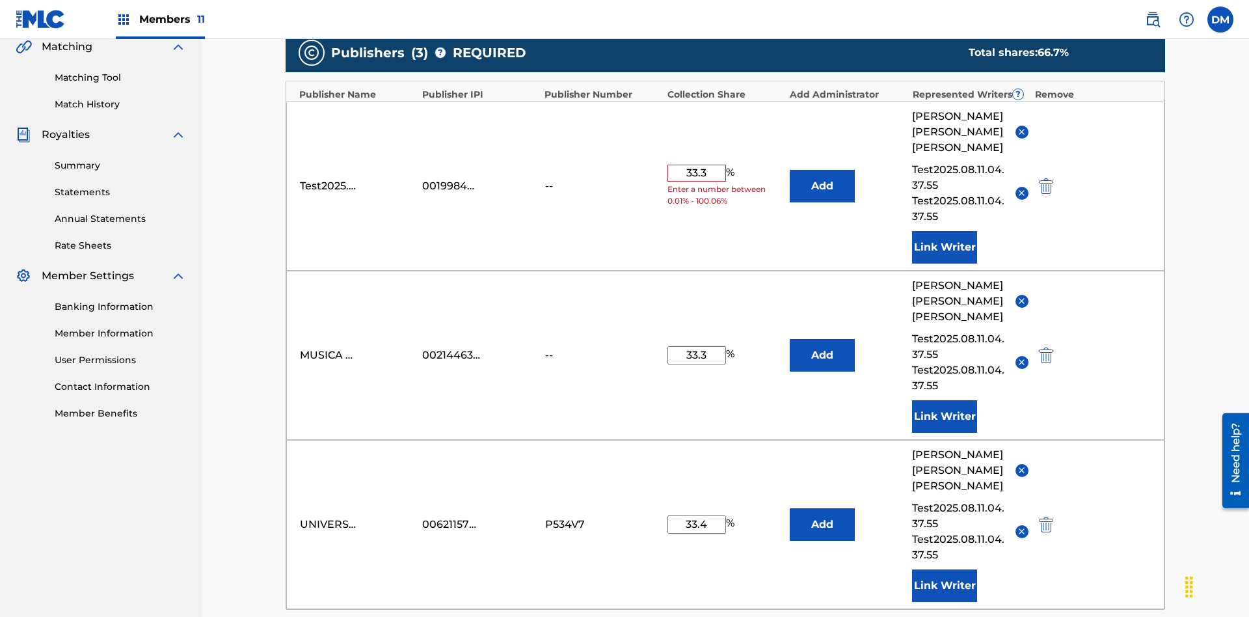
type input "33.3"
click at [822, 170] on button "Add" at bounding box center [822, 186] width 65 height 33
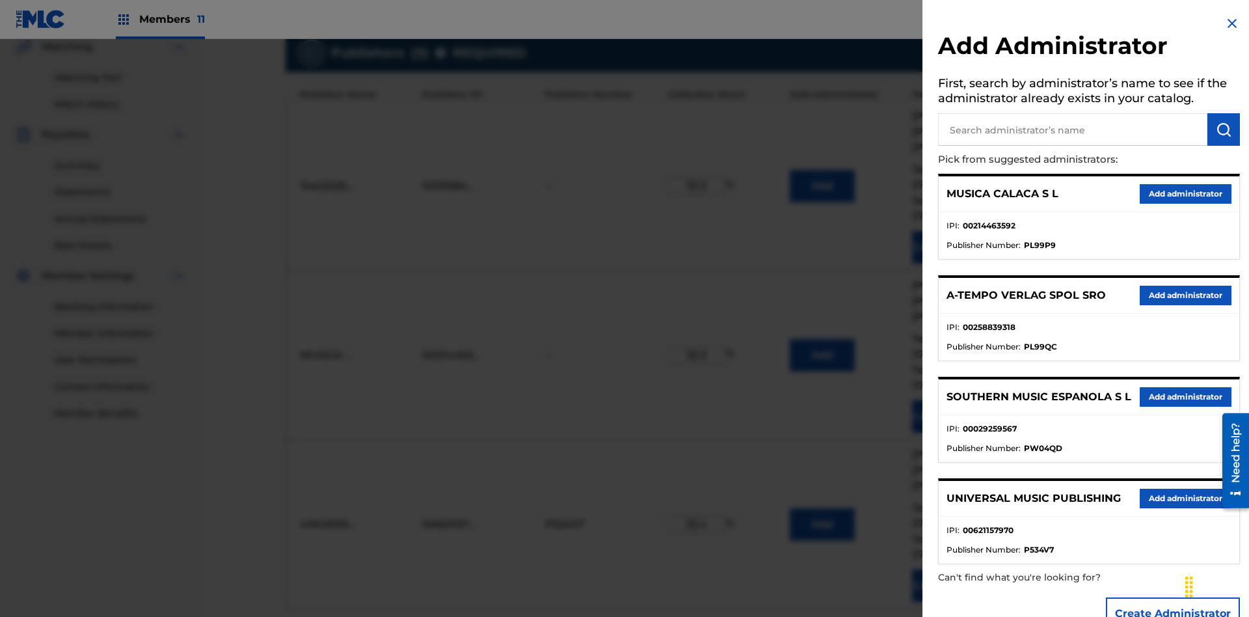
click at [1073, 129] on input "text" at bounding box center [1072, 129] width 269 height 33
type input "SOUTH FIFTH AVENUE PUB"
click at [1224, 129] on img "submit" at bounding box center [1224, 130] width 16 height 16
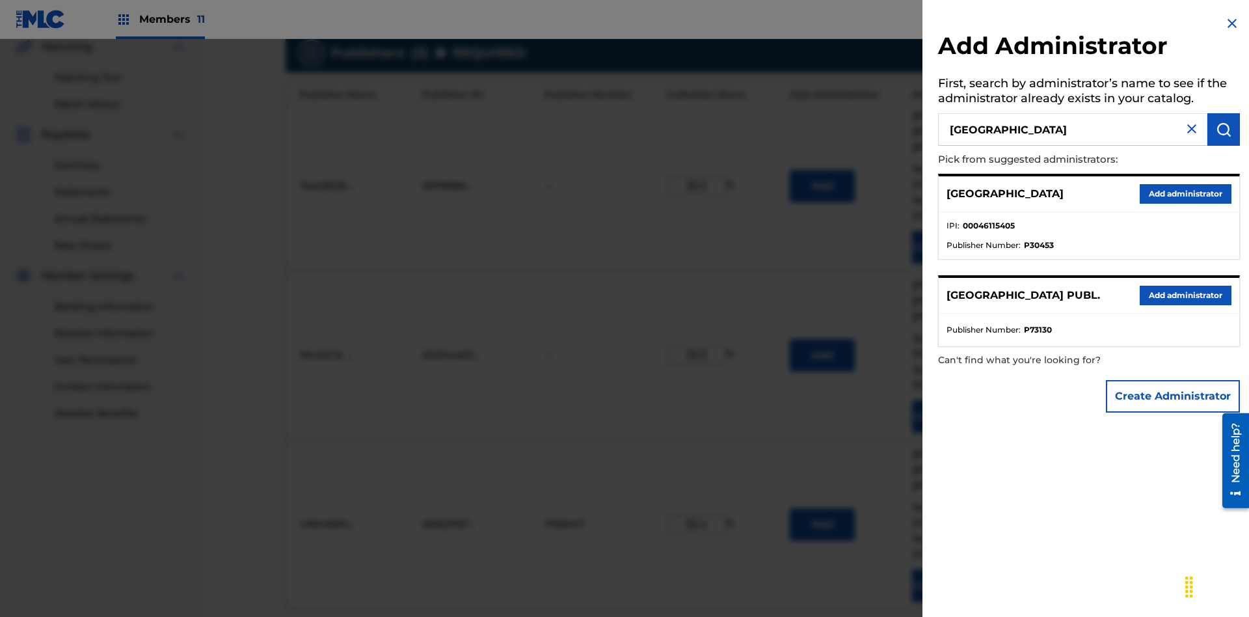
click at [1185, 193] on button "Add administrator" at bounding box center [1186, 194] width 92 height 20
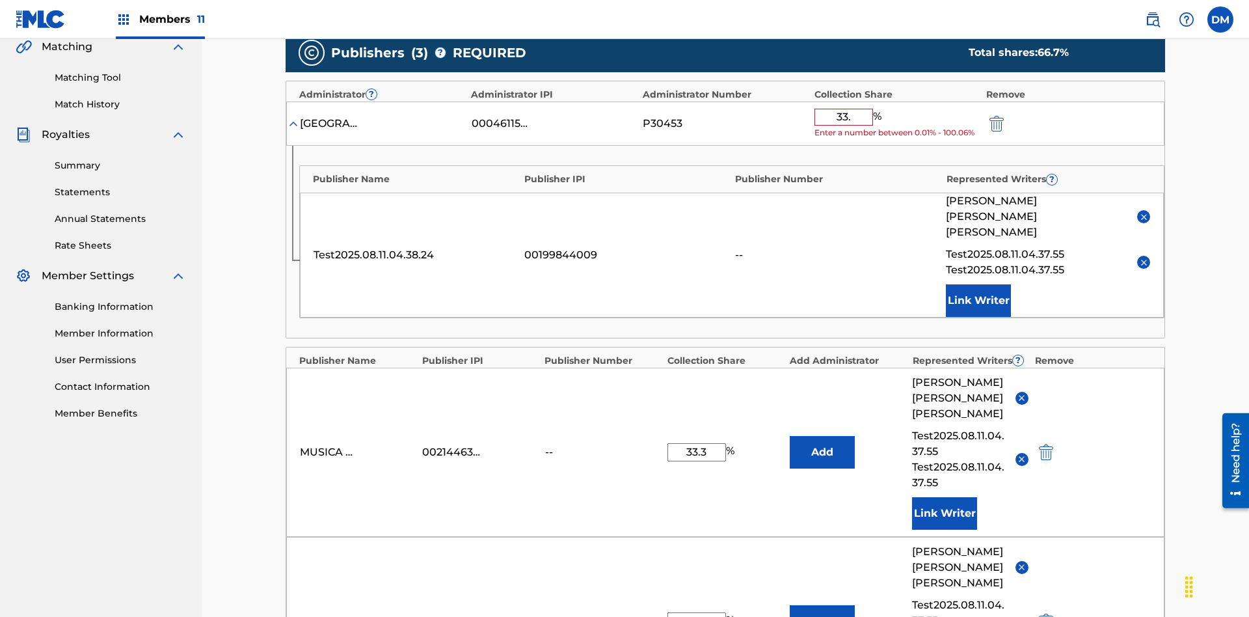
type input "33.3"
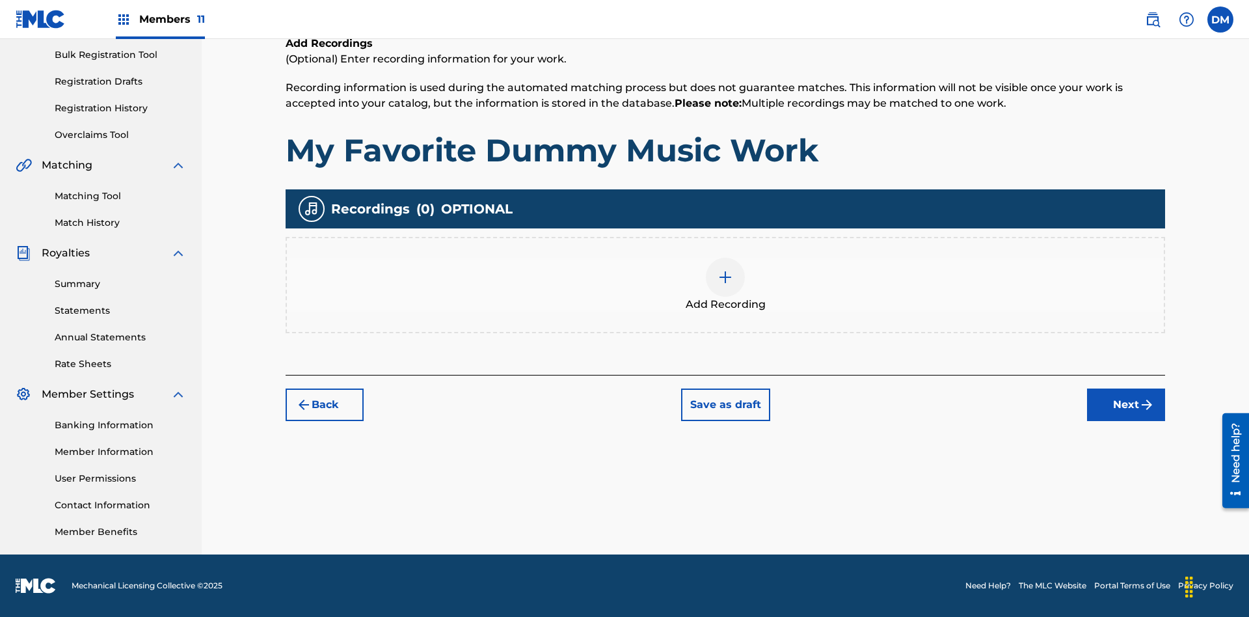
click at [725, 284] on img at bounding box center [726, 277] width 16 height 16
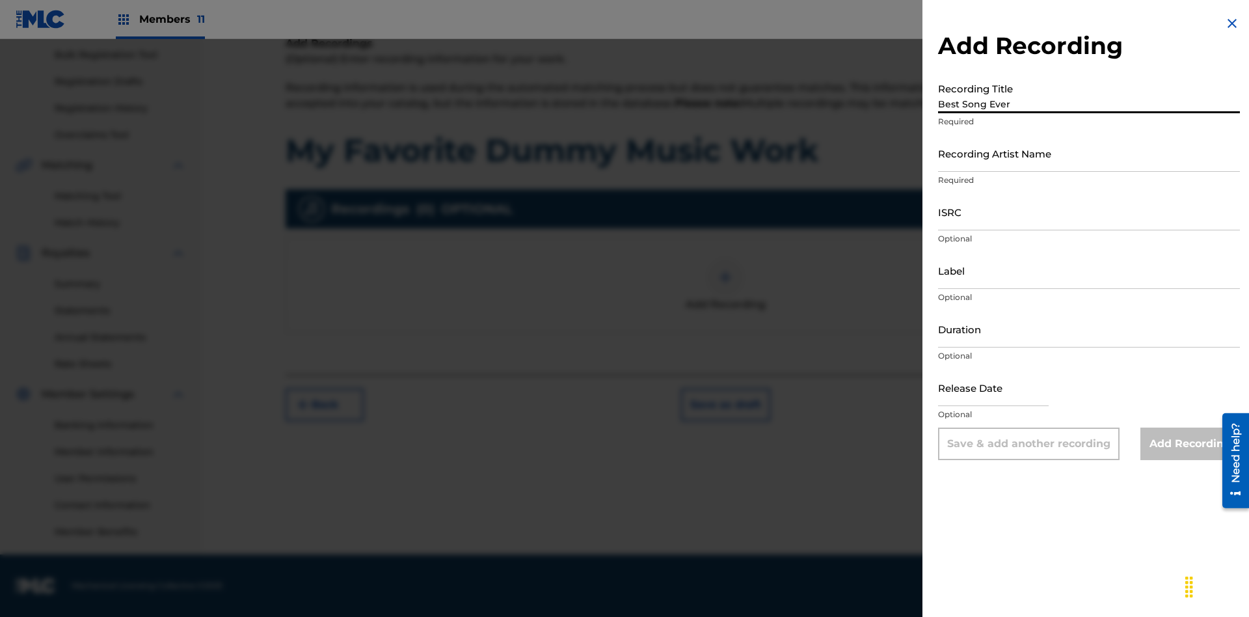
type input "Best Song Ever"
click at [1089, 153] on input "Recording Artist Name" at bounding box center [1089, 153] width 302 height 37
type input "Joe Lewis"
click at [1089, 211] on input "ISRC" at bounding box center [1089, 211] width 302 height 37
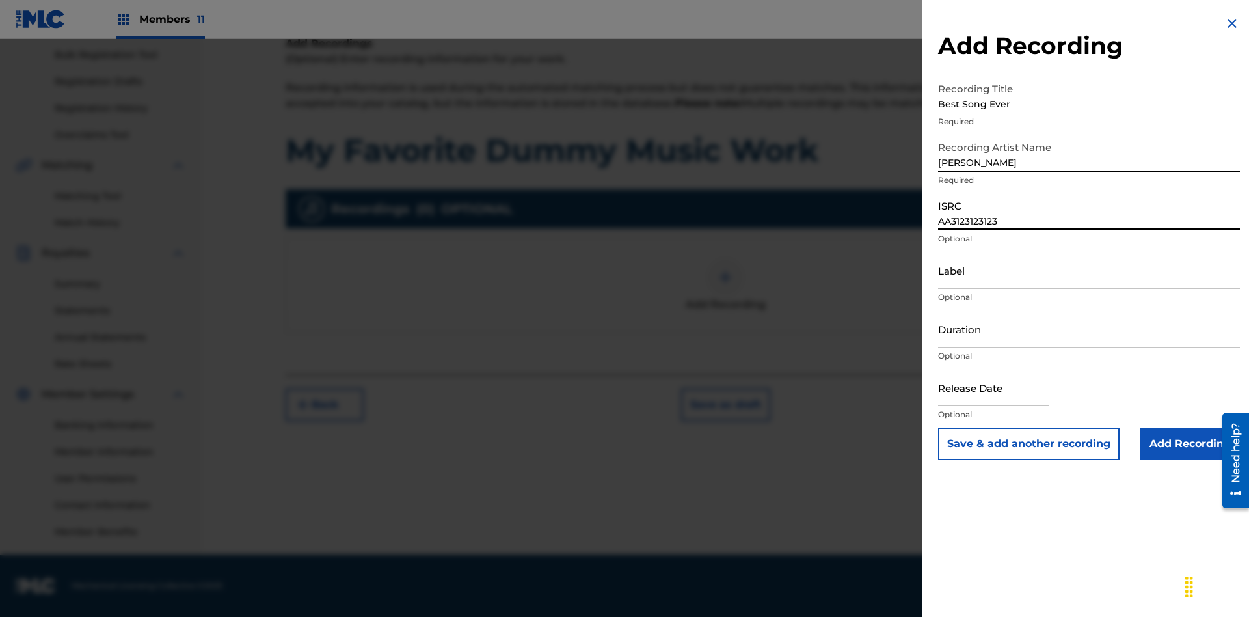
type input "AA3123123123"
click at [1089, 270] on input "Label" at bounding box center [1089, 270] width 302 height 37
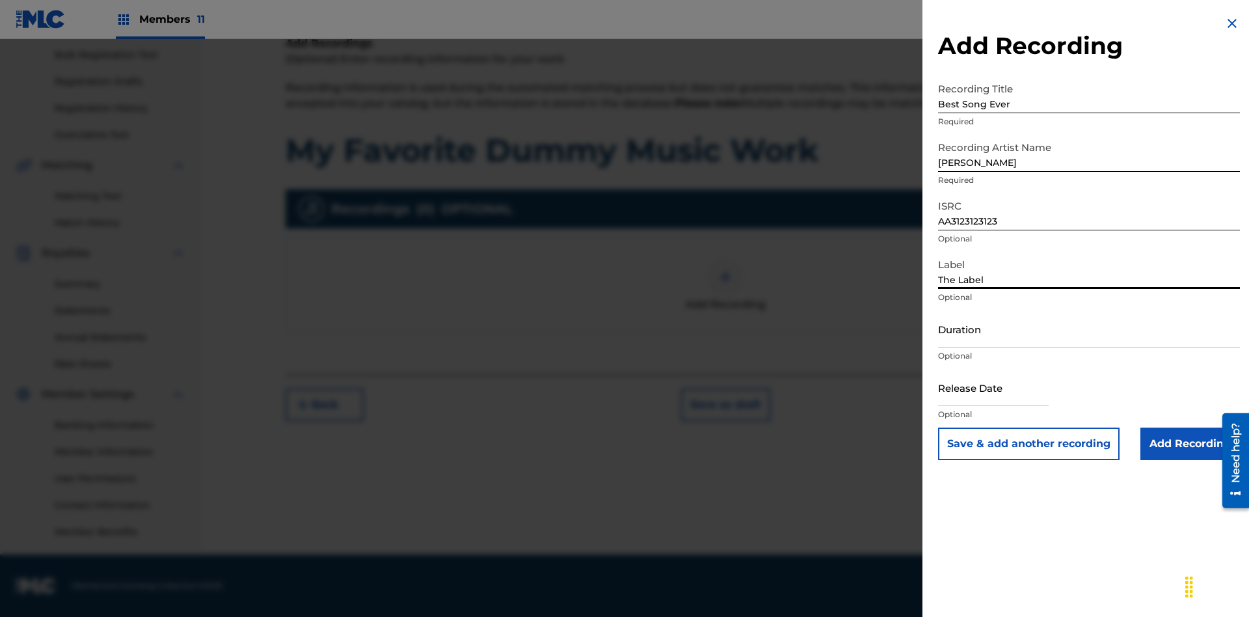
type input "The Label"
click at [1089, 329] on input "Duration" at bounding box center [1089, 328] width 302 height 37
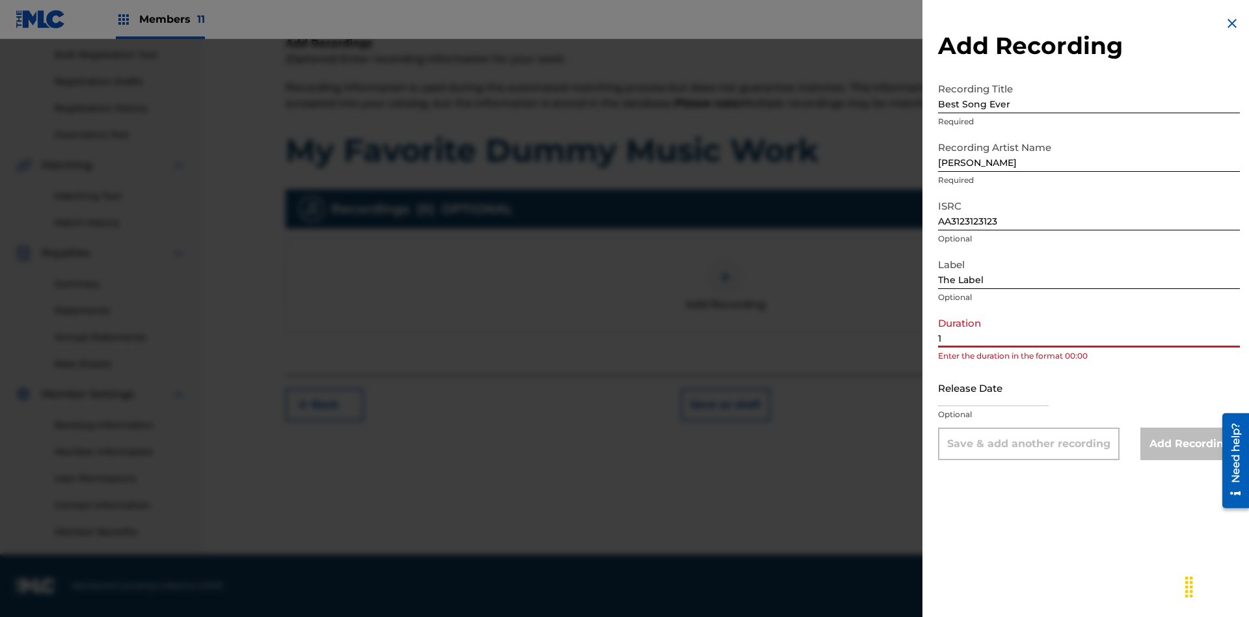
click at [1089, 329] on input "1" at bounding box center [1089, 328] width 302 height 37
type input "12:25"
click at [1004, 388] on input "text" at bounding box center [993, 387] width 111 height 37
select select "3"
select select "2025"
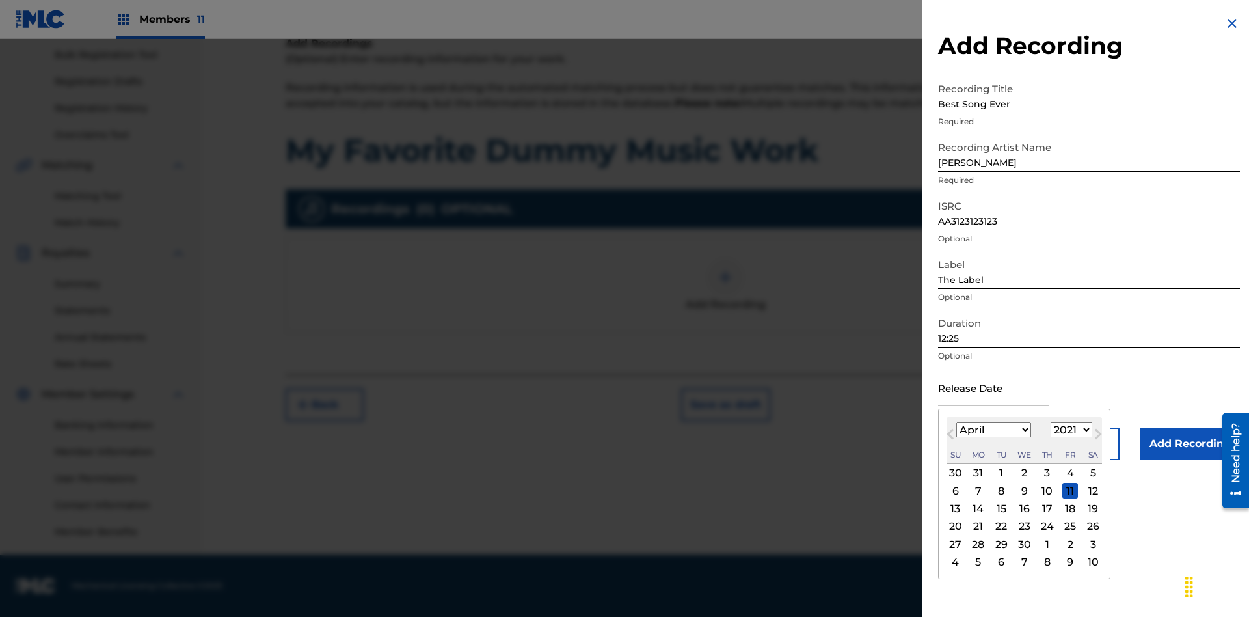
click at [1070, 430] on select "1900 1901 1902 1903 1904 1905 1906 1907 1908 1909 1910 1911 1912 1913 1914 1915…" at bounding box center [1072, 429] width 42 height 15
click at [1190, 444] on input "Add Recording" at bounding box center [1190, 443] width 100 height 33
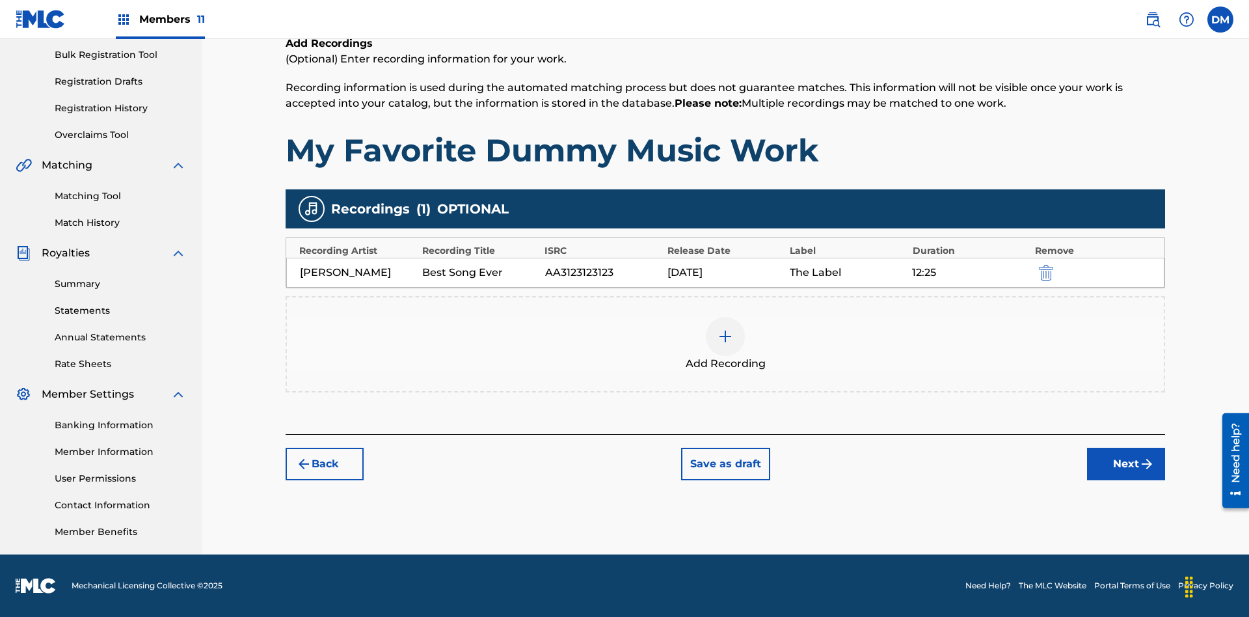
click at [725, 344] on div at bounding box center [725, 336] width 39 height 39
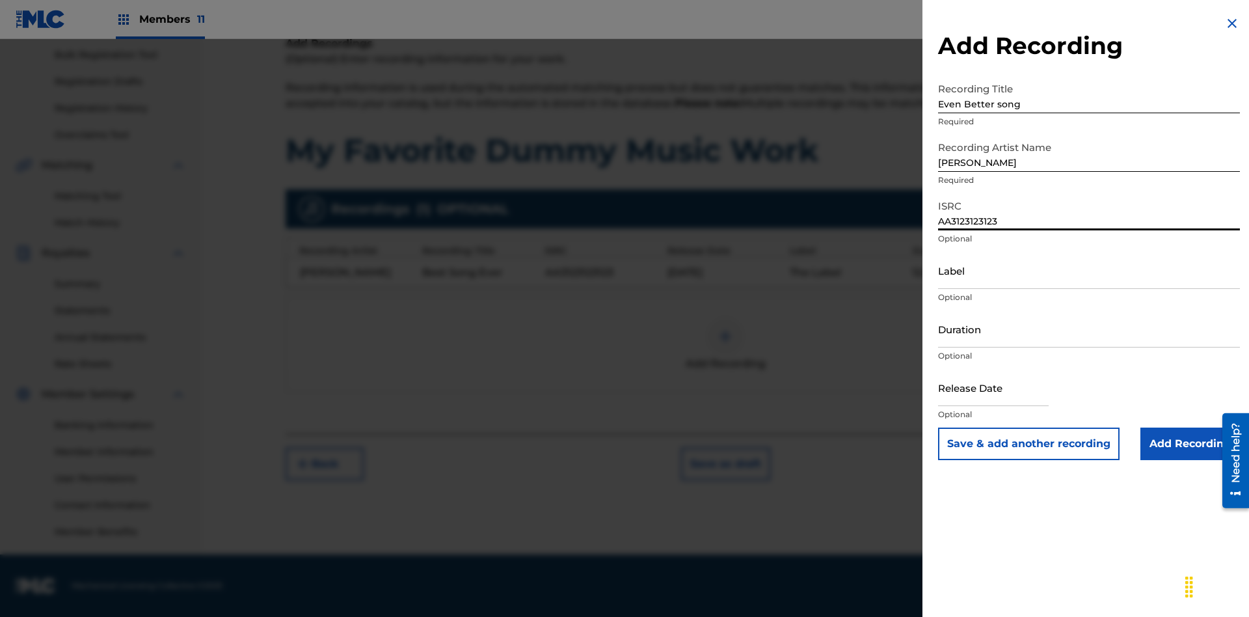
type input "AA3123123123"
click at [1089, 270] on input "Label" at bounding box center [1089, 270] width 302 height 37
type input "New Label"
click at [1089, 329] on input "Duration" at bounding box center [1089, 328] width 302 height 37
click at [1089, 329] on input "1" at bounding box center [1089, 328] width 302 height 37
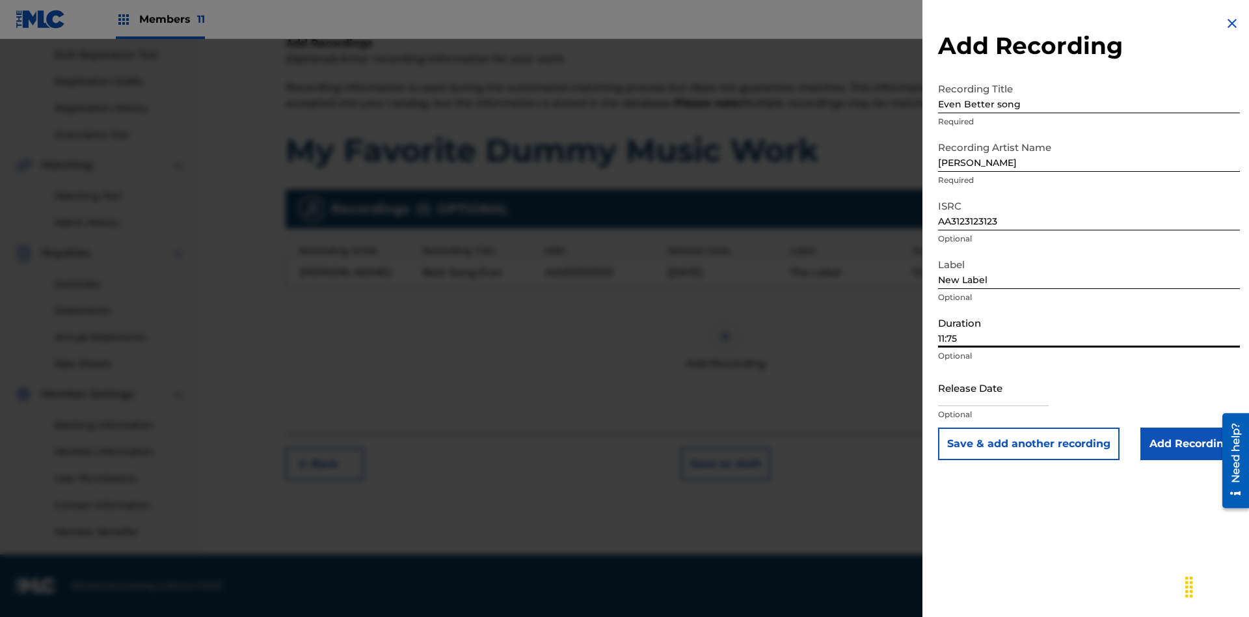
type input "11:75"
click at [1004, 388] on input "text" at bounding box center [993, 387] width 111 height 37
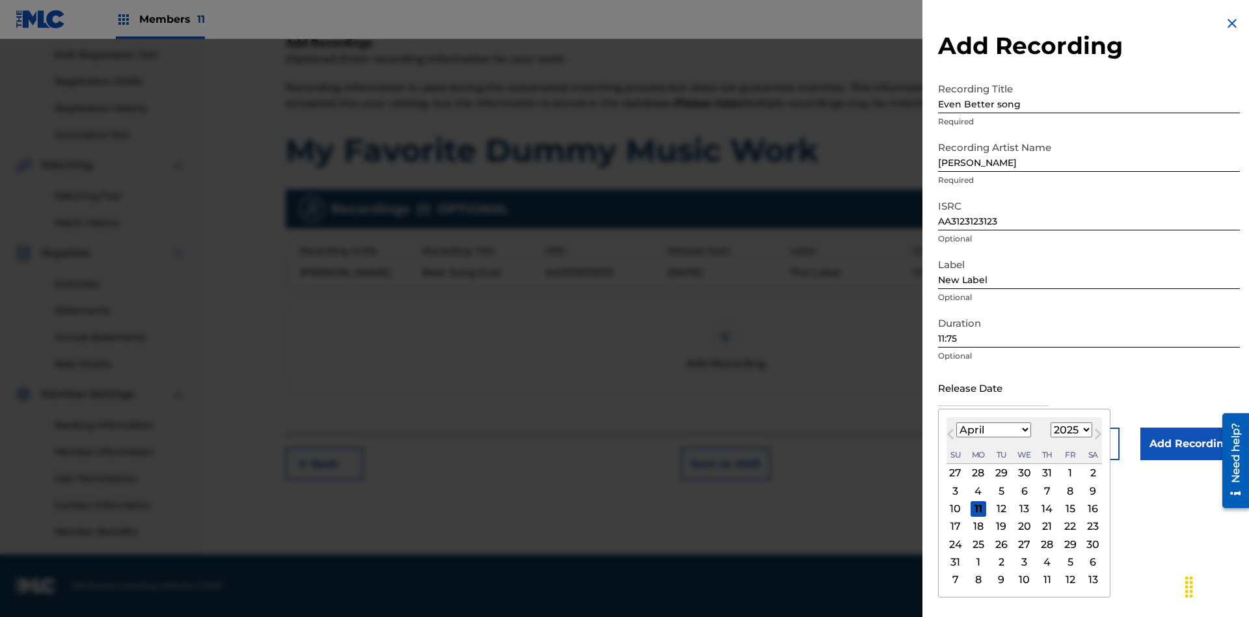
click at [1070, 430] on select "1900 1901 1902 1903 1904 1905 1906 1907 1908 1909 1910 1911 1912 1913 1914 1915…" at bounding box center [1072, 429] width 42 height 15
click at [1190, 444] on input "Add Recording" at bounding box center [1190, 443] width 100 height 33
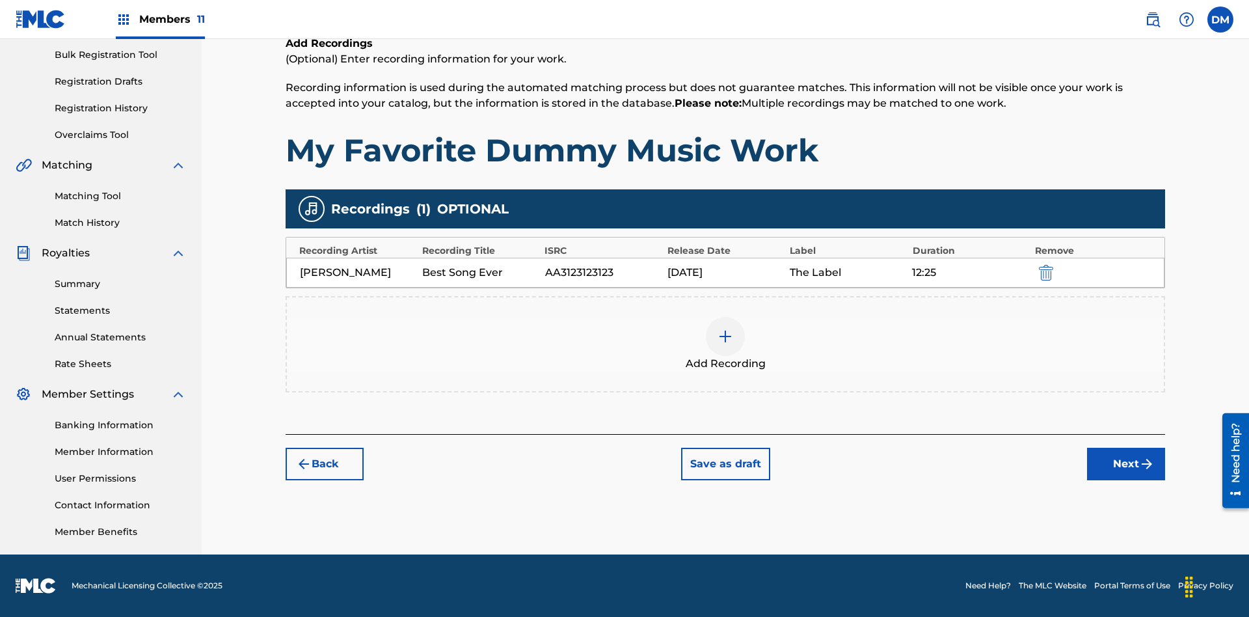
click at [725, 344] on div at bounding box center [725, 336] width 39 height 39
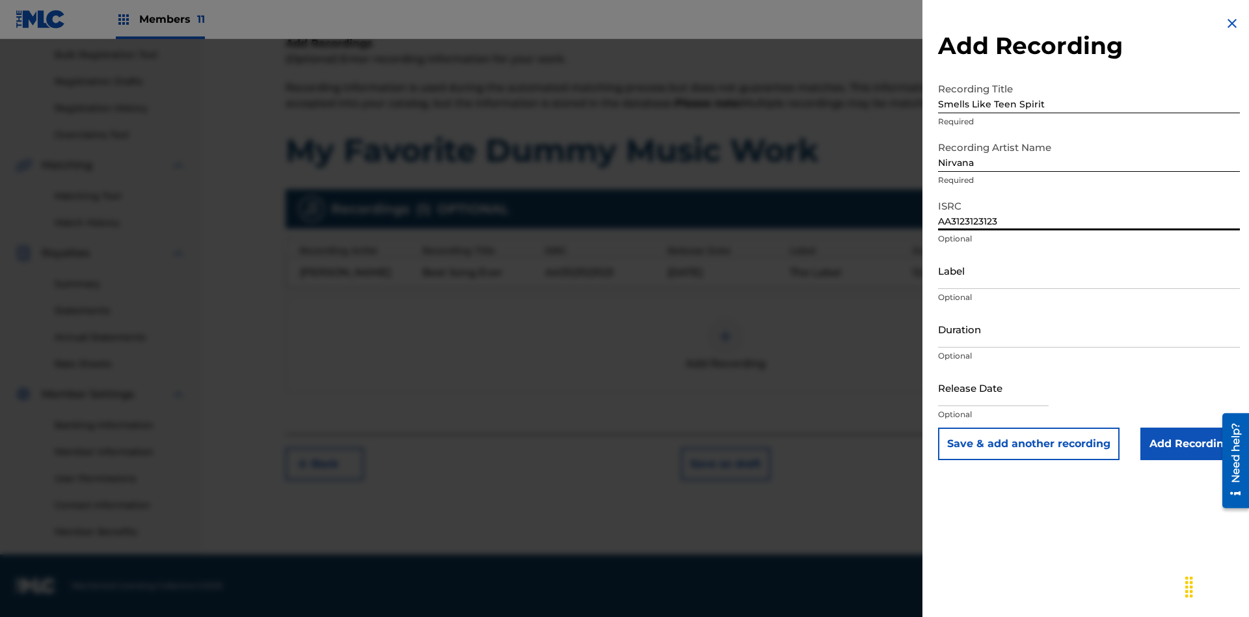
type input "AA3123123123"
click at [1089, 270] on input "Label" at bounding box center [1089, 270] width 302 height 37
type input "The Label"
click at [1089, 329] on input "Duration" at bounding box center [1089, 328] width 302 height 37
type input "1"
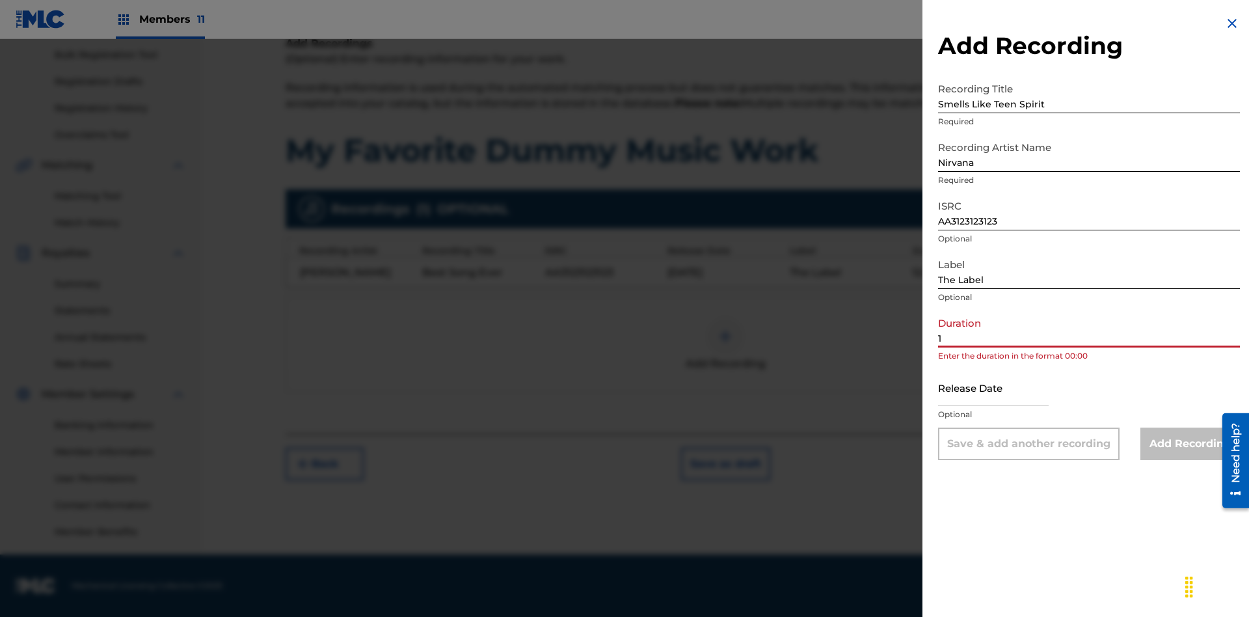
click at [1089, 329] on input "1" at bounding box center [1089, 328] width 302 height 37
click at [1004, 388] on input "text" at bounding box center [993, 387] width 111 height 37
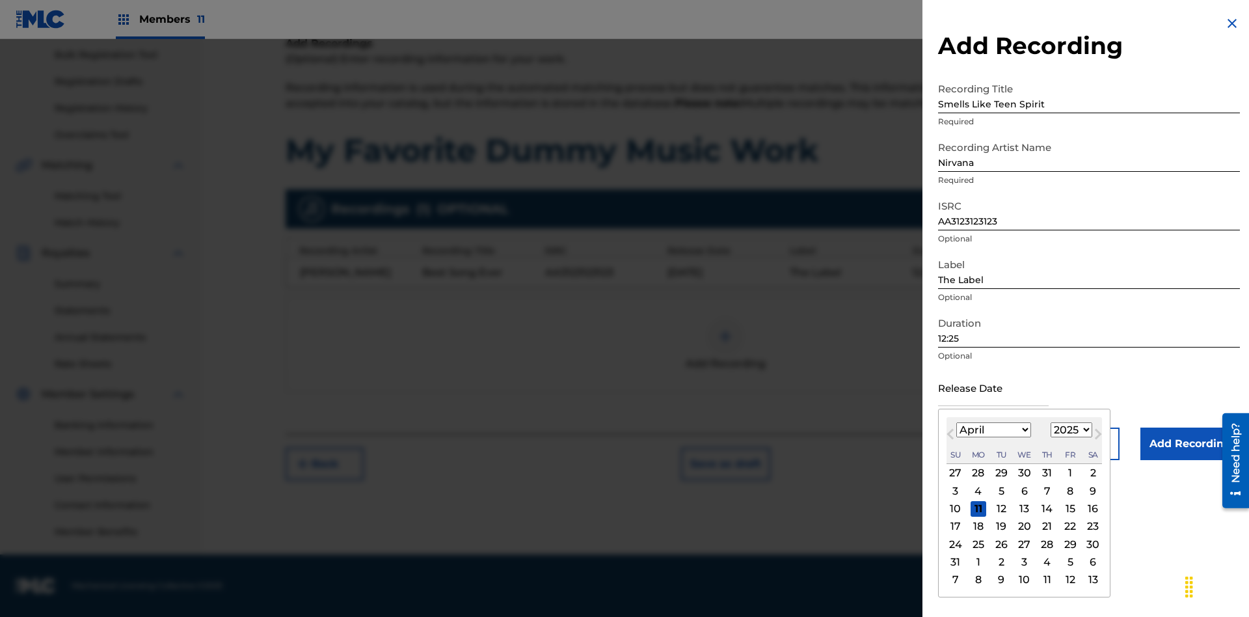
click at [1070, 430] on select "1900 1901 1902 1903 1904 1905 1906 1907 1908 1909 1910 1911 1912 1913 1914 1915…" at bounding box center [1072, 429] width 42 height 15
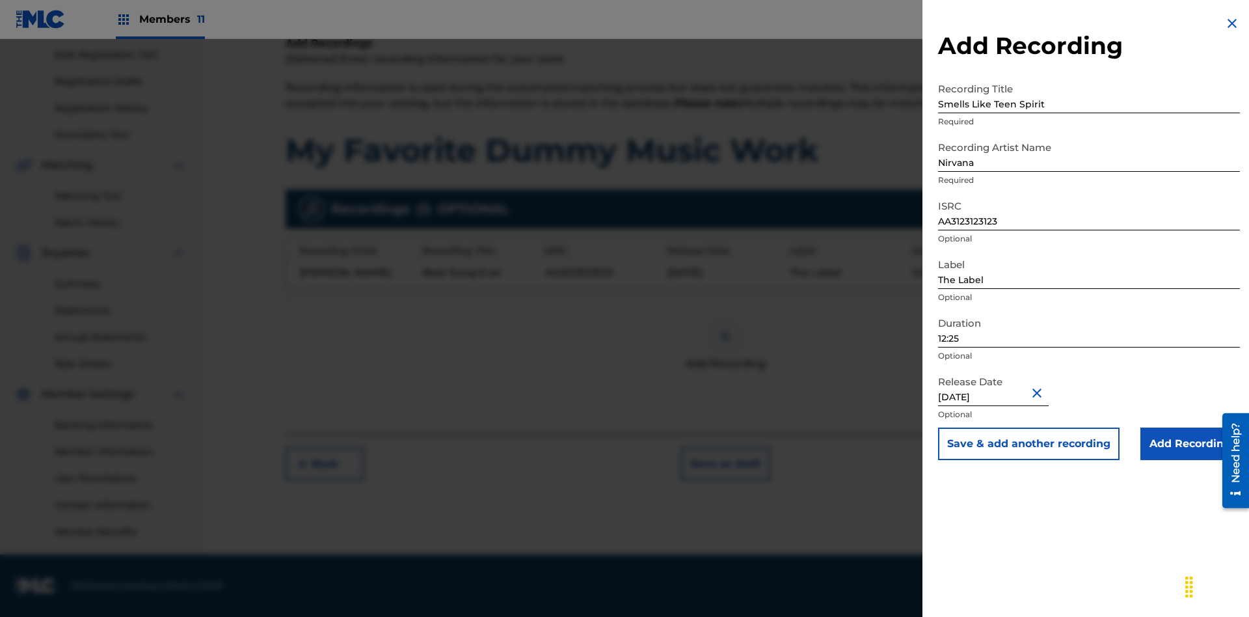
click at [1190, 444] on input "Add Recording" at bounding box center [1190, 443] width 100 height 33
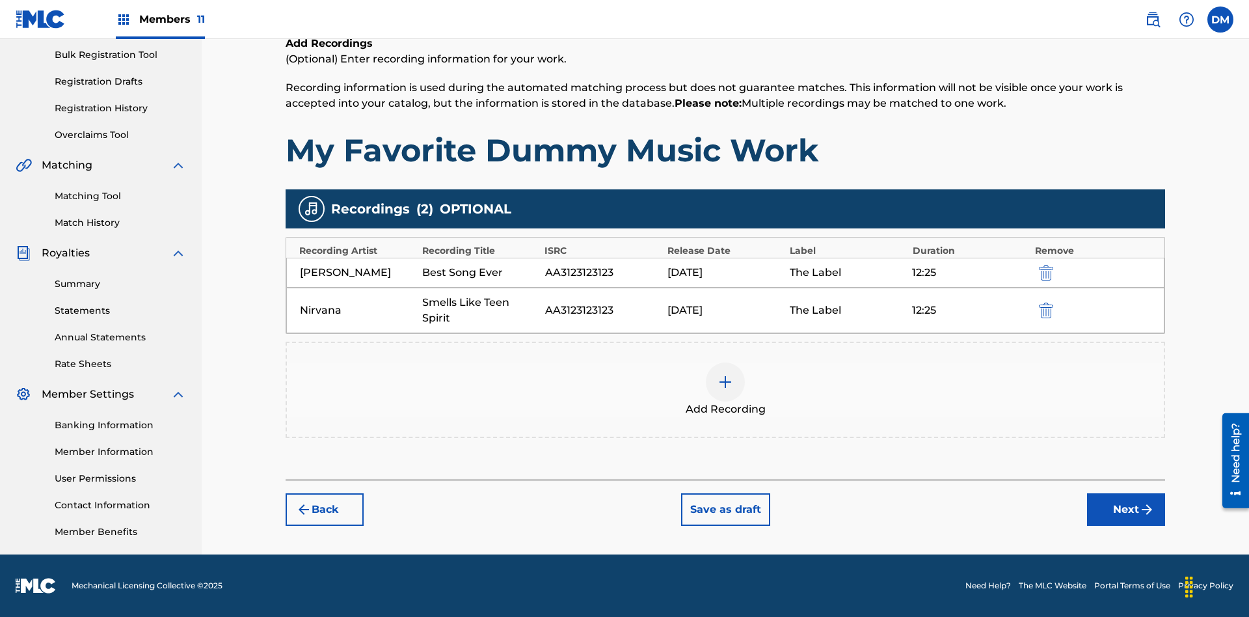
click at [1126, 509] on button "Next" at bounding box center [1126, 509] width 78 height 33
